Goal: Transaction & Acquisition: Subscribe to service/newsletter

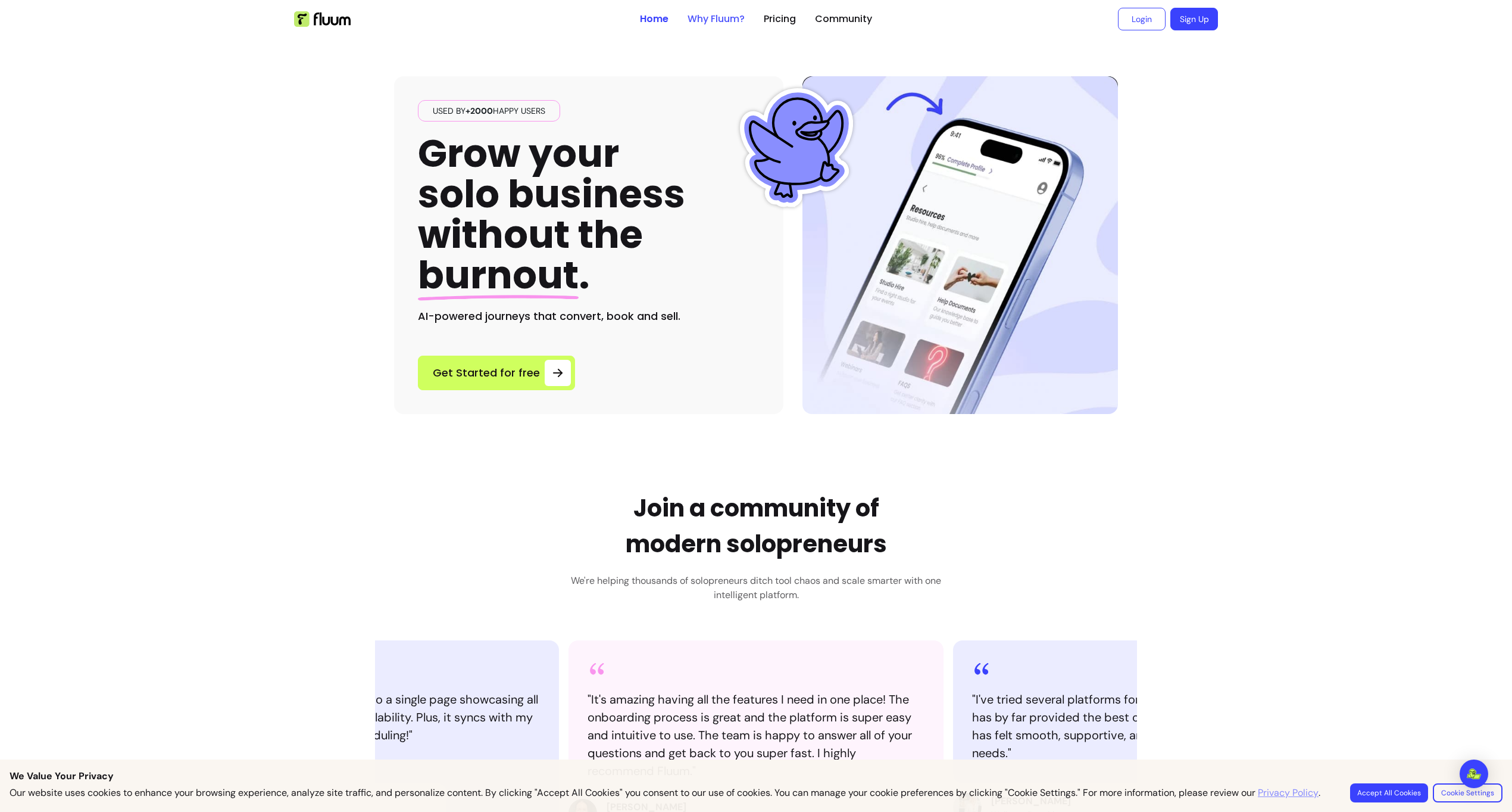
click at [697, 15] on link "Why Fluum?" at bounding box center [716, 19] width 57 height 15
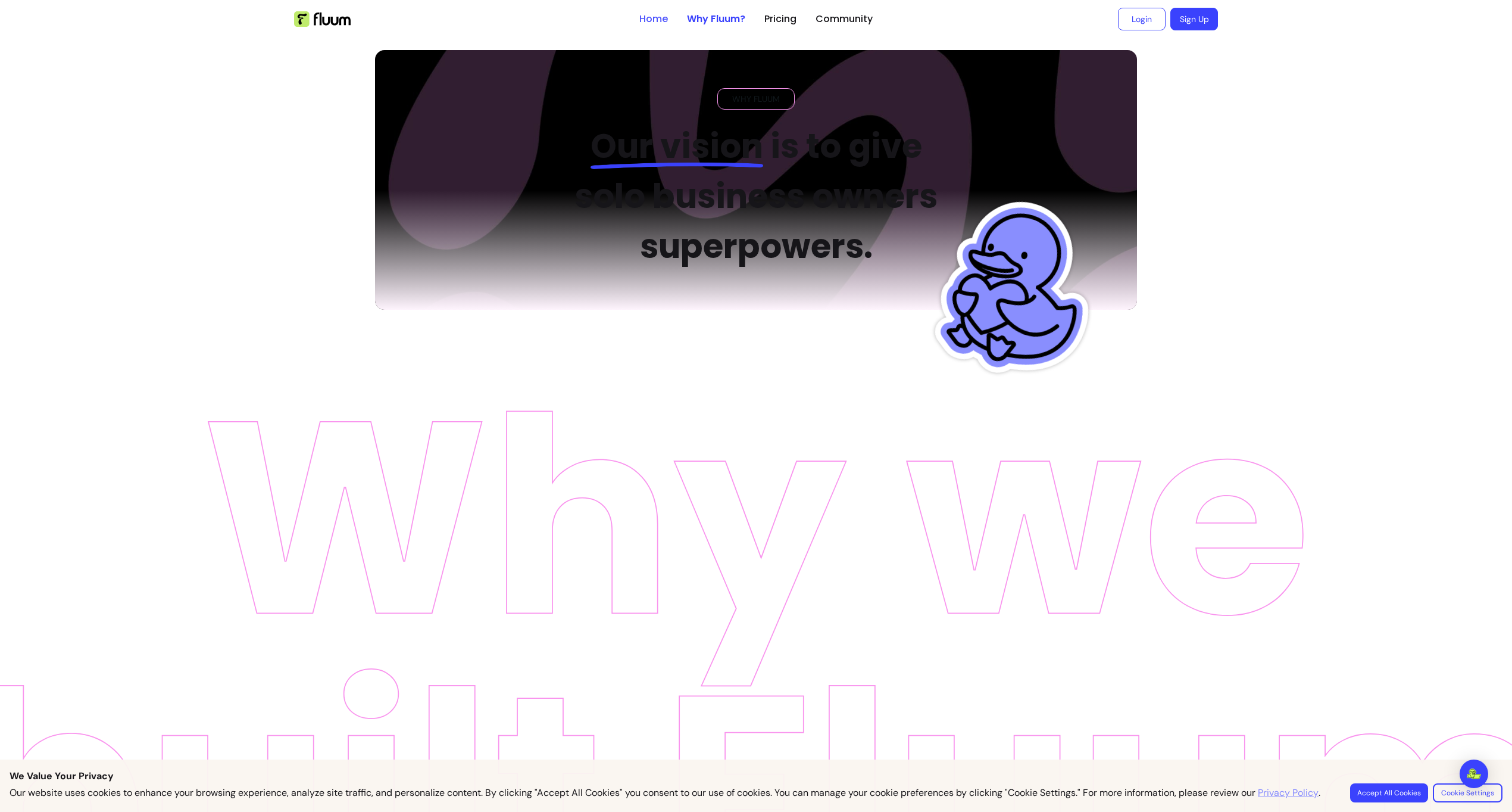
click at [654, 23] on link "Home" at bounding box center [653, 19] width 28 height 15
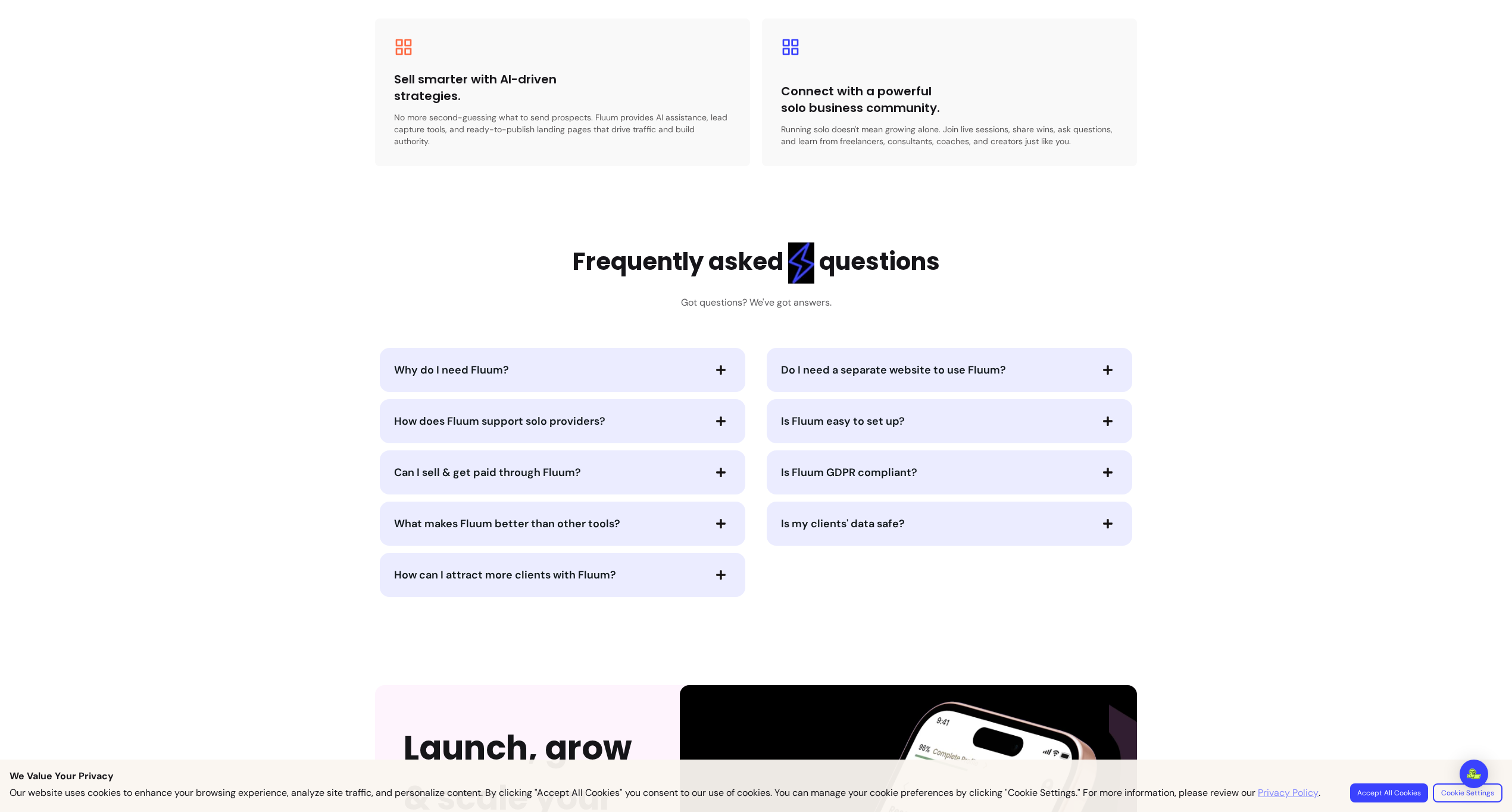
scroll to position [2285, 0]
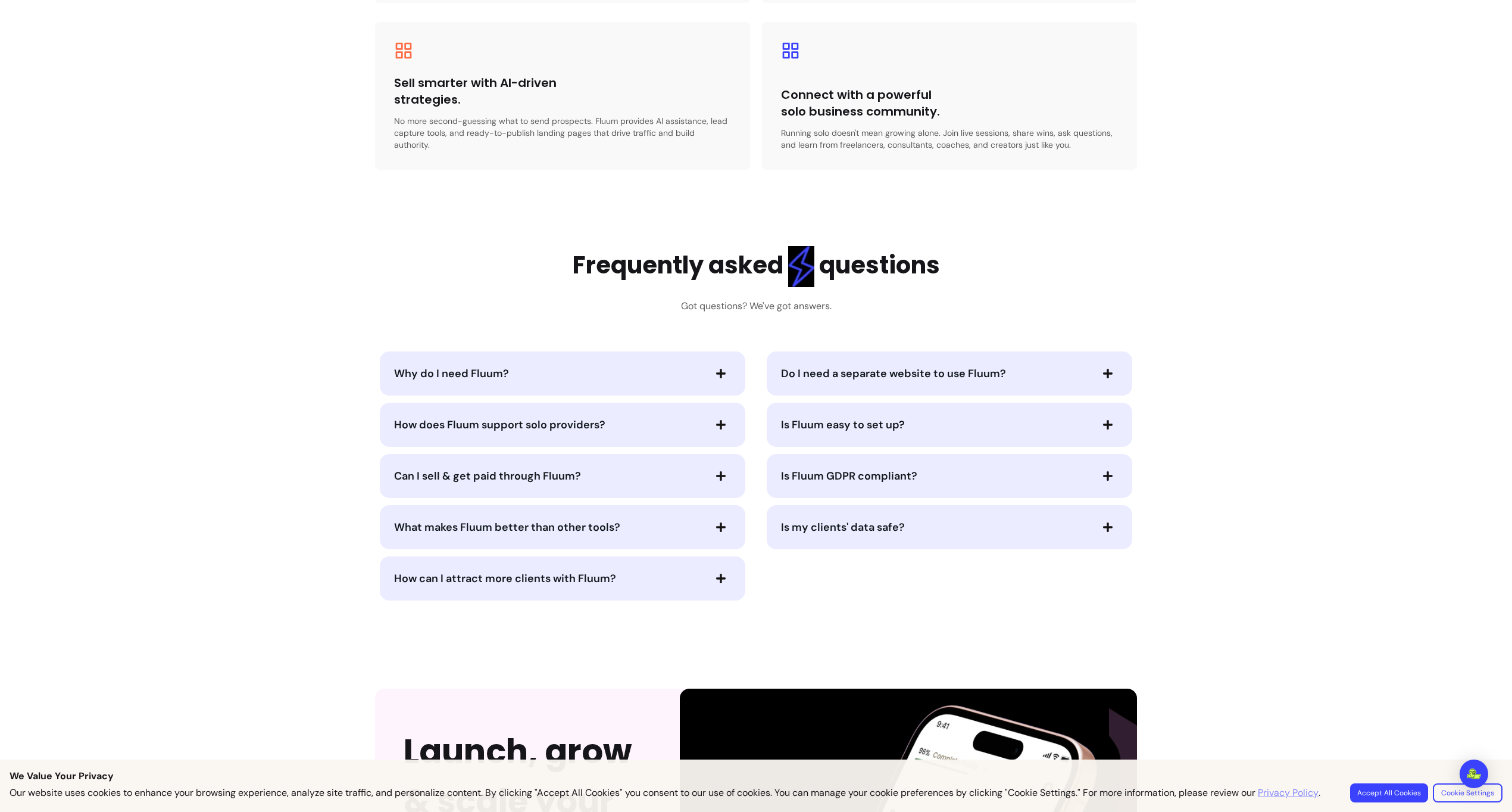
click at [488, 382] on div "Why do I need Fluum?" at bounding box center [562, 373] width 365 height 44
click at [491, 373] on div "Why do I need Fluum?" at bounding box center [562, 373] width 365 height 44
click at [500, 366] on span "Why do I need Fluum?" at bounding box center [451, 373] width 115 height 15
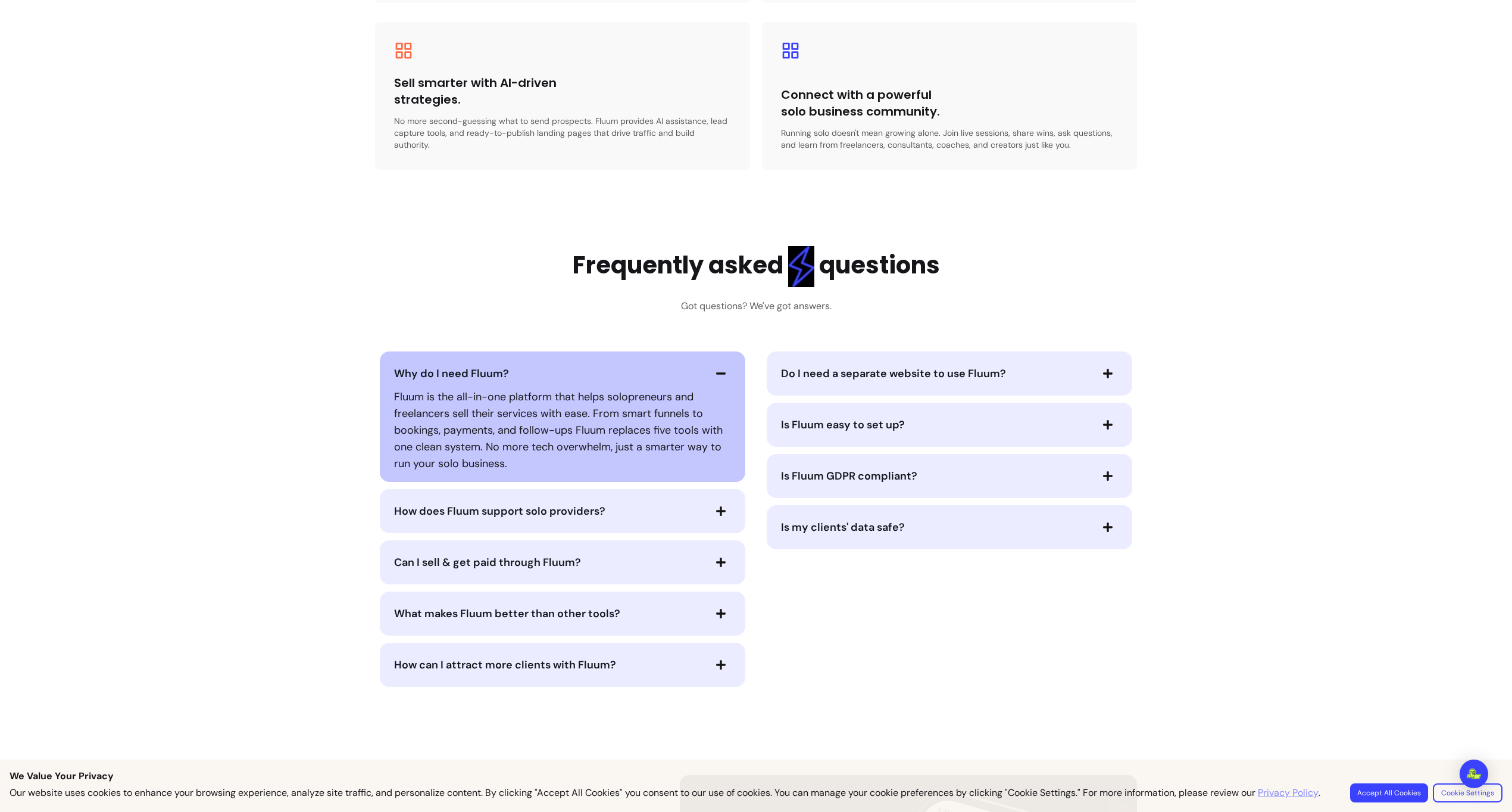
click at [501, 366] on span "Why do I need Fluum?" at bounding box center [451, 373] width 115 height 15
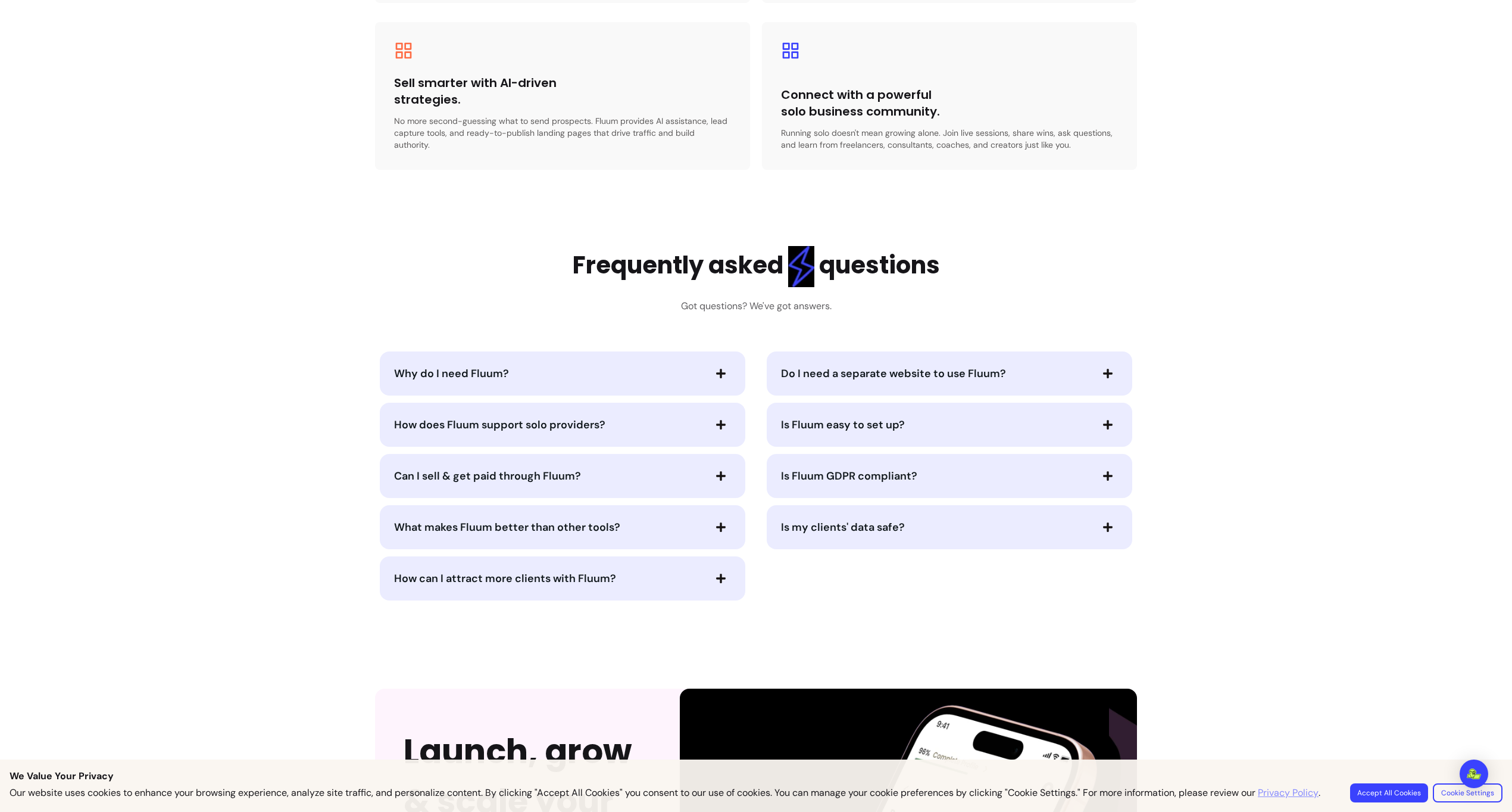
click at [801, 363] on button "Do I need a separate website to use Fluum?" at bounding box center [949, 373] width 337 height 20
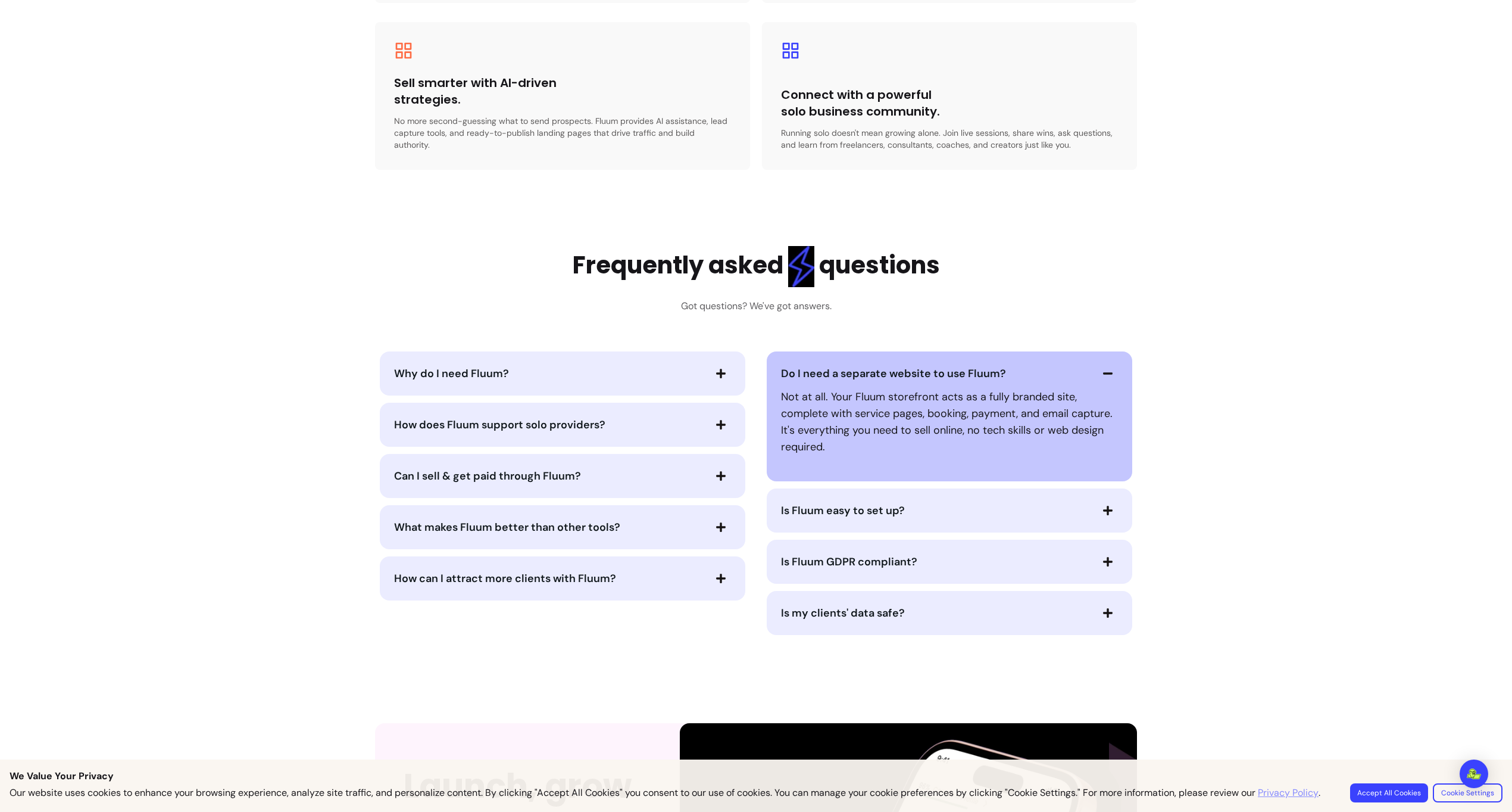
click at [814, 366] on span "Do I need a separate website to use Fluum?" at bounding box center [893, 373] width 225 height 15
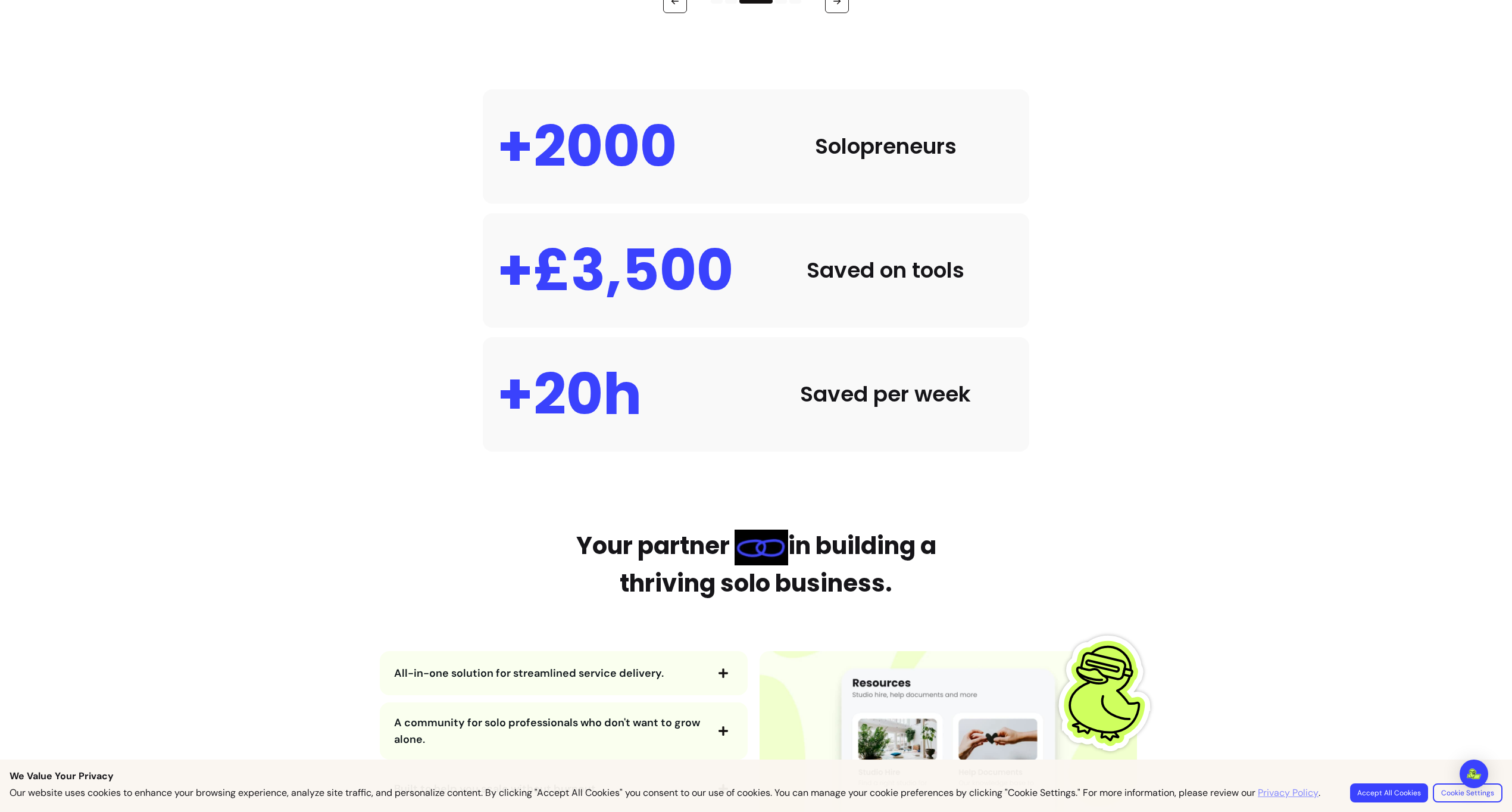
scroll to position [1278, 0]
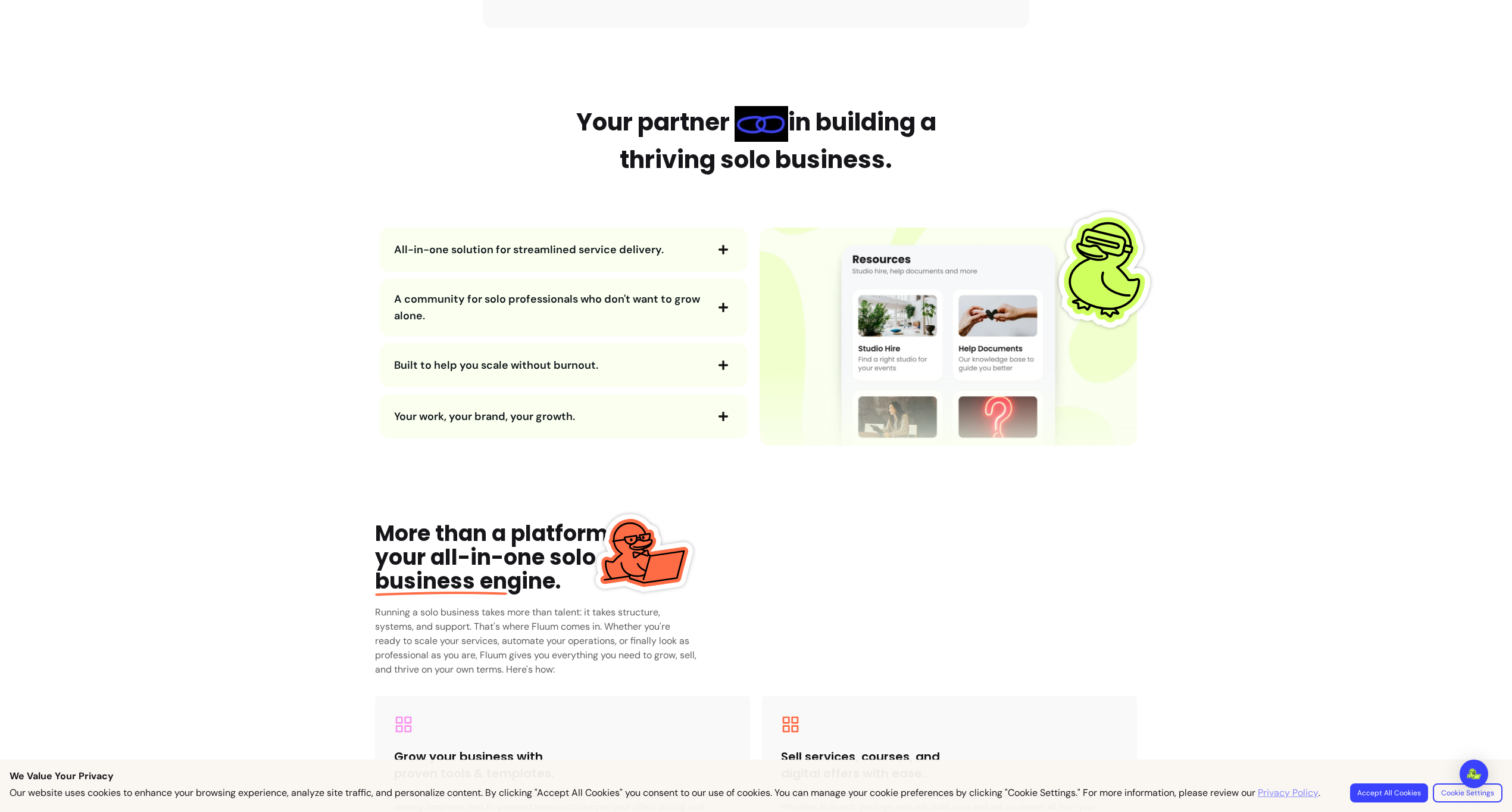
click at [607, 266] on div "All-in-one solution for streamlined service delivery." at bounding box center [564, 249] width 368 height 44
click at [619, 249] on span "All-in-one solution for streamlined service delivery." at bounding box center [529, 250] width 270 height 15
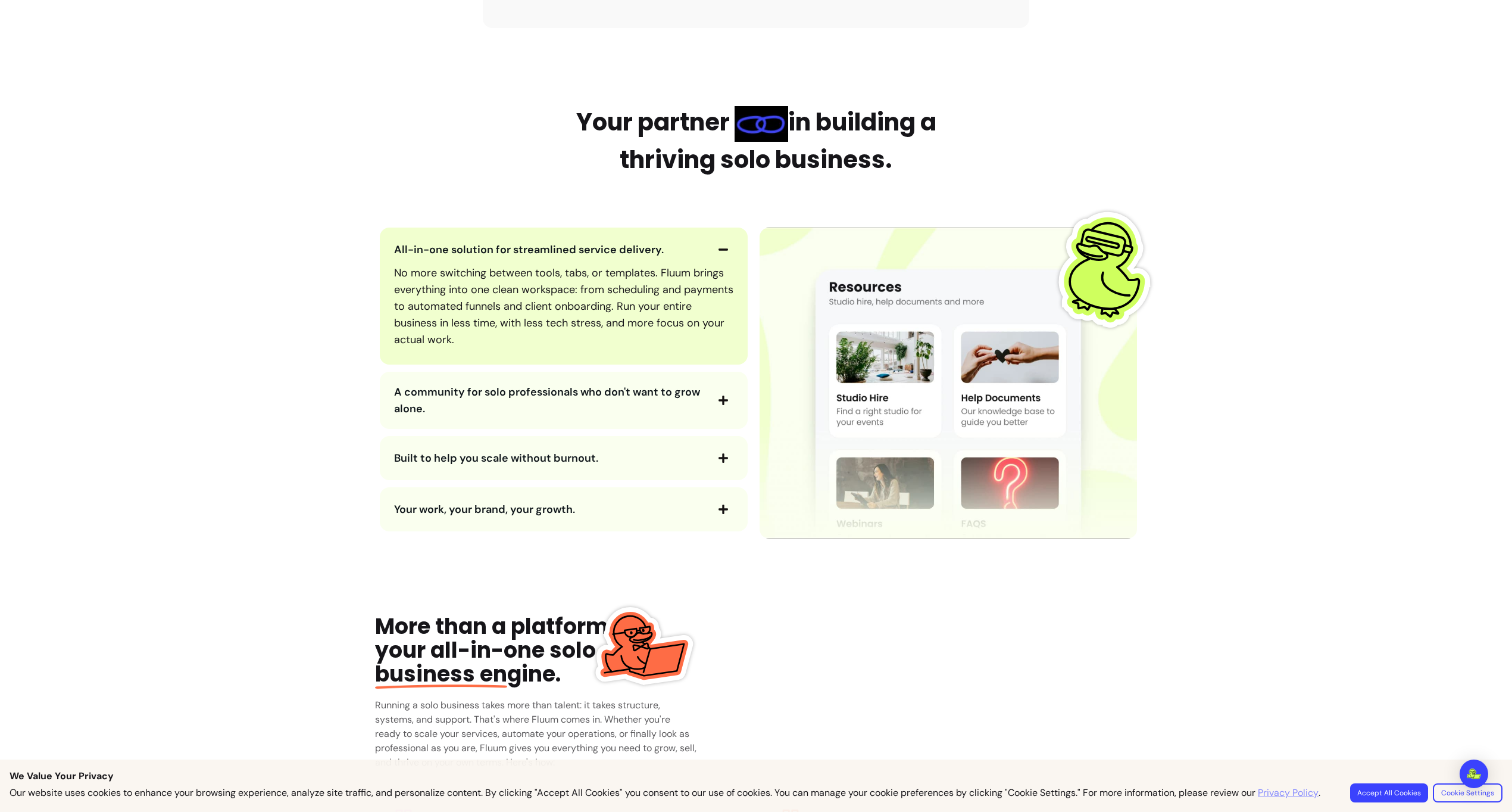
click at [628, 250] on span "All-in-one solution for streamlined service delivery." at bounding box center [529, 250] width 270 height 15
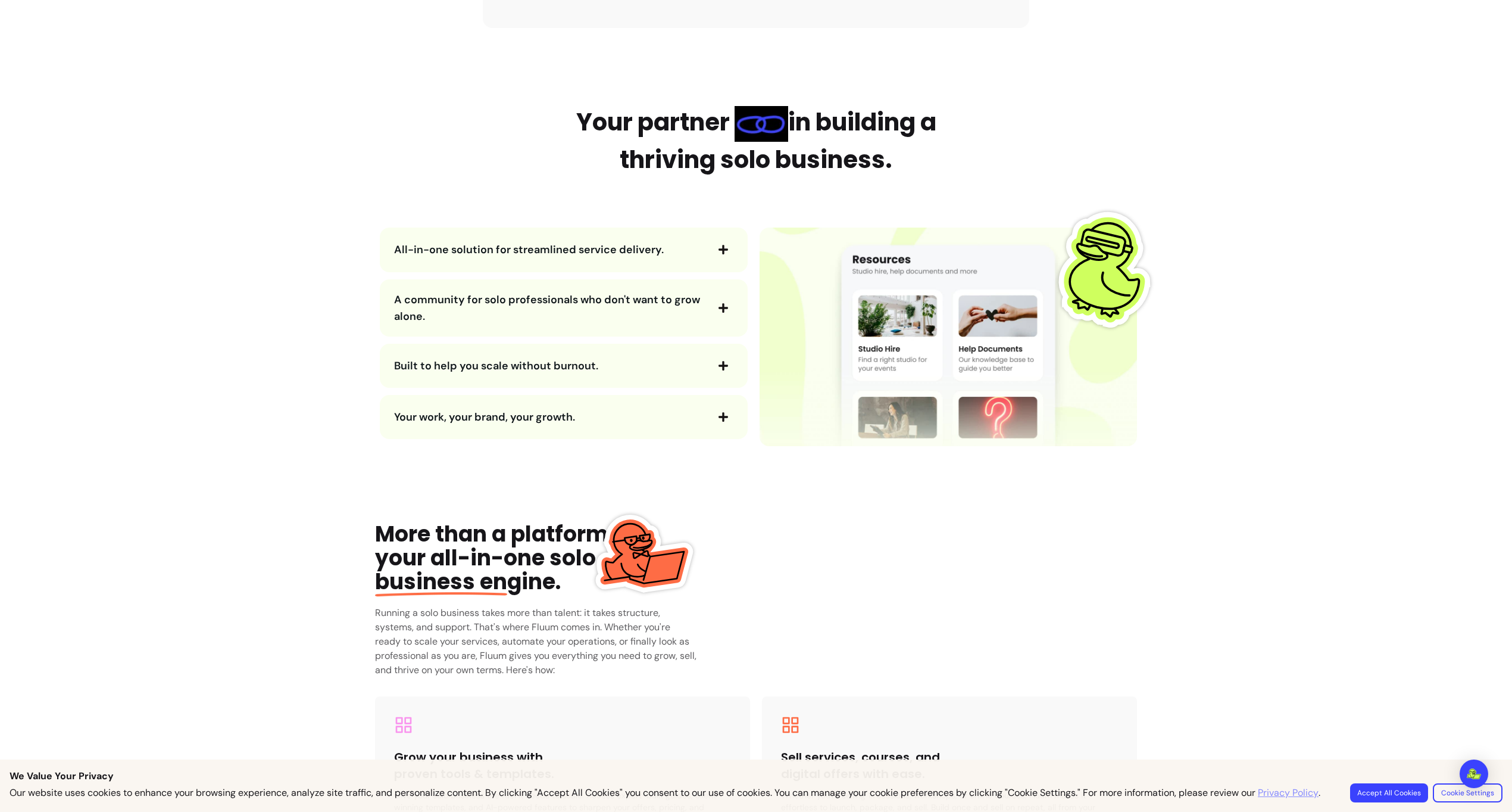
click at [607, 304] on span "A community for solo professionals who don't want to grow alone." at bounding box center [547, 308] width 306 height 31
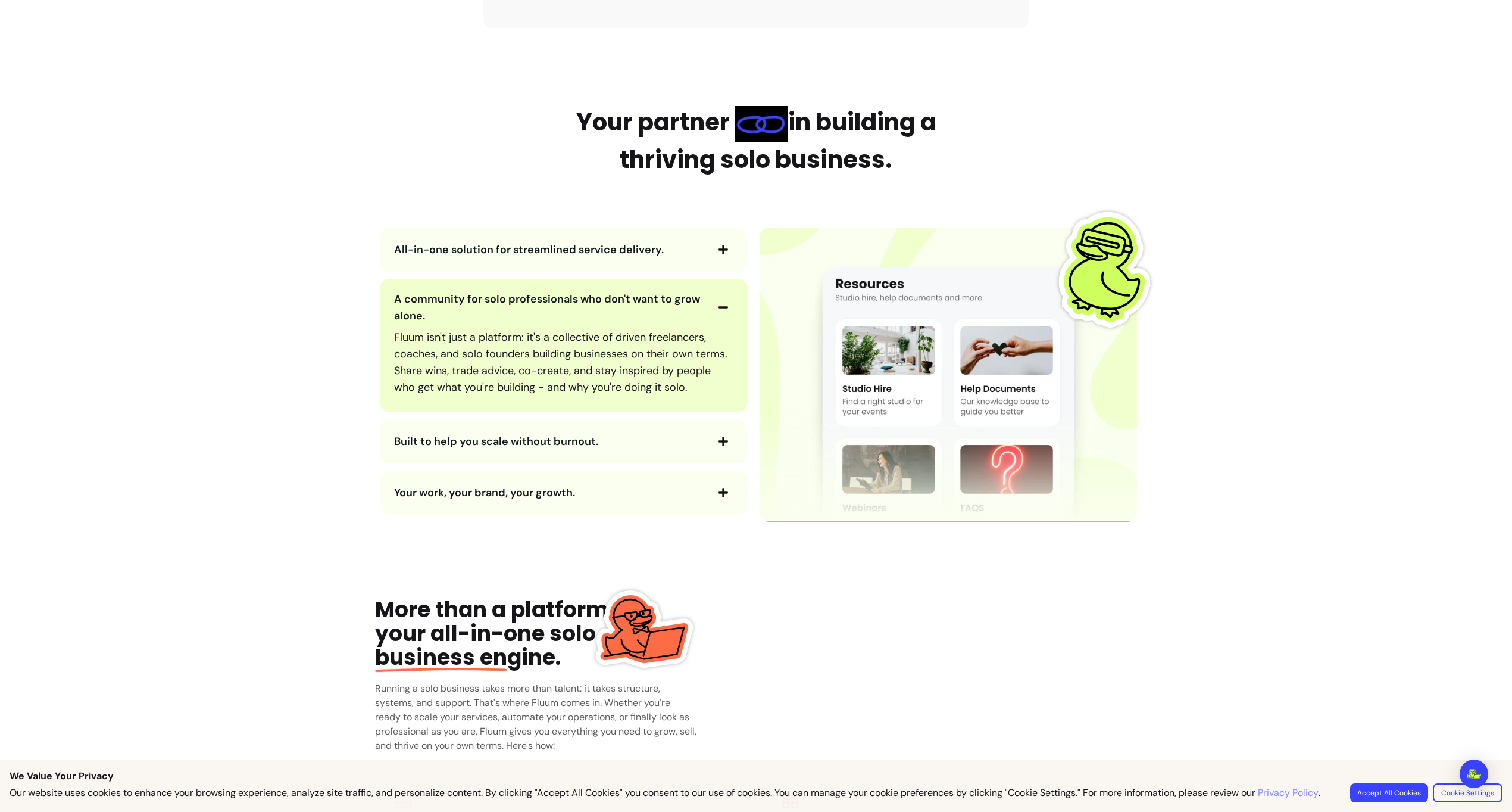
click at [607, 307] on span "A community for solo professionals who don't want to grow alone." at bounding box center [550, 308] width 312 height 34
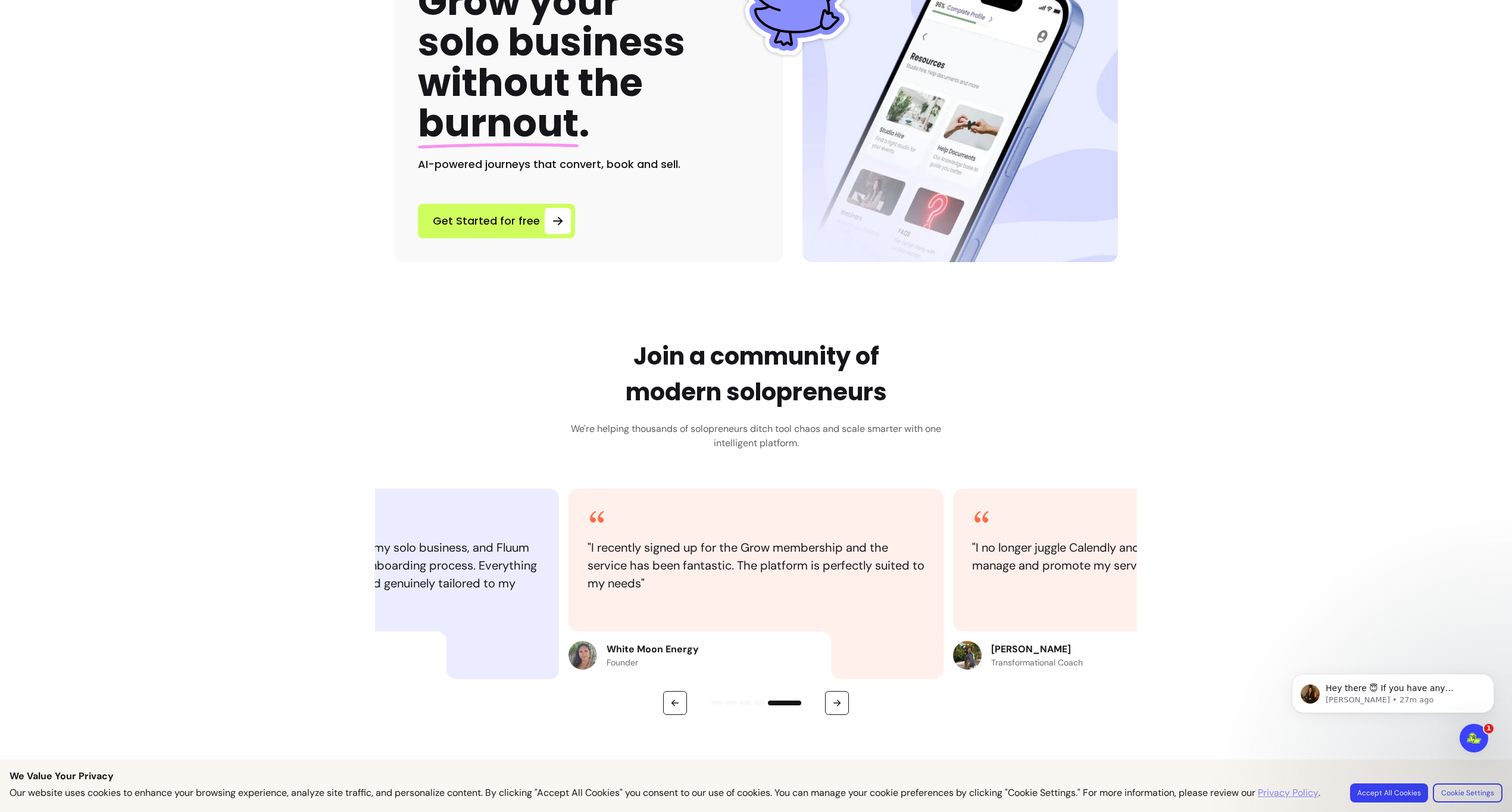
scroll to position [0, 0]
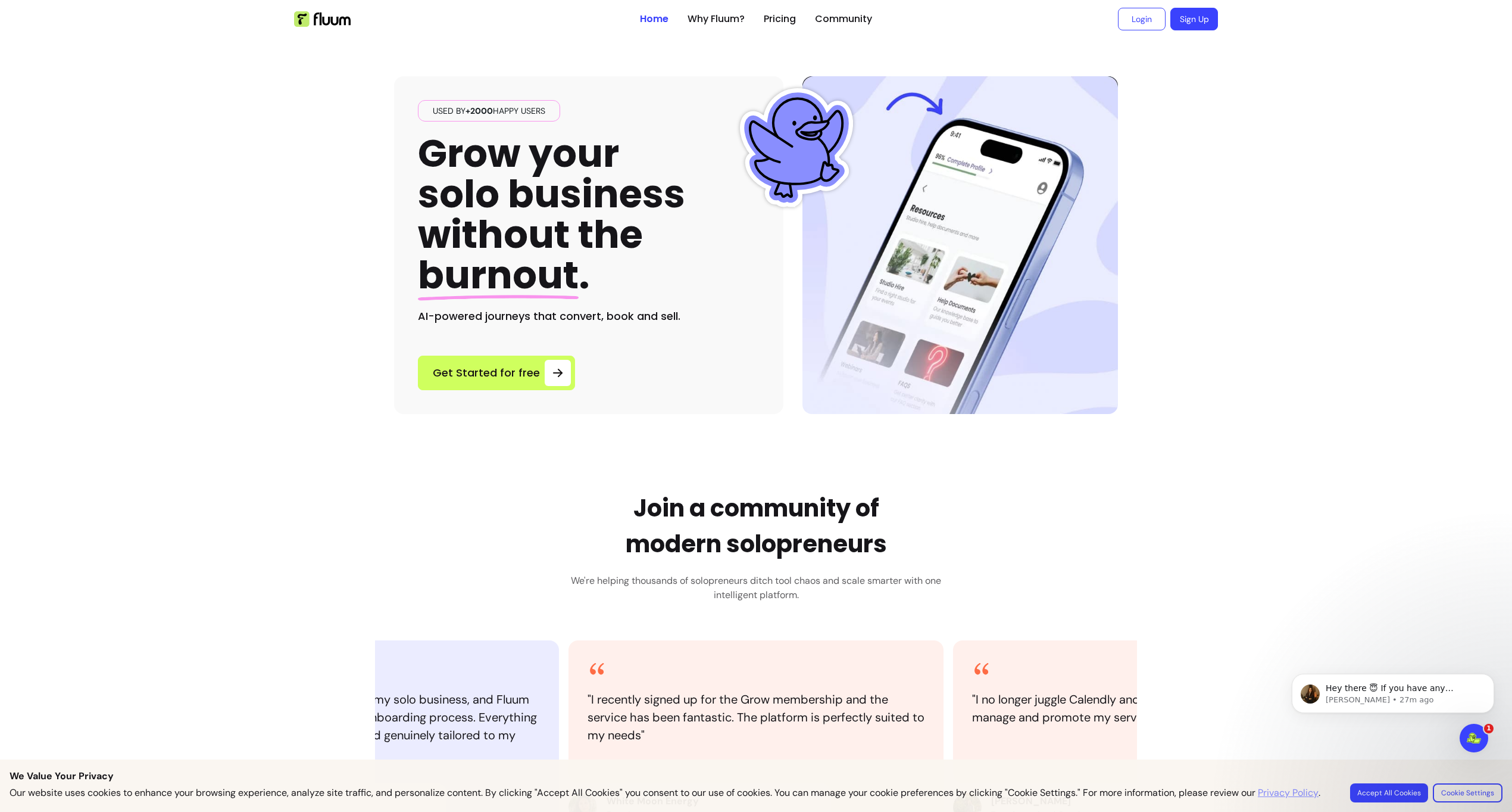
click at [329, 21] on img at bounding box center [322, 18] width 56 height 15
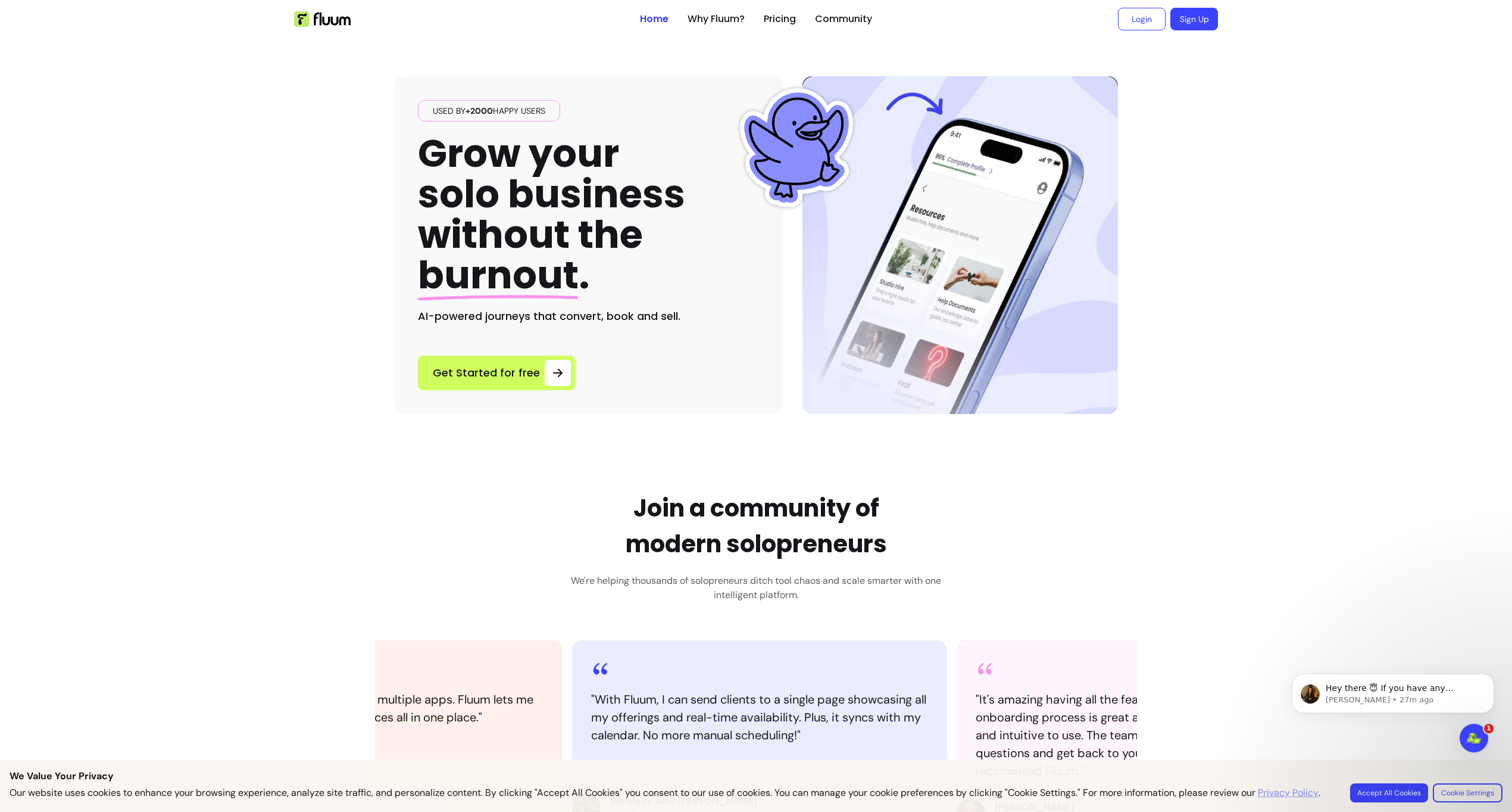
click at [721, 31] on ul "Home Why Fluum? Pricing Community" at bounding box center [756, 19] width 232 height 38
click at [717, 21] on link "Why Fluum?" at bounding box center [716, 19] width 57 height 15
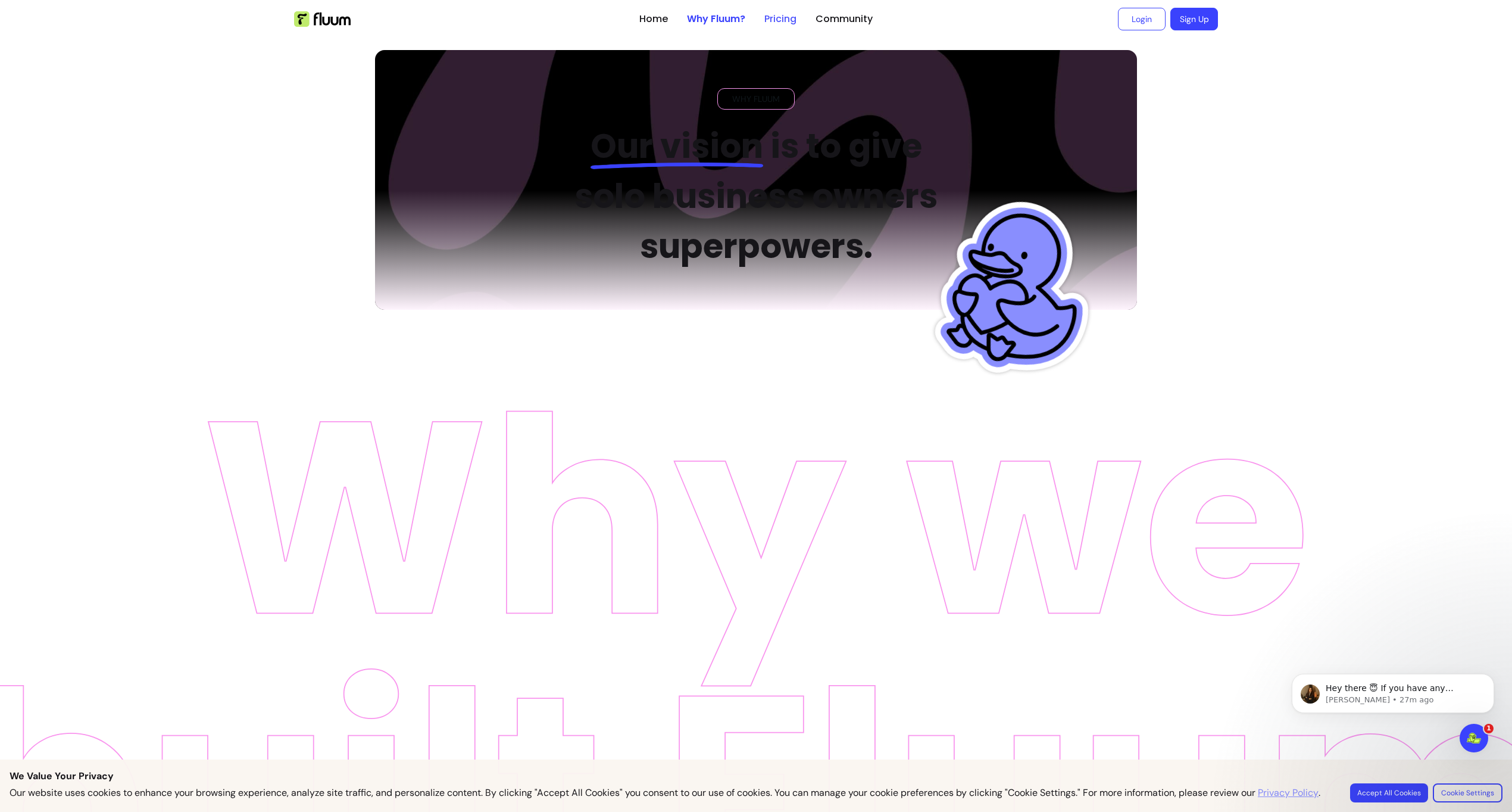
click at [795, 21] on link "Pricing" at bounding box center [781, 19] width 32 height 15
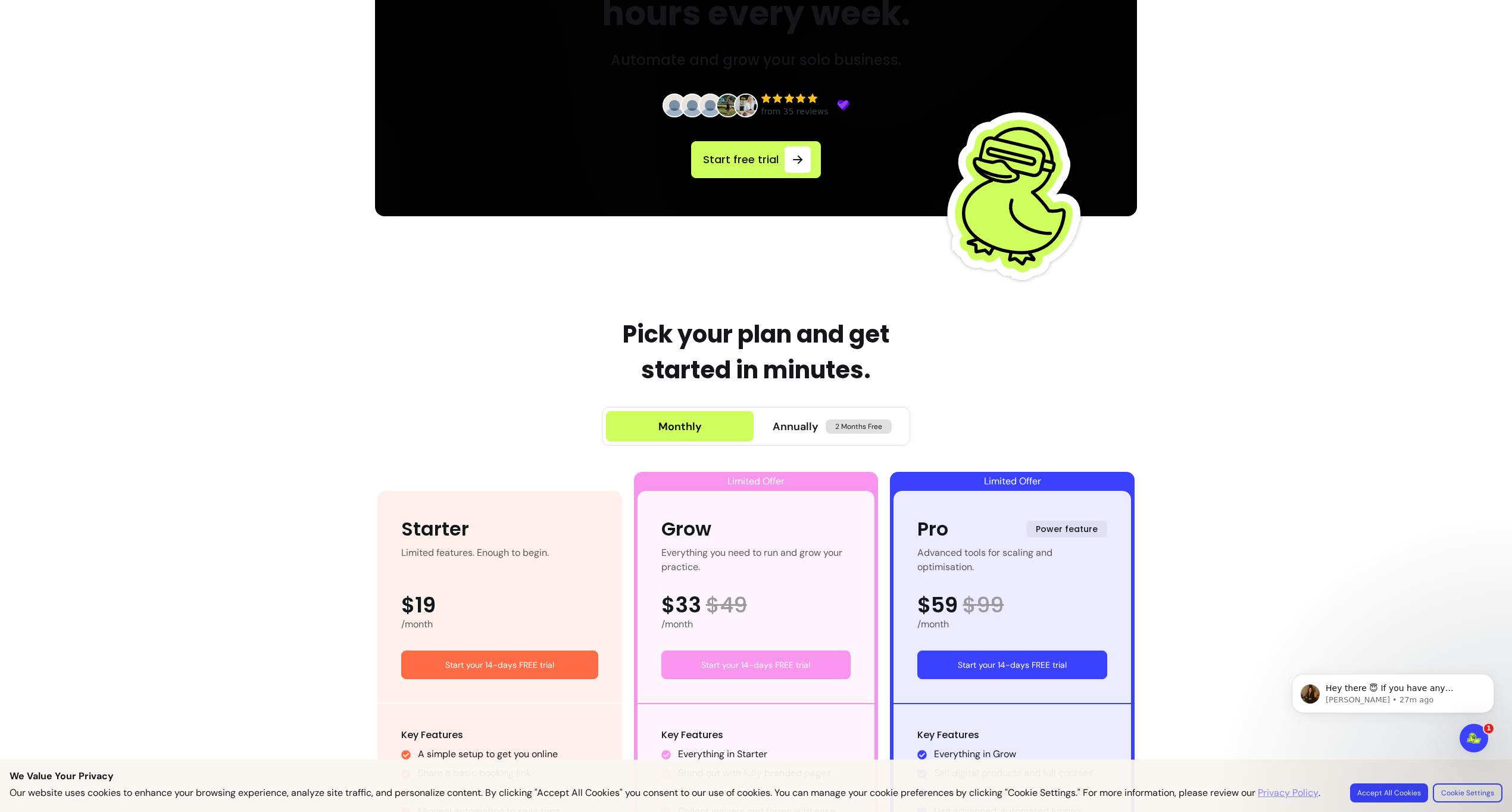
scroll to position [214, 0]
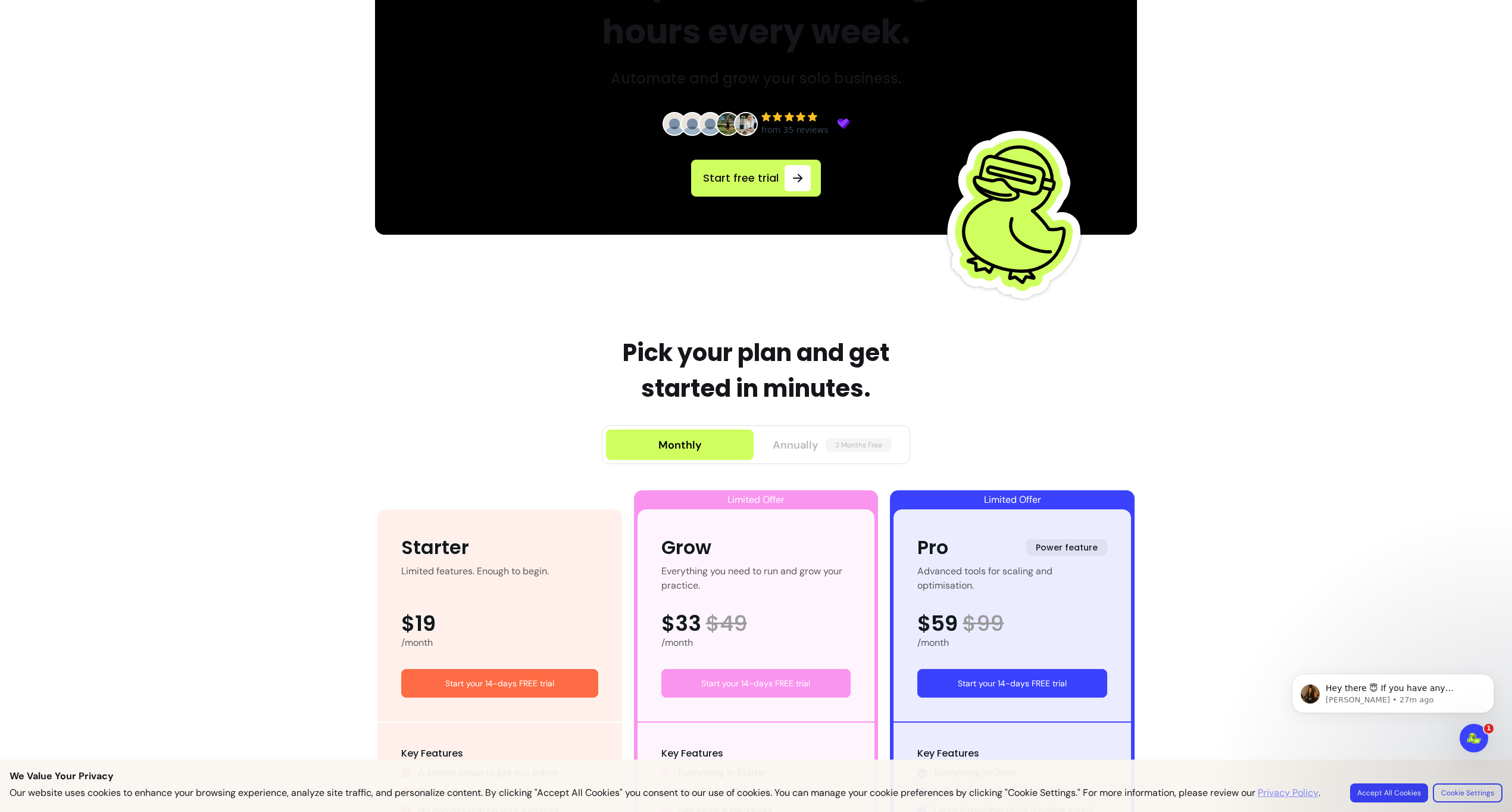
click at [811, 446] on span "Annually" at bounding box center [795, 444] width 46 height 17
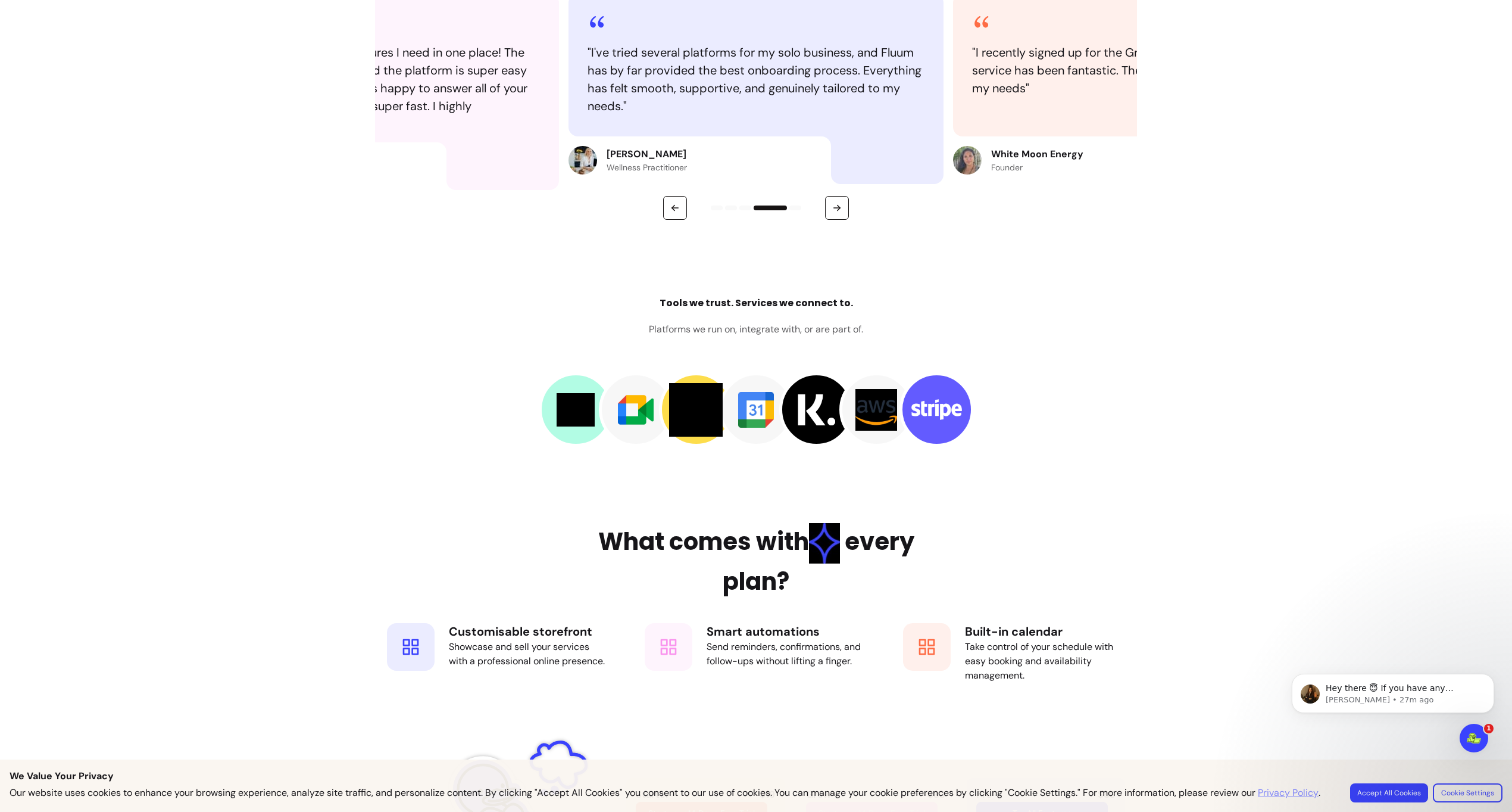
scroll to position [0, 0]
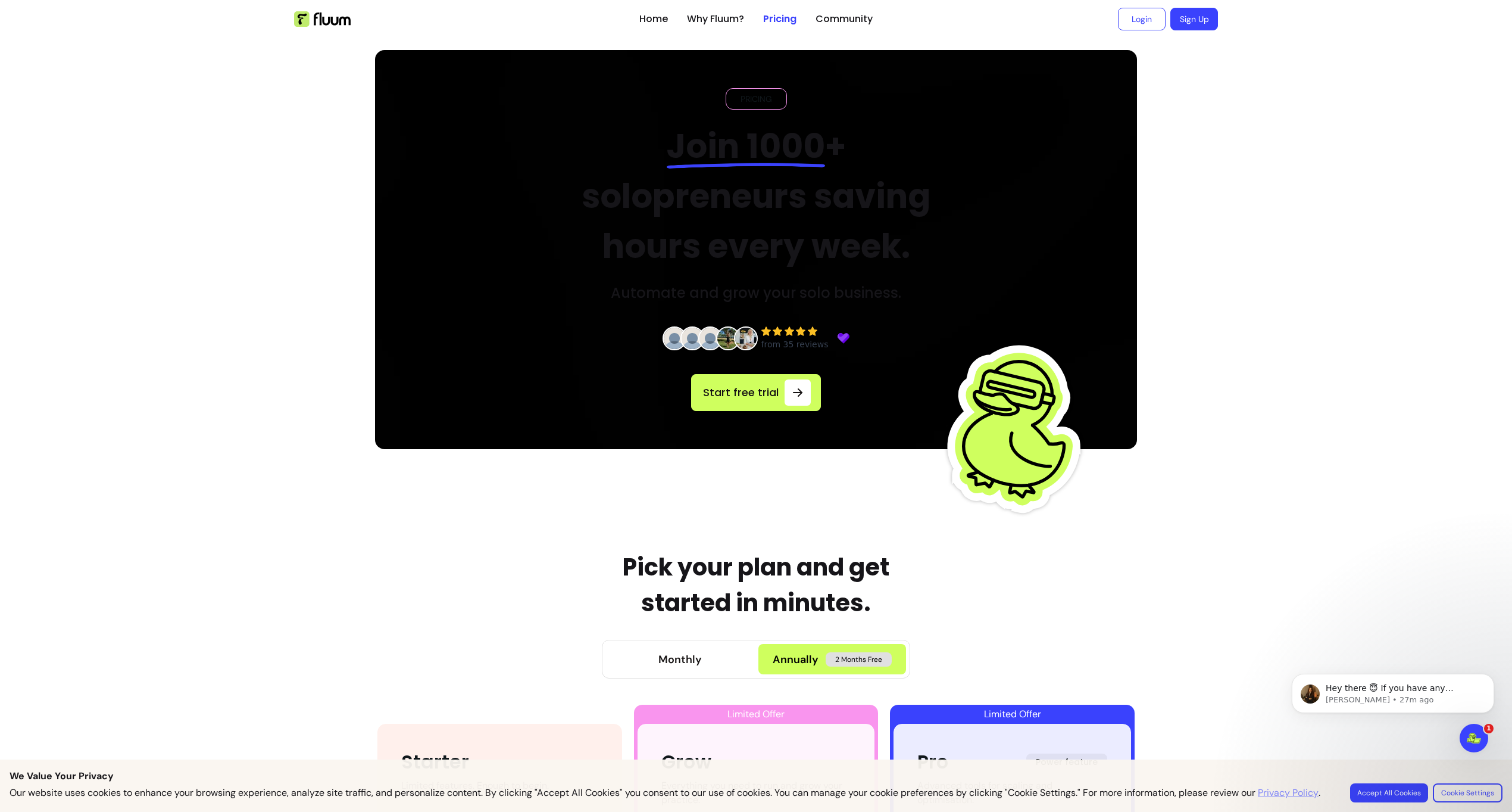
click at [842, 202] on h2 "Join 1000 + solopreneurs saving hours every week." at bounding box center [757, 196] width 403 height 150
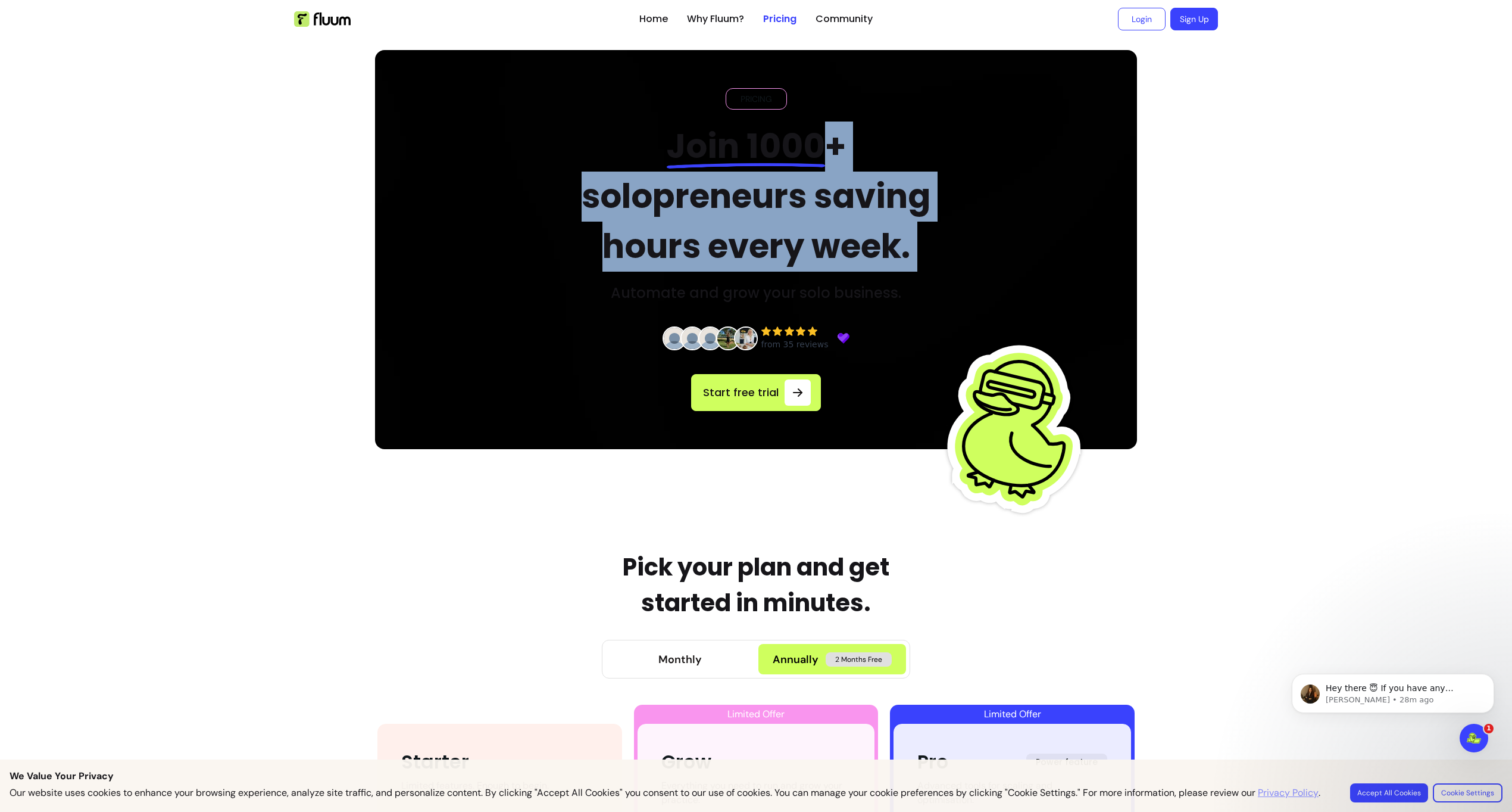
click at [842, 202] on h2 "Join 1000 + solopreneurs saving hours every week." at bounding box center [757, 196] width 403 height 150
click at [1083, 306] on img at bounding box center [756, 249] width 762 height 399
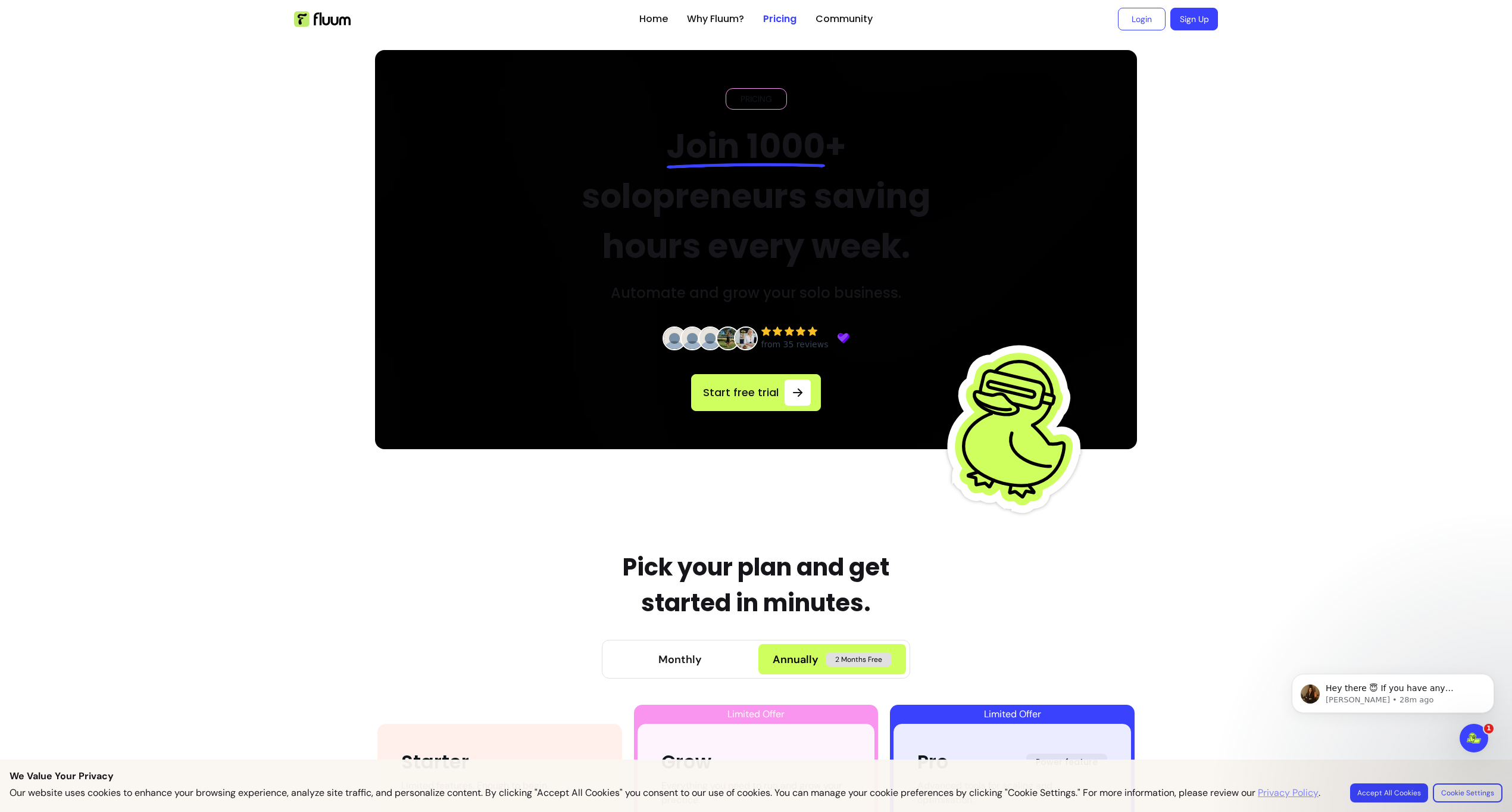
click at [597, 121] on div "PRICING Join 1000 + solopreneurs saving hours every week. Automate and grow you…" at bounding box center [757, 195] width 403 height 214
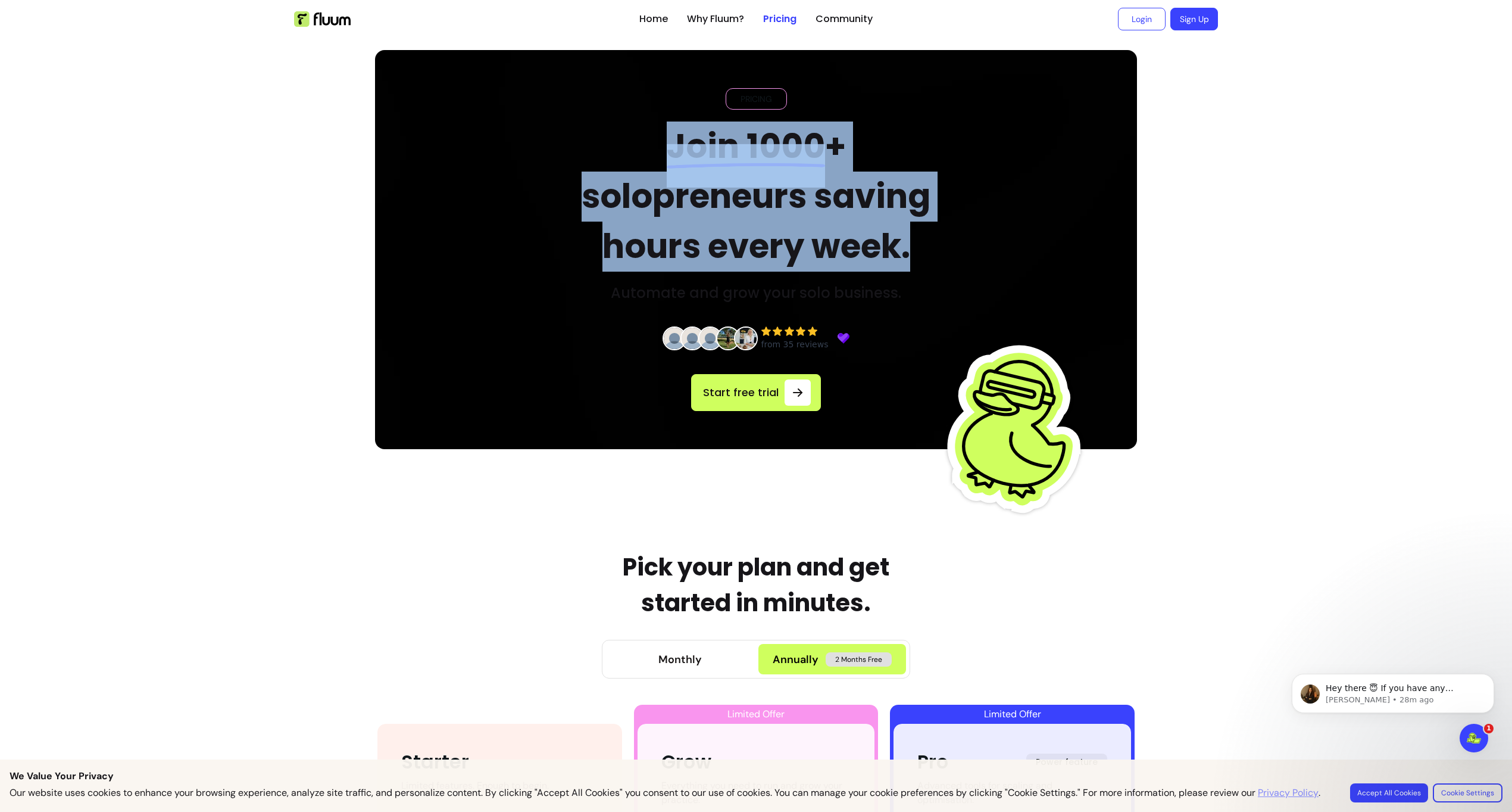
drag, startPoint x: 661, startPoint y: 126, endPoint x: 957, endPoint y: 270, distance: 329.2
click at [958, 271] on h2 "Join 1000 + solopreneurs saving hours every week." at bounding box center [757, 196] width 403 height 150
click at [957, 269] on h2 "Join 1000 + solopreneurs saving hours every week." at bounding box center [757, 196] width 403 height 150
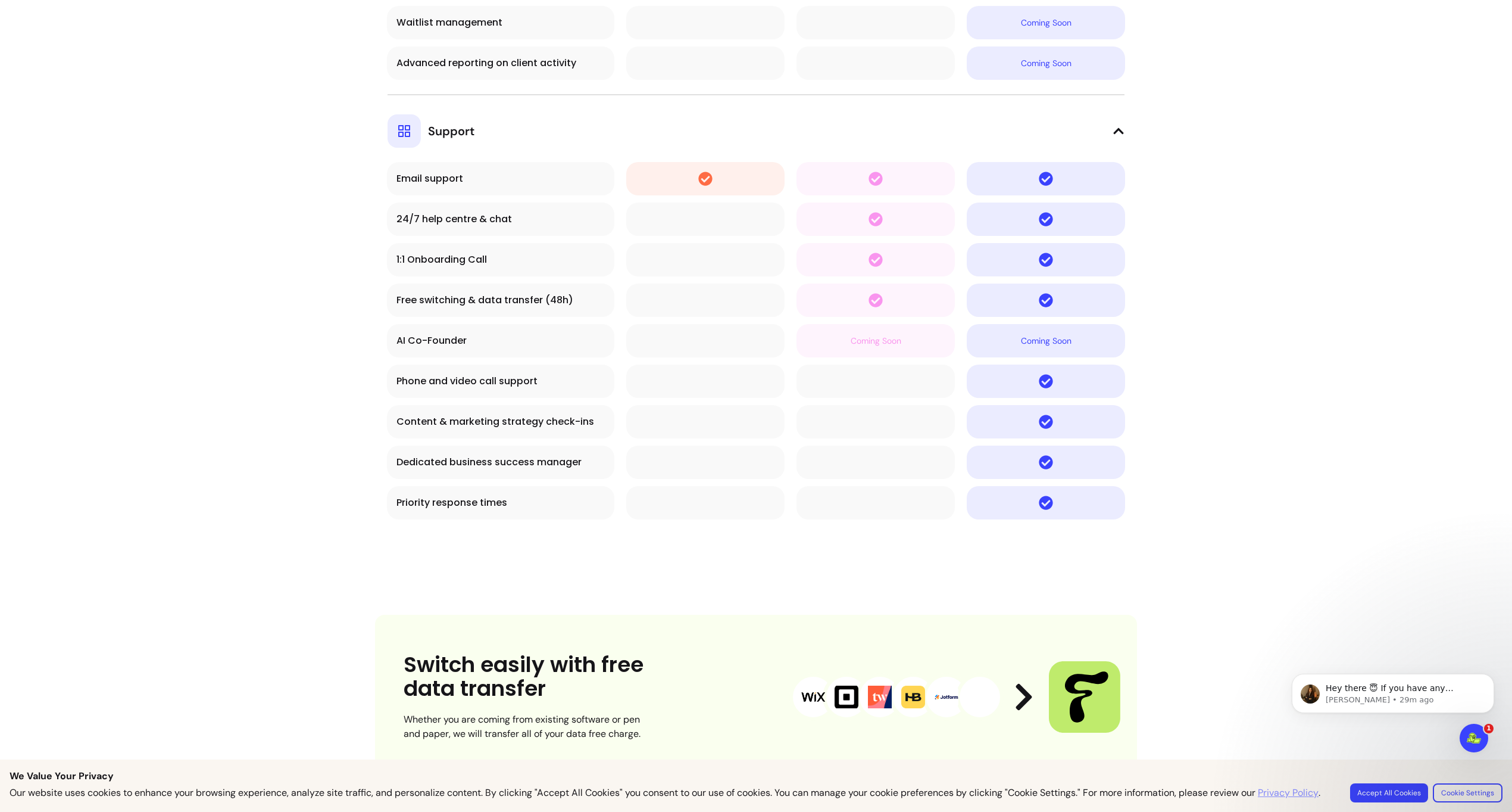
scroll to position [4920, 0]
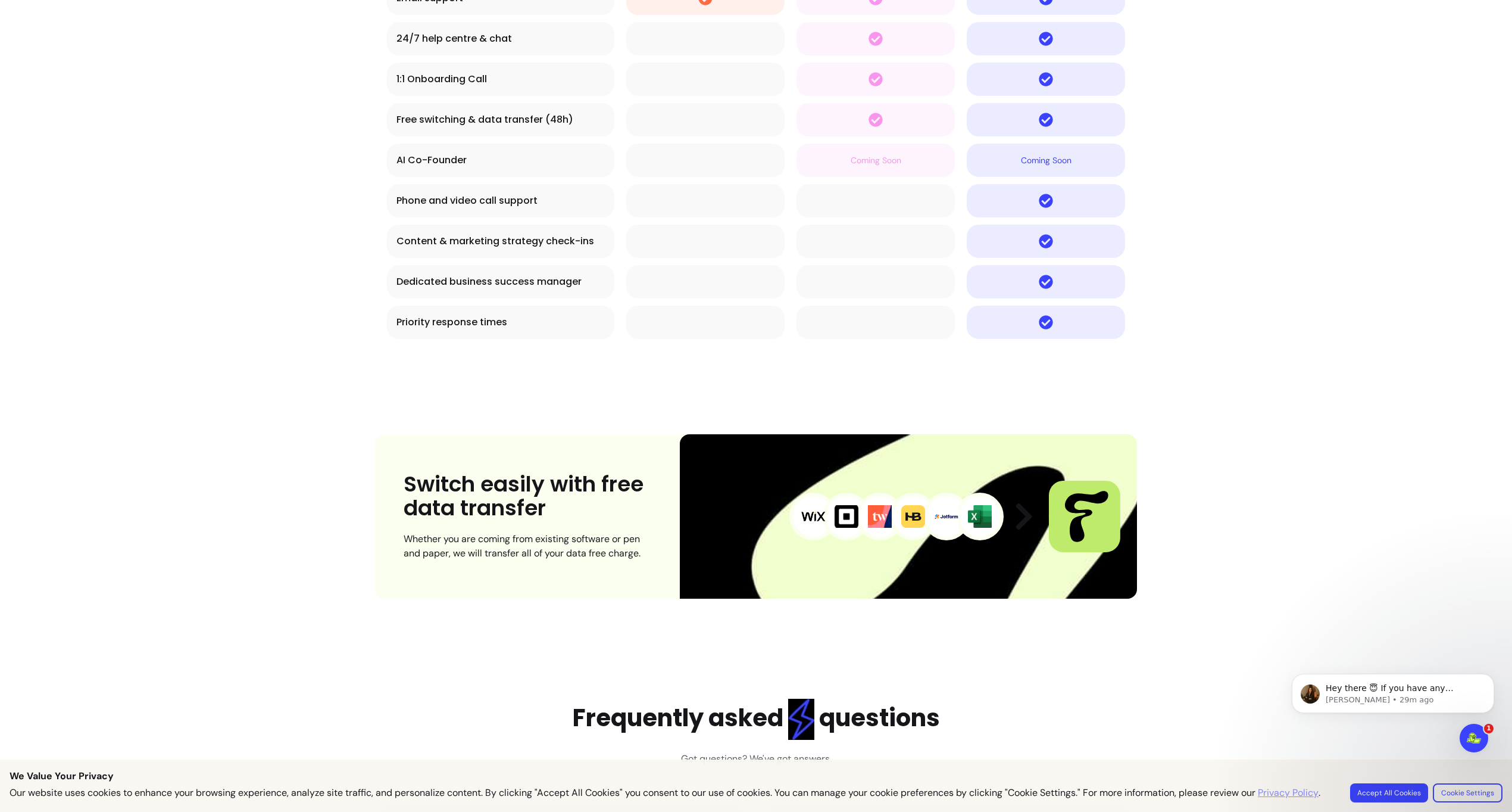
click at [809, 506] on img at bounding box center [813, 516] width 24 height 24
click at [809, 506] on img at bounding box center [813, 516] width 24 height 24
click at [807, 506] on img at bounding box center [813, 516] width 24 height 24
click at [806, 506] on img at bounding box center [813, 516] width 24 height 24
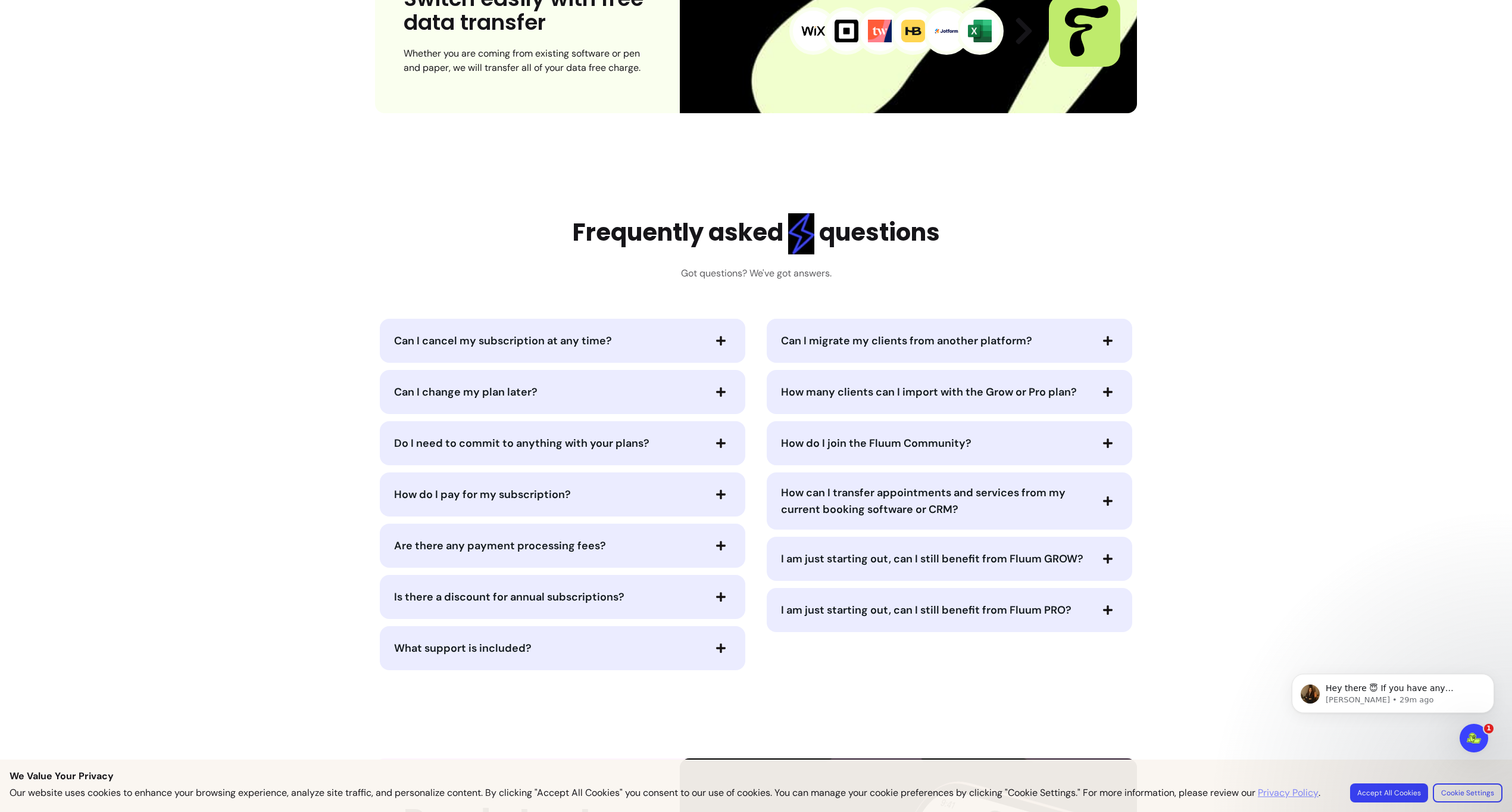
scroll to position [5409, 0]
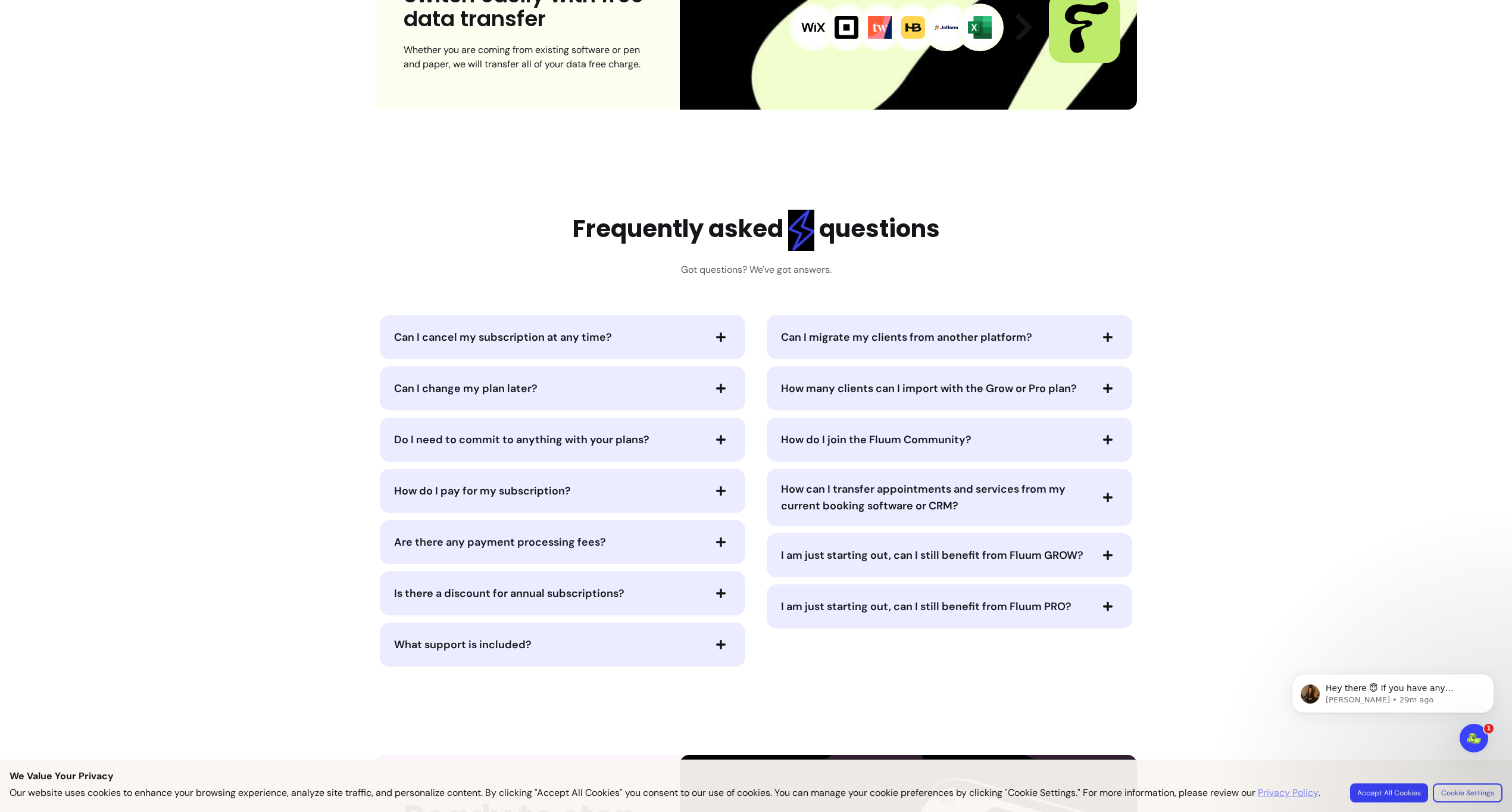
click at [503, 517] on div "Can I cancel my subscription at any time? Can I change my plan later? Do I need…" at bounding box center [563, 490] width 375 height 352
click at [517, 493] on span "How do I pay for my subscription?" at bounding box center [483, 491] width 177 height 15
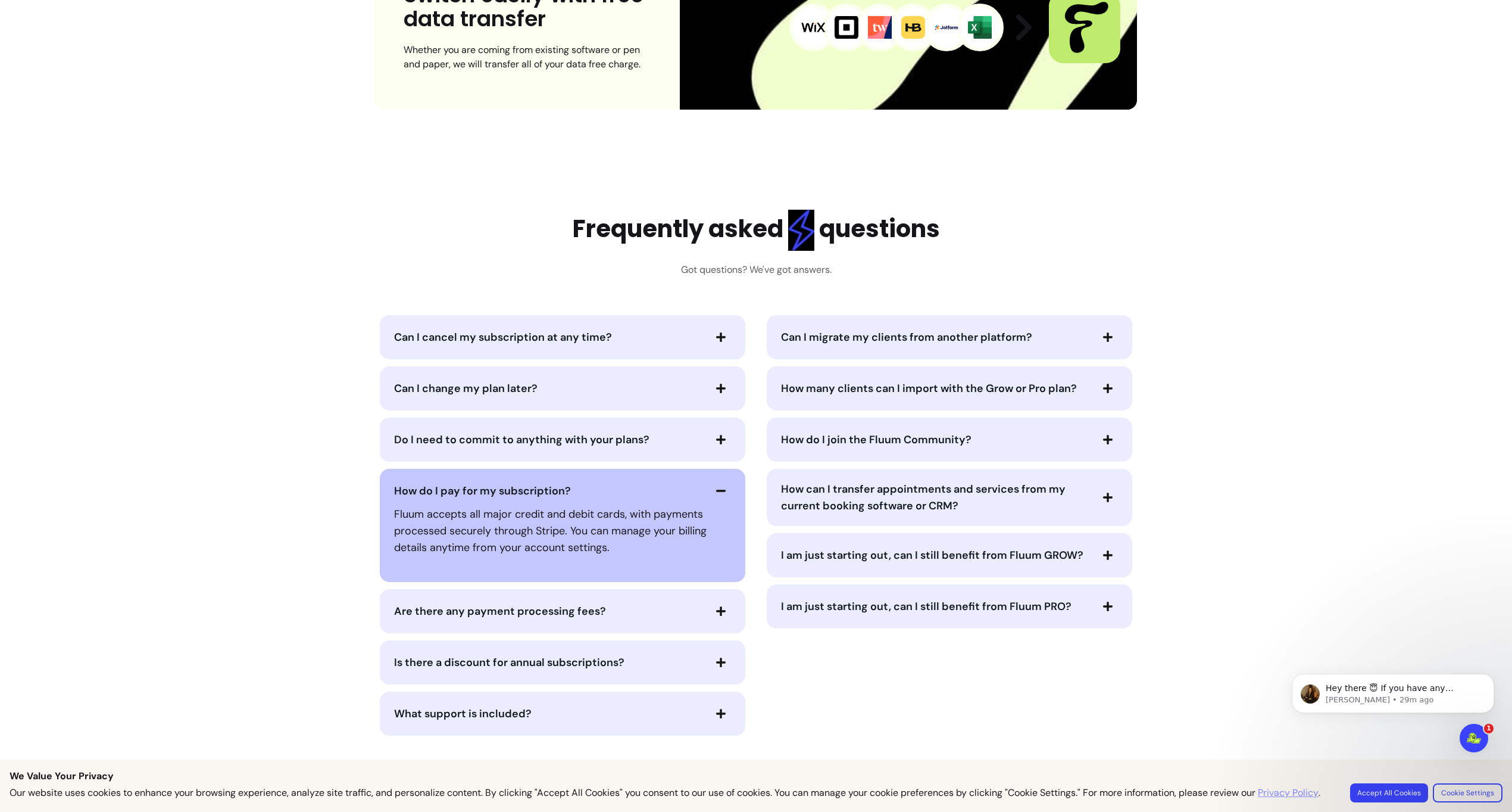
click at [517, 493] on span "How do I pay for my subscription?" at bounding box center [483, 491] width 177 height 15
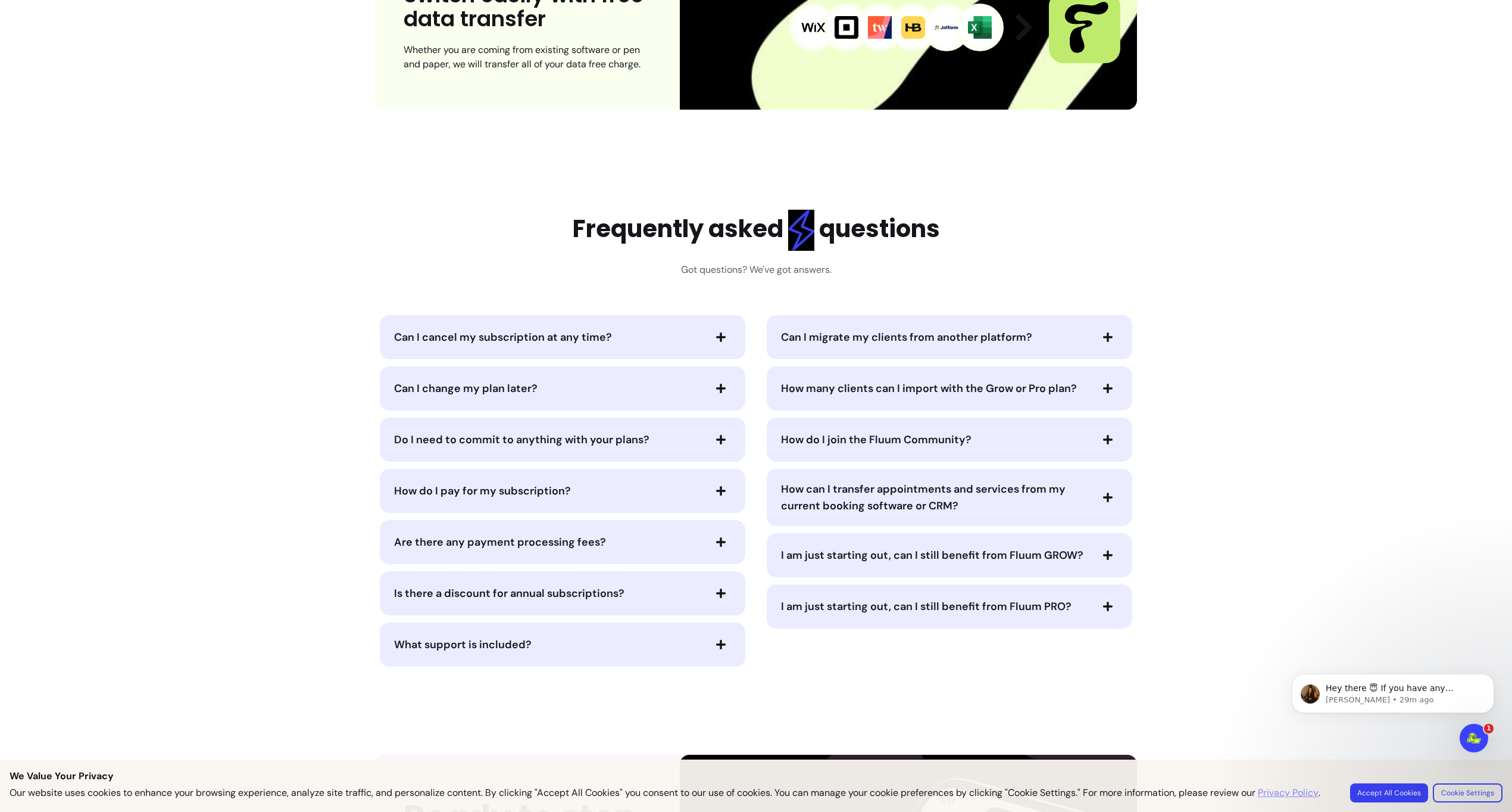
click at [904, 455] on div "How do I join the Fluum Community?" at bounding box center [950, 439] width 365 height 44
click at [904, 441] on span "How do I join the Fluum Community?" at bounding box center [876, 440] width 191 height 15
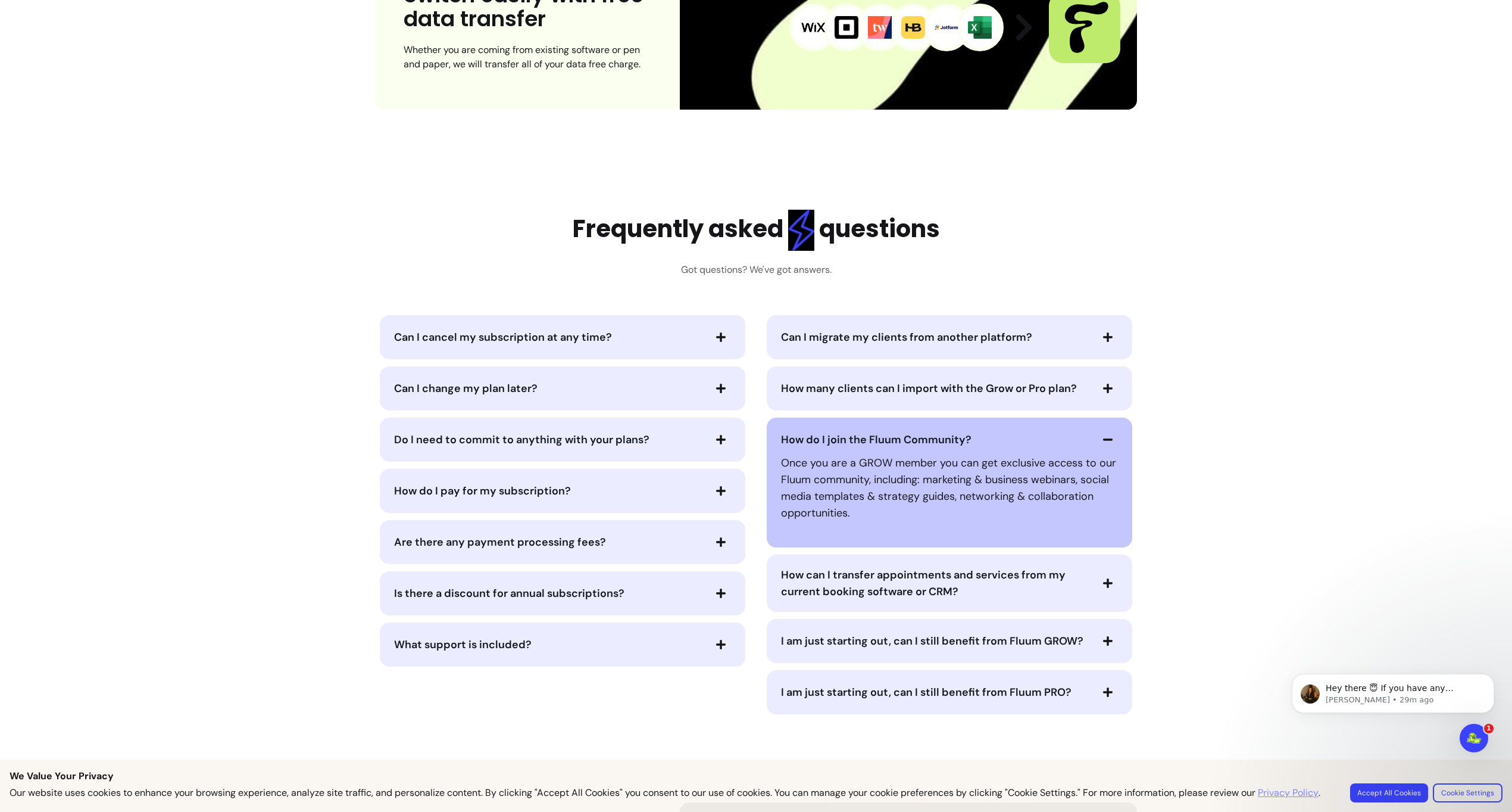
click at [904, 441] on span "How do I join the Fluum Community?" at bounding box center [876, 440] width 191 height 15
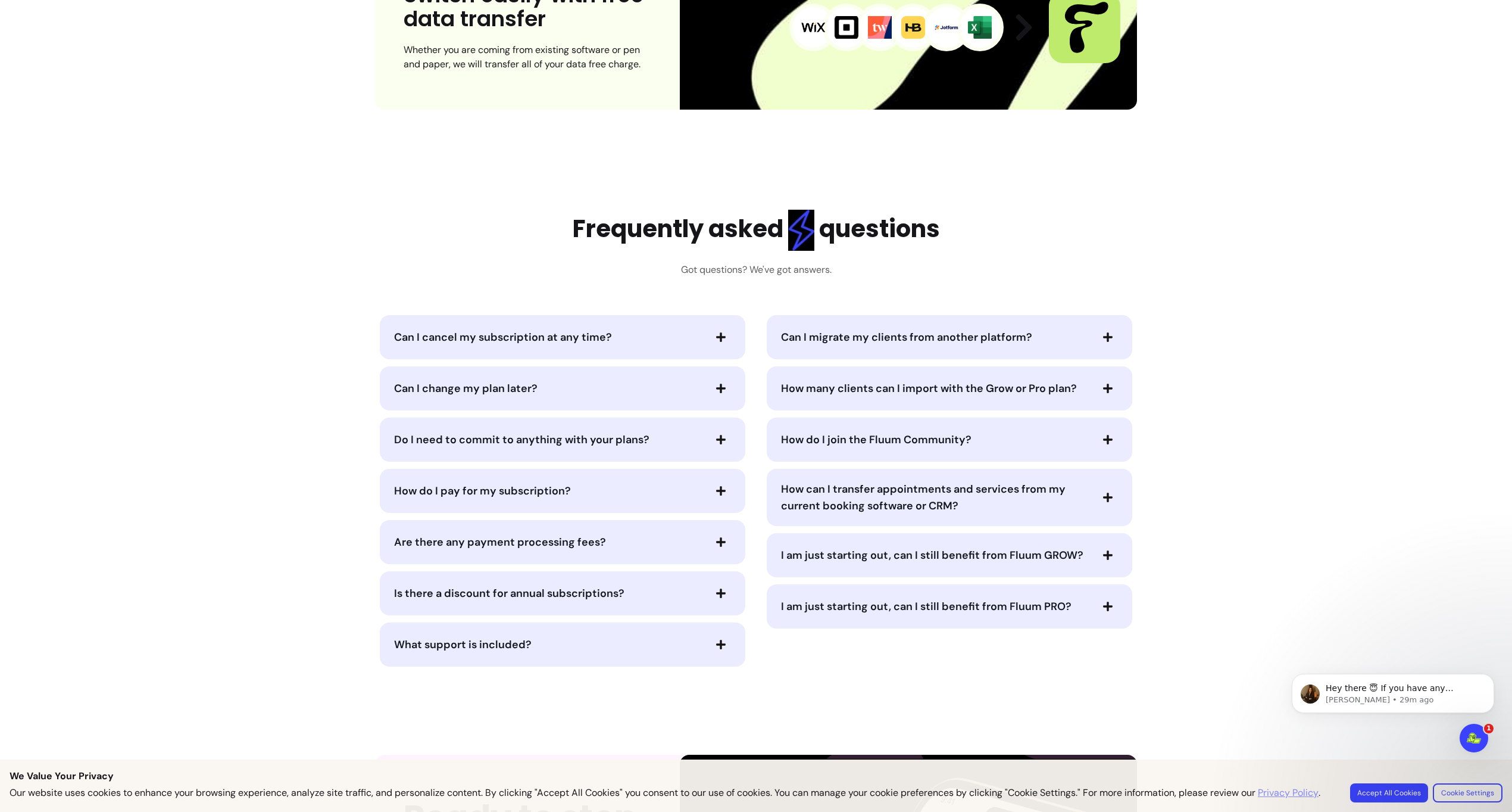
click at [900, 470] on div "How can I transfer appointments and services from my current booking software o…" at bounding box center [950, 497] width 365 height 57
click at [894, 489] on span "How can I transfer appointments and services from my current booking software o…" at bounding box center [923, 497] width 285 height 31
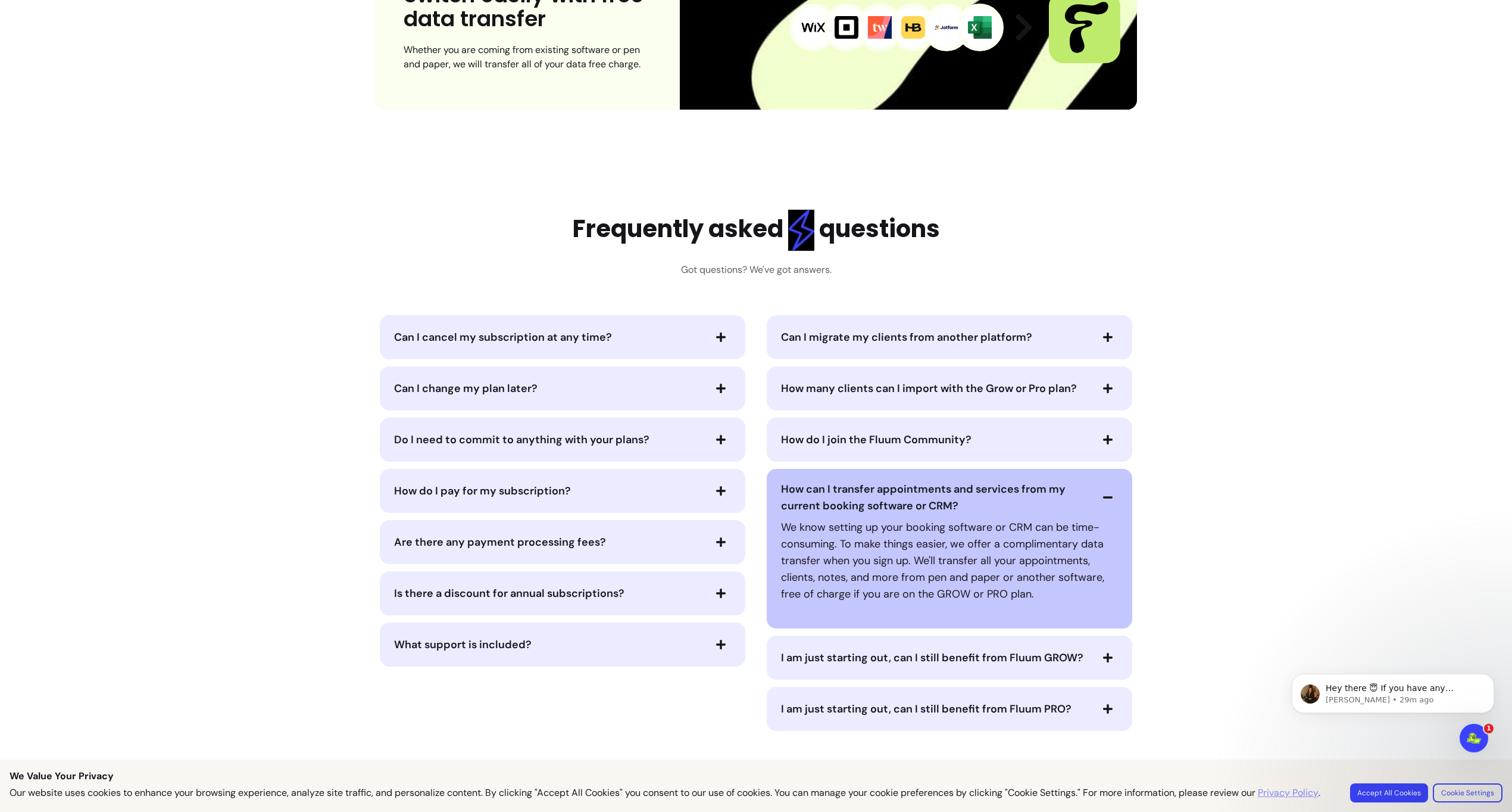
click at [894, 489] on span "How can I transfer appointments and services from my current booking software o…" at bounding box center [923, 497] width 285 height 31
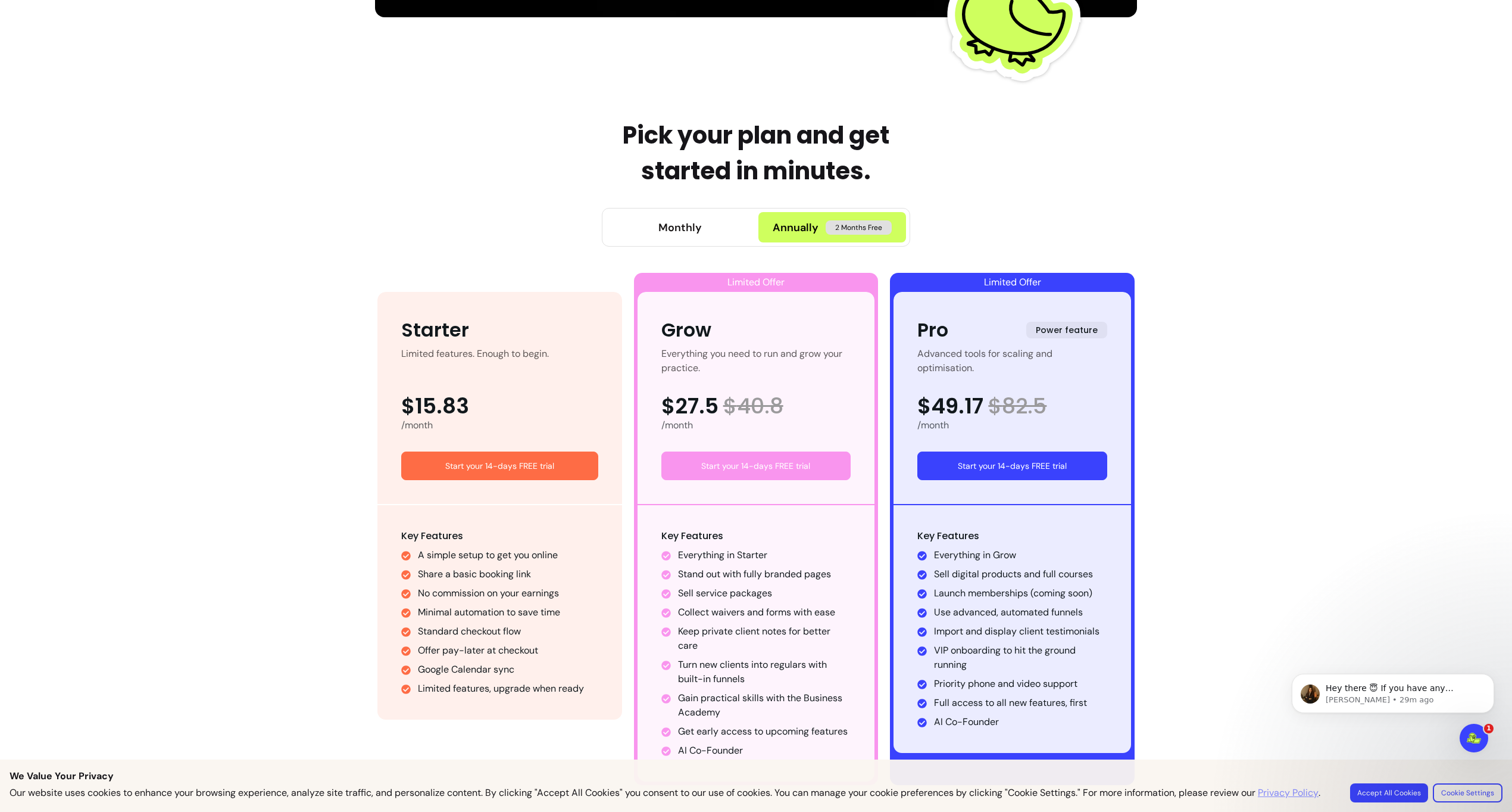
scroll to position [0, 0]
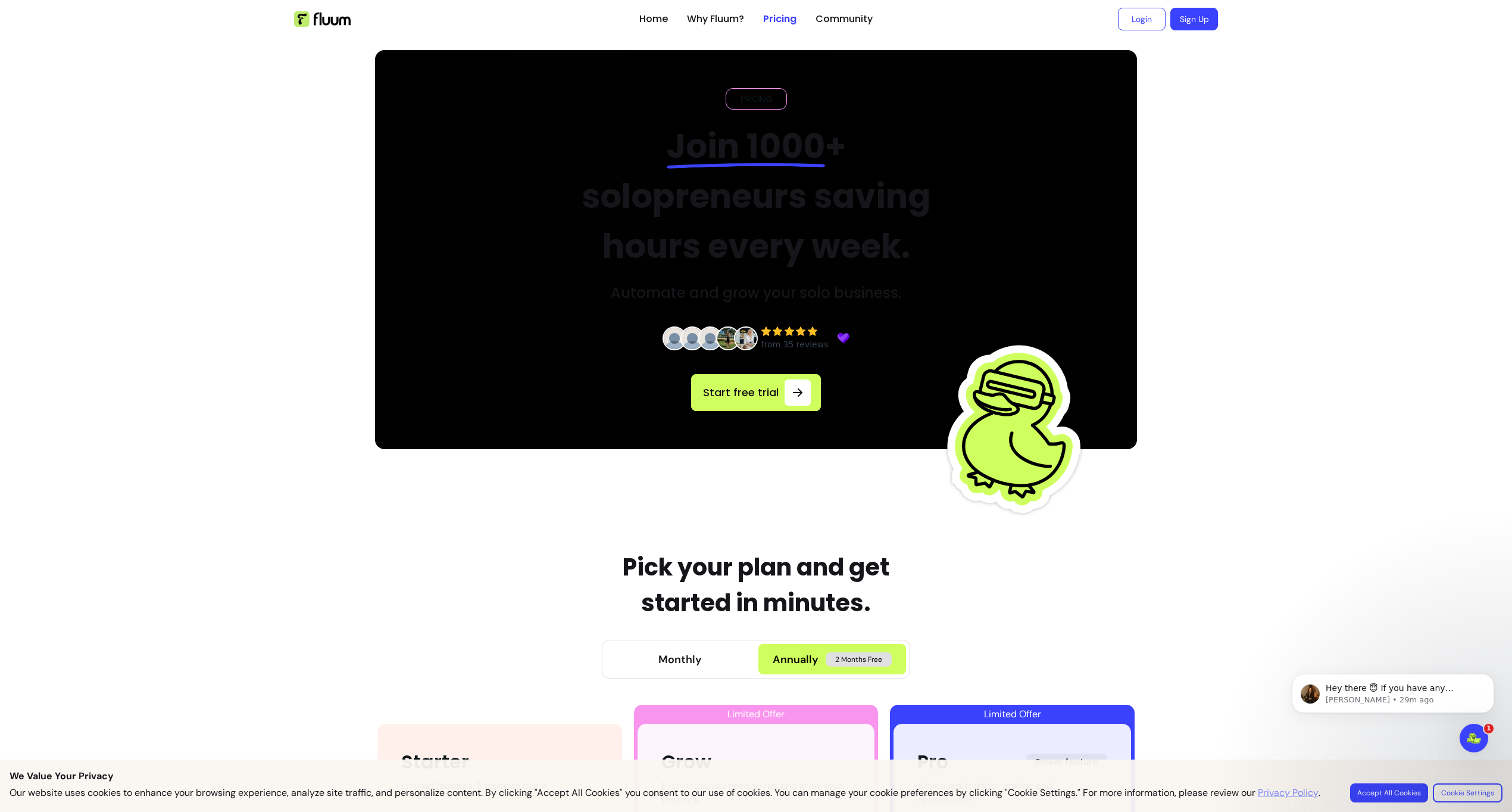
click at [682, 655] on div "Monthly" at bounding box center [681, 659] width 44 height 17
click at [742, 656] on span "button" at bounding box center [679, 659] width 148 height 31
click at [829, 655] on span "2 Months Free" at bounding box center [859, 660] width 66 height 15
click at [730, 663] on button "Monthly" at bounding box center [680, 659] width 148 height 31
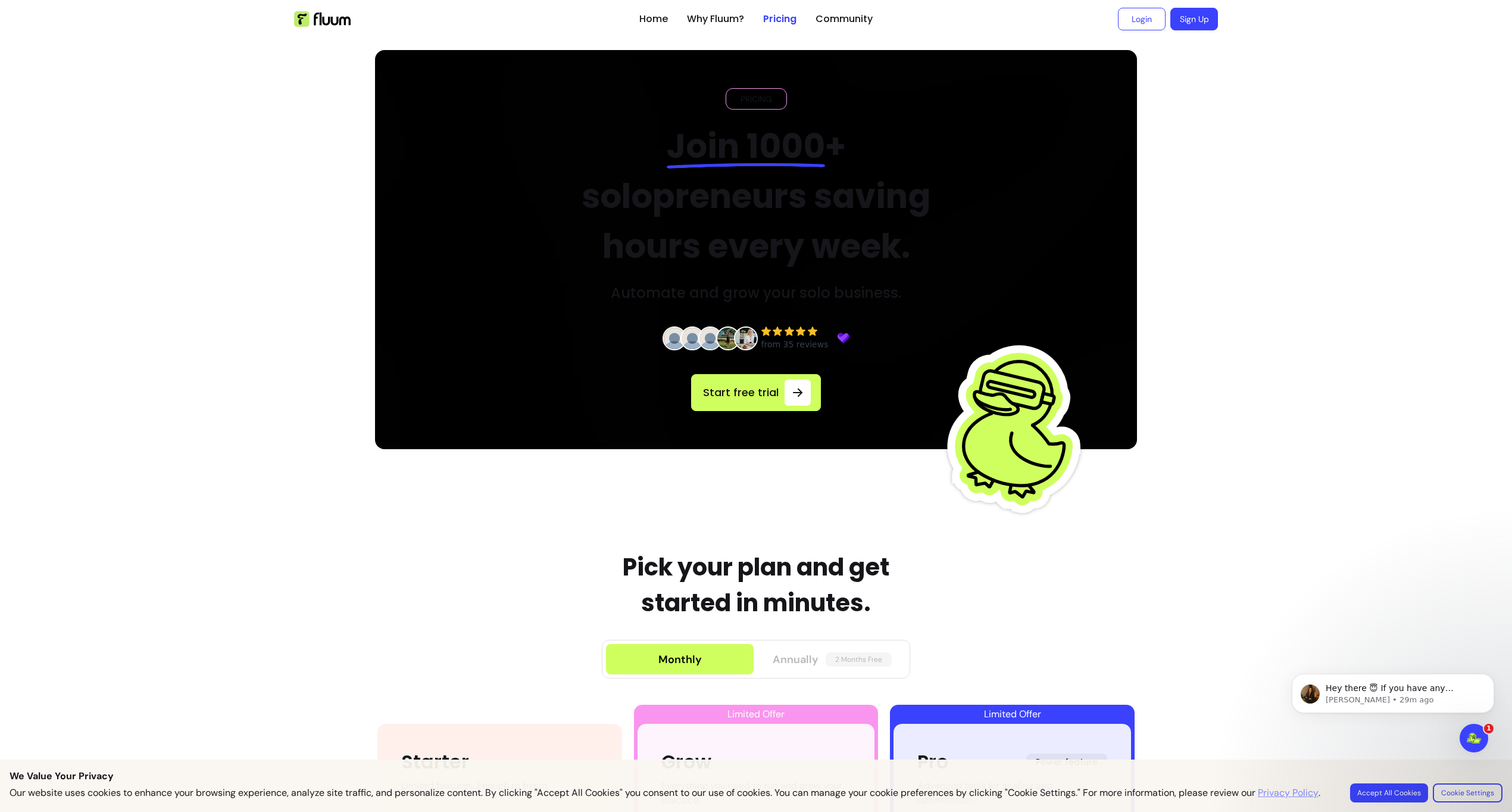
click at [768, 662] on button "Annually 2 Months Free" at bounding box center [832, 659] width 148 height 31
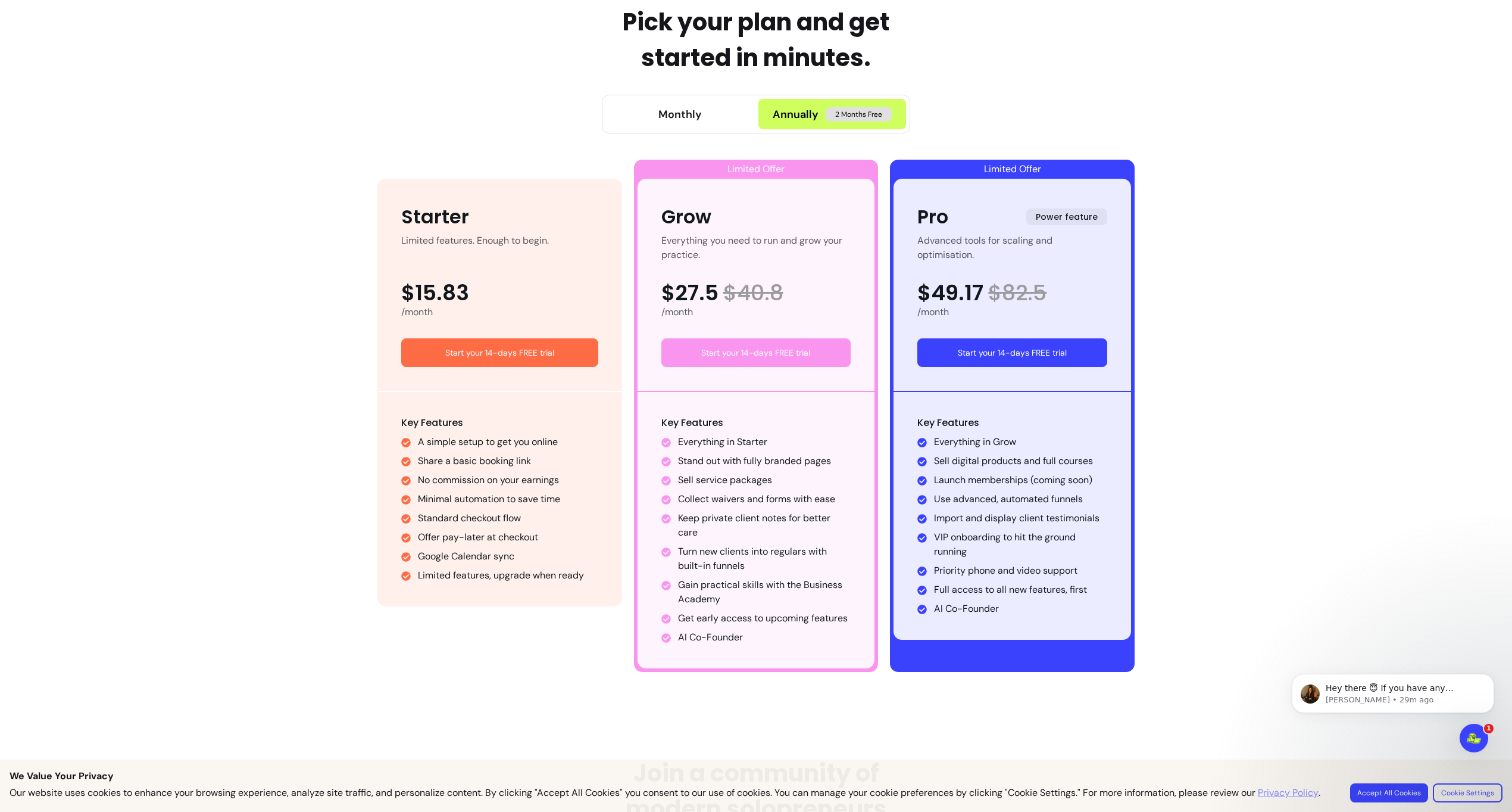
scroll to position [448, 0]
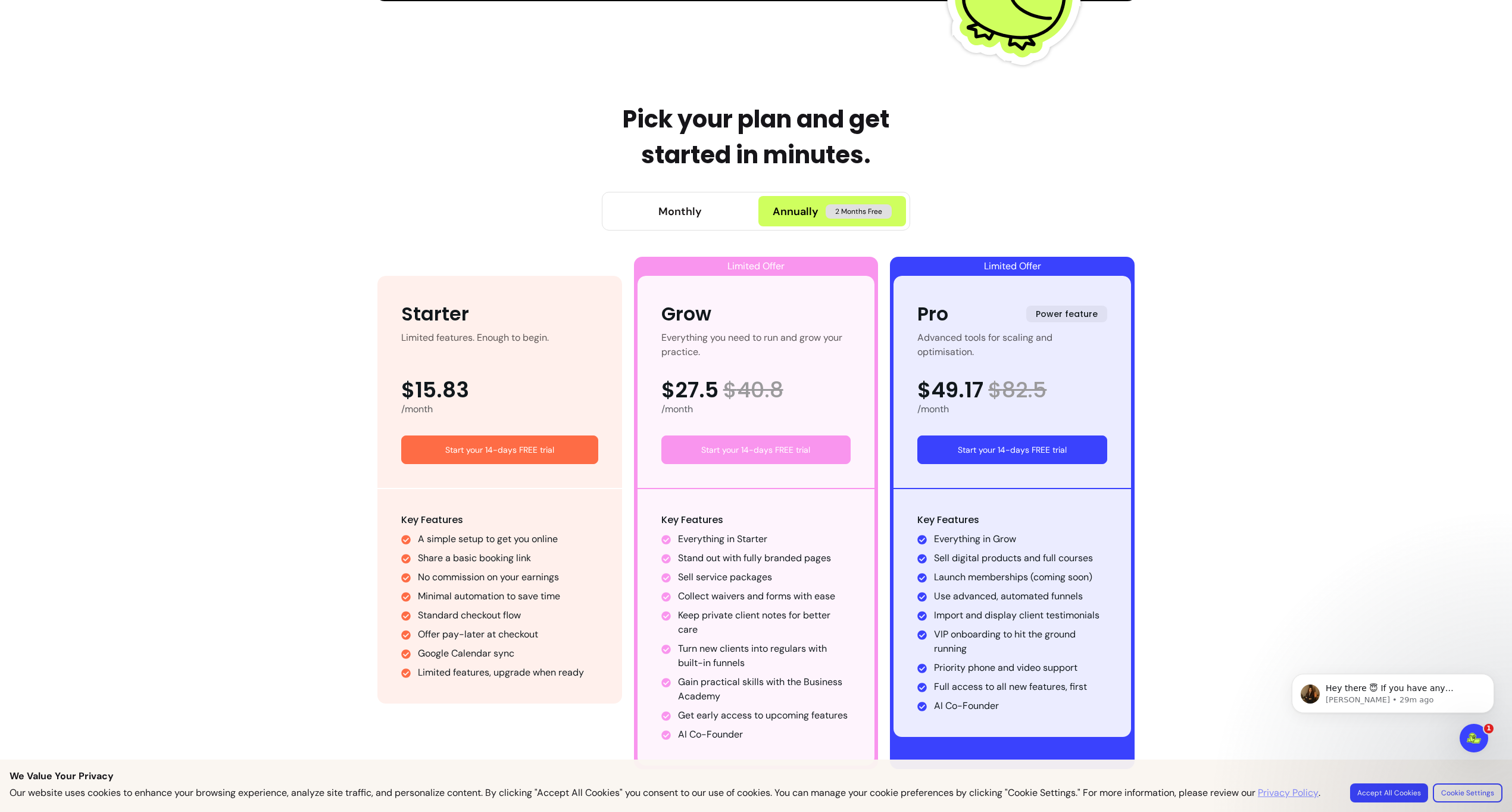
click at [659, 243] on div "Monthly Annually 2 Months Free" at bounding box center [756, 210] width 308 height 77
click at [675, 218] on div "Monthly" at bounding box center [681, 211] width 44 height 17
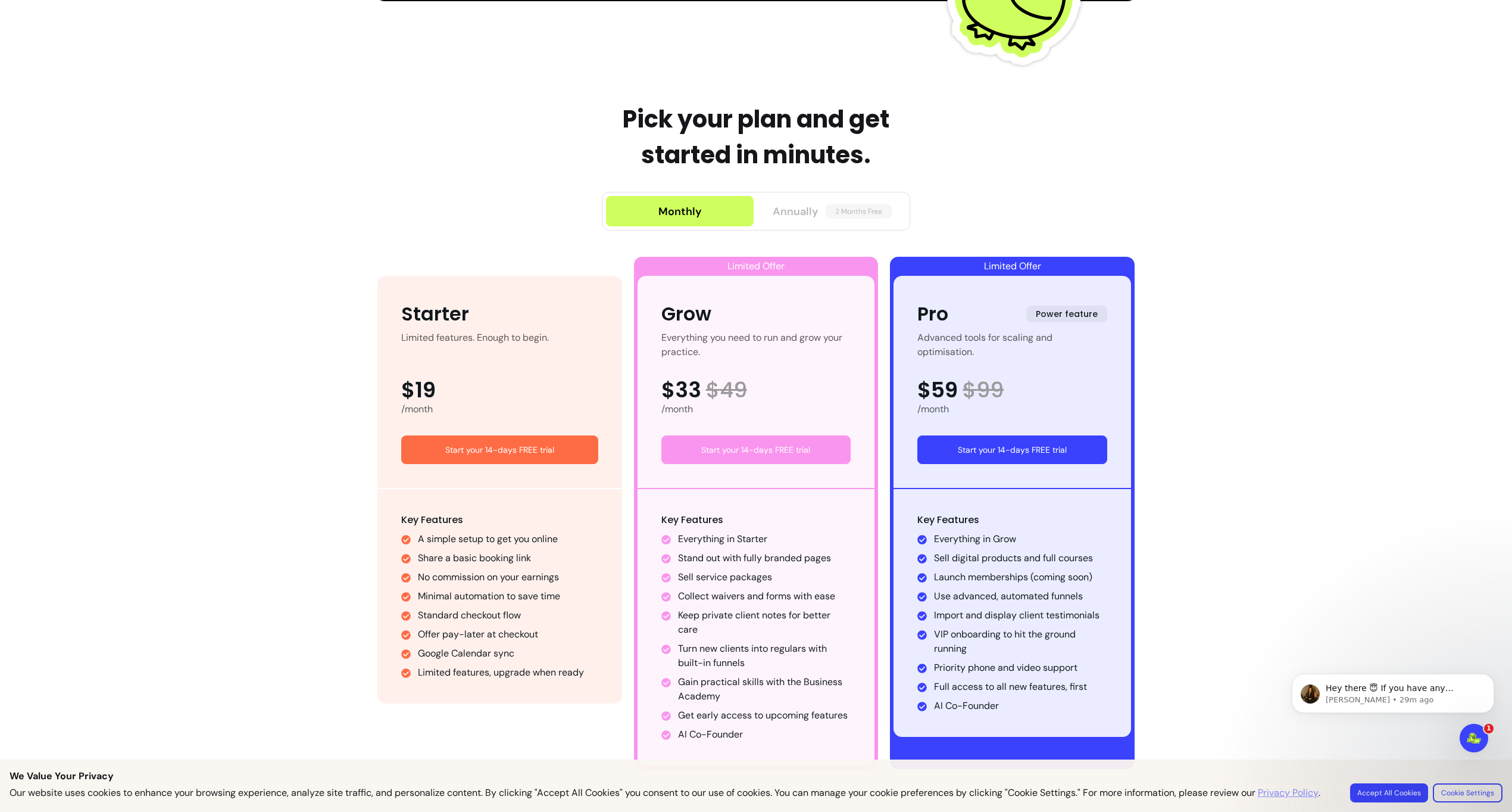
click at [863, 212] on span "2 Months Free" at bounding box center [859, 212] width 66 height 15
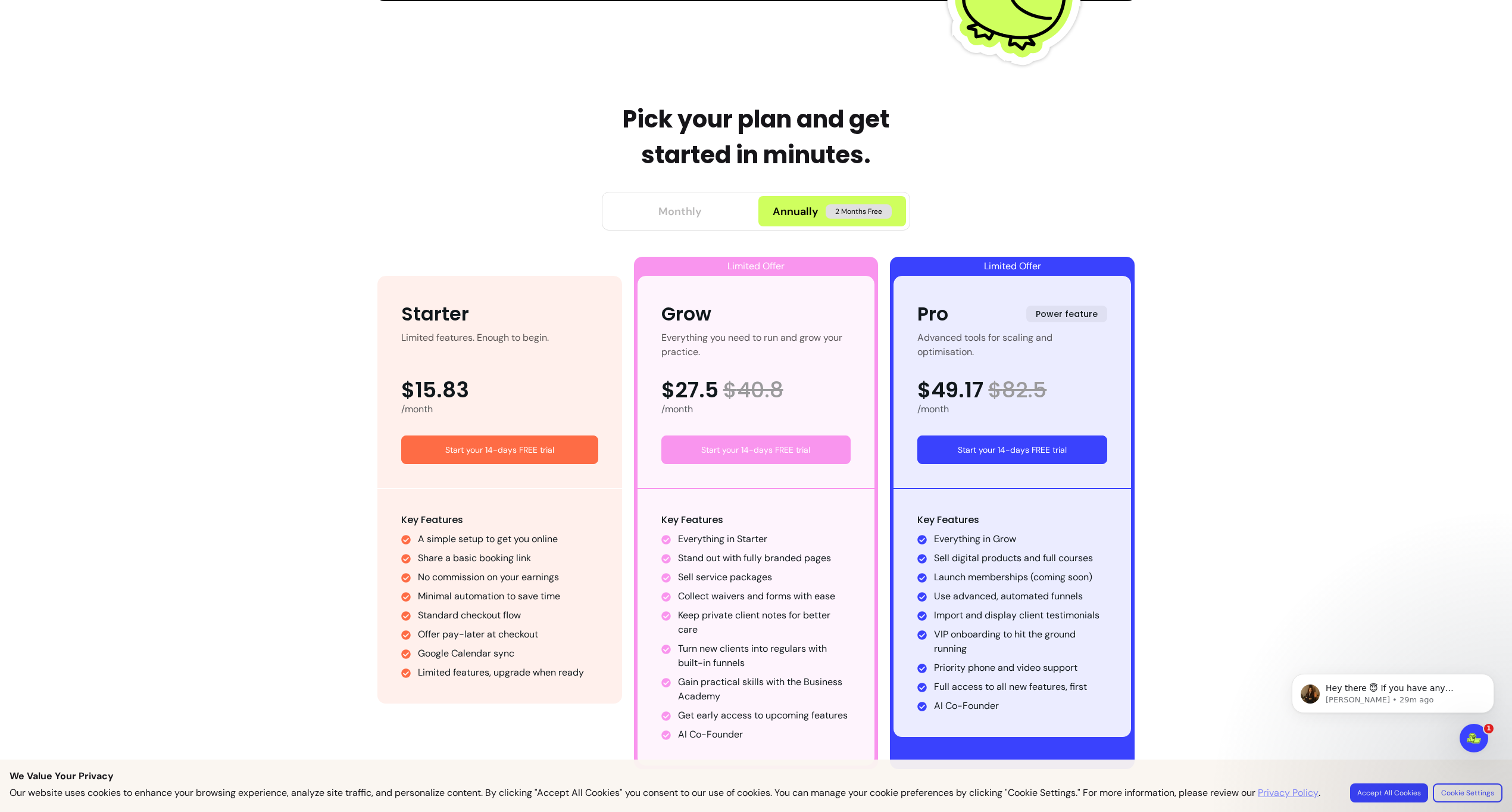
click at [703, 219] on button "Monthly" at bounding box center [680, 211] width 148 height 31
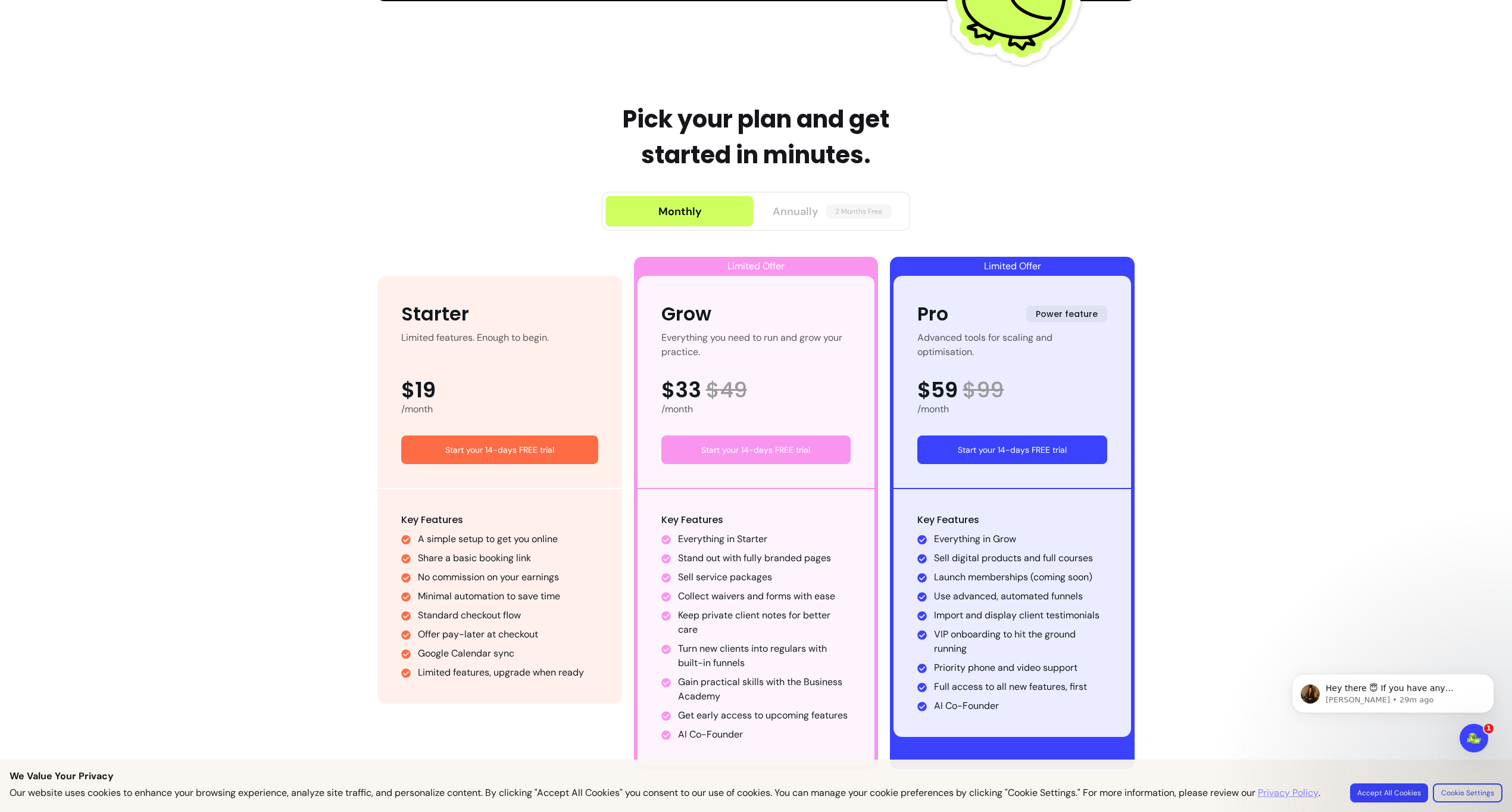
click at [787, 205] on span "Annually" at bounding box center [795, 211] width 46 height 17
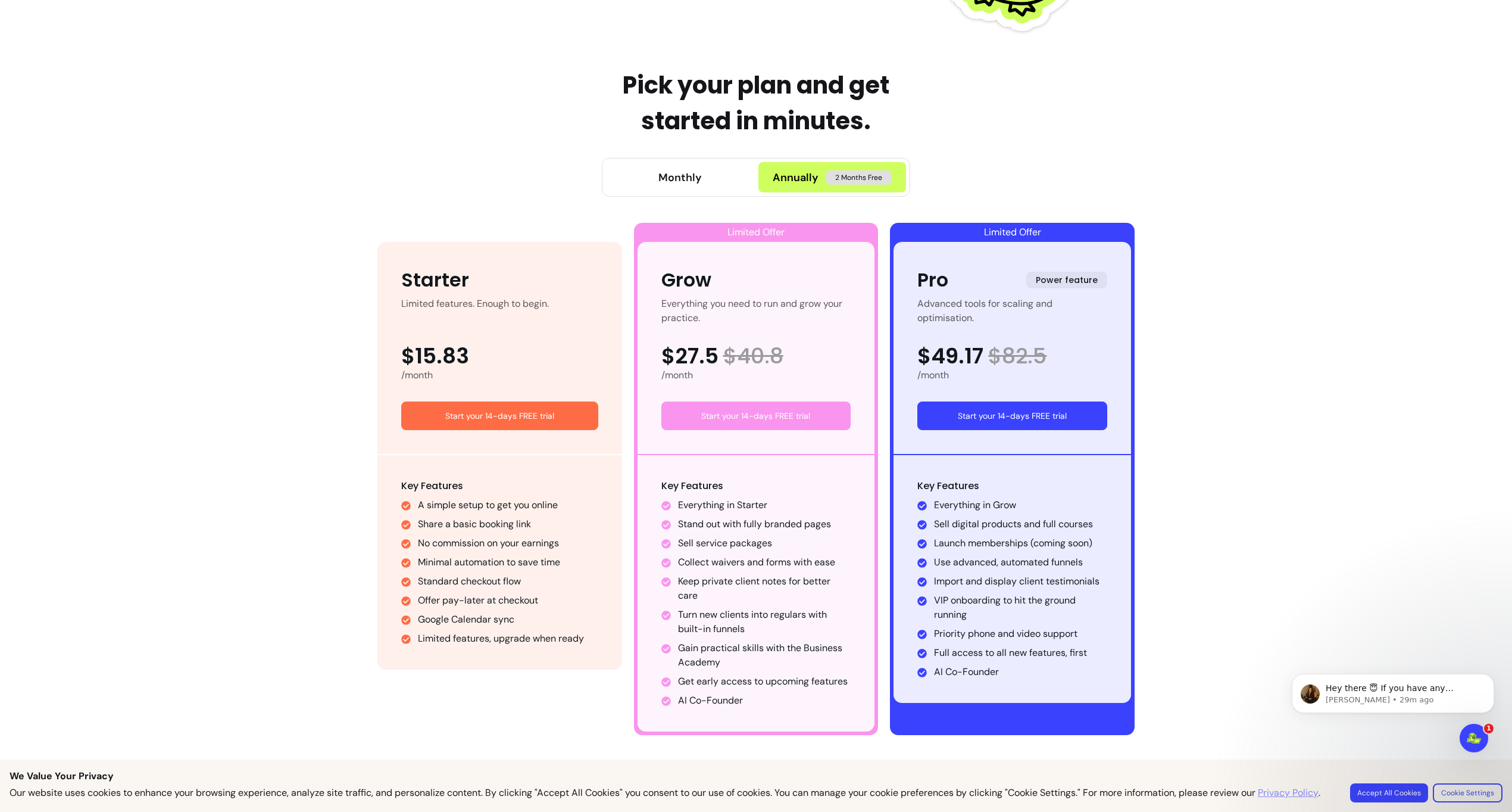
scroll to position [527, 0]
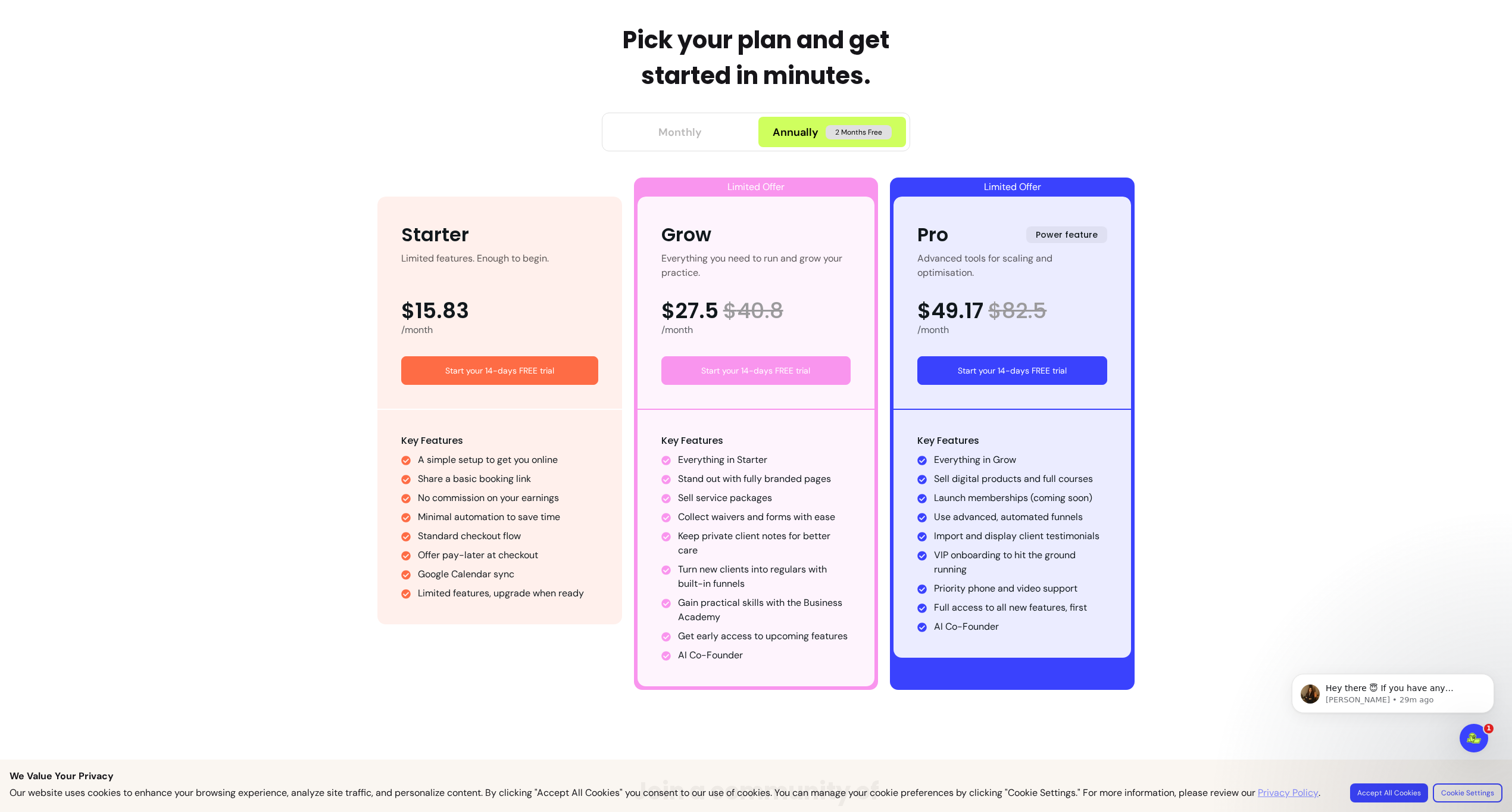
click at [652, 118] on button "Monthly" at bounding box center [680, 132] width 148 height 31
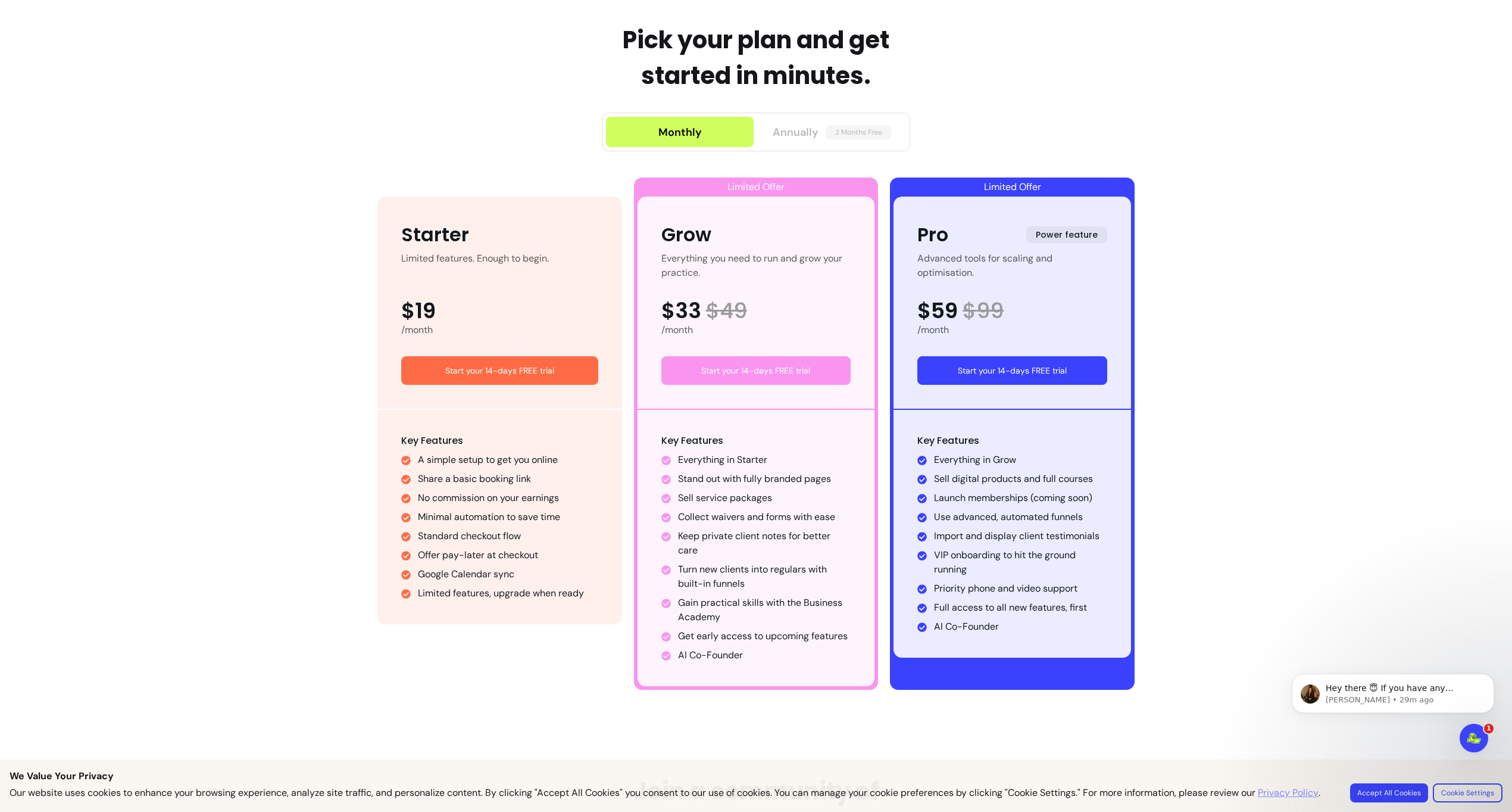
click at [839, 137] on span "2 Months Free" at bounding box center [859, 132] width 66 height 15
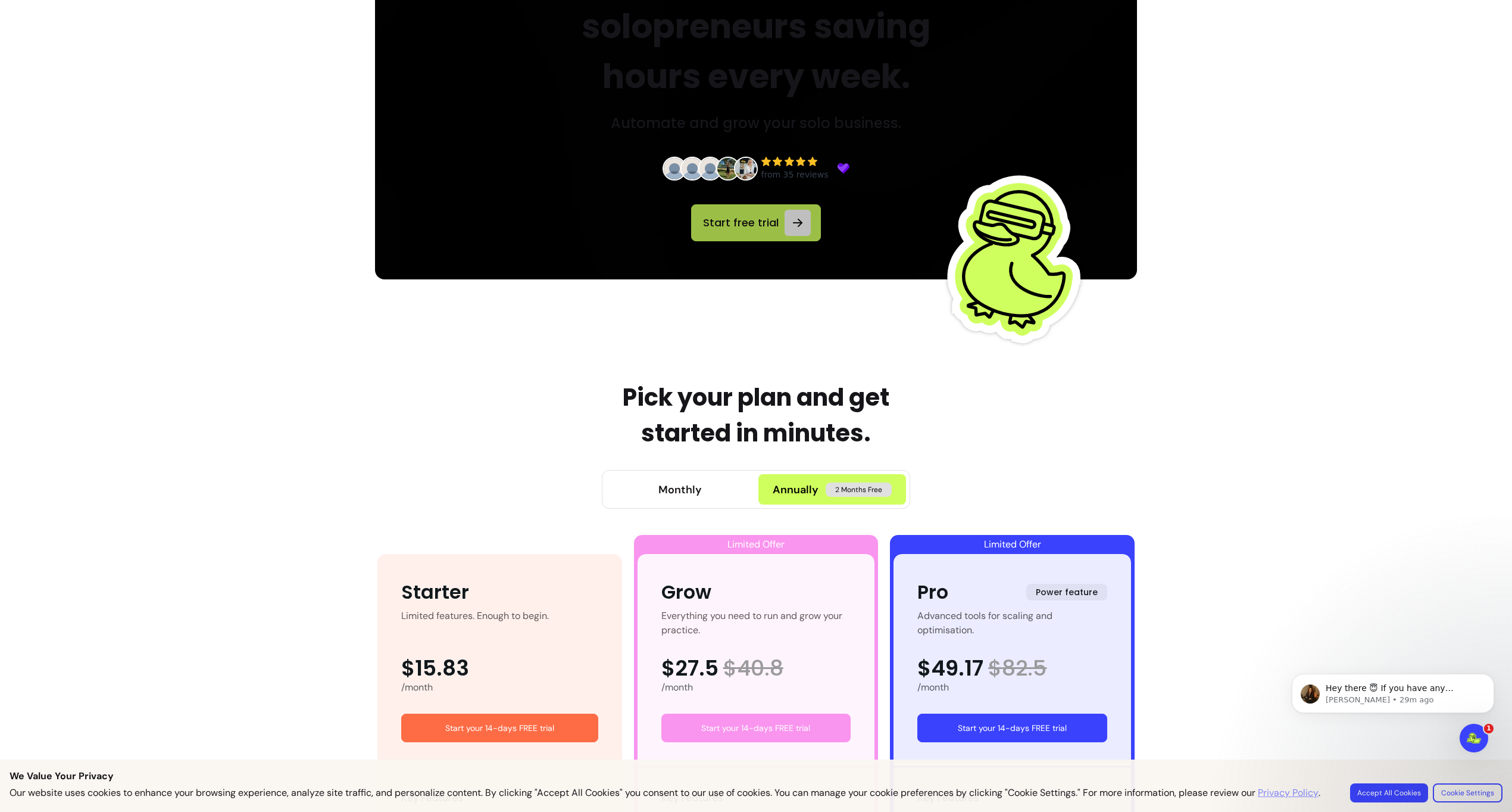
scroll to position [0, 0]
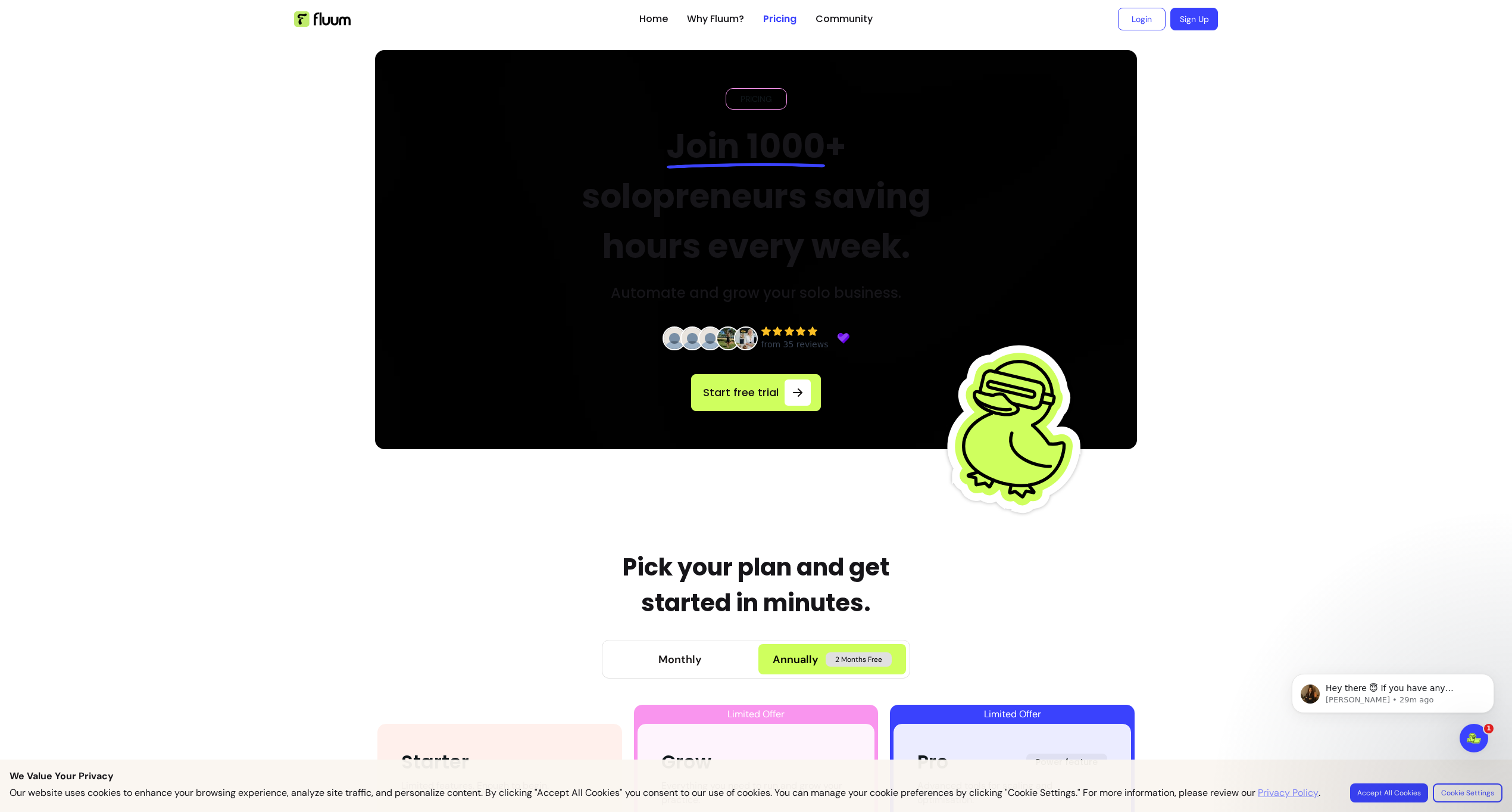
click at [317, 14] on img at bounding box center [322, 18] width 56 height 15
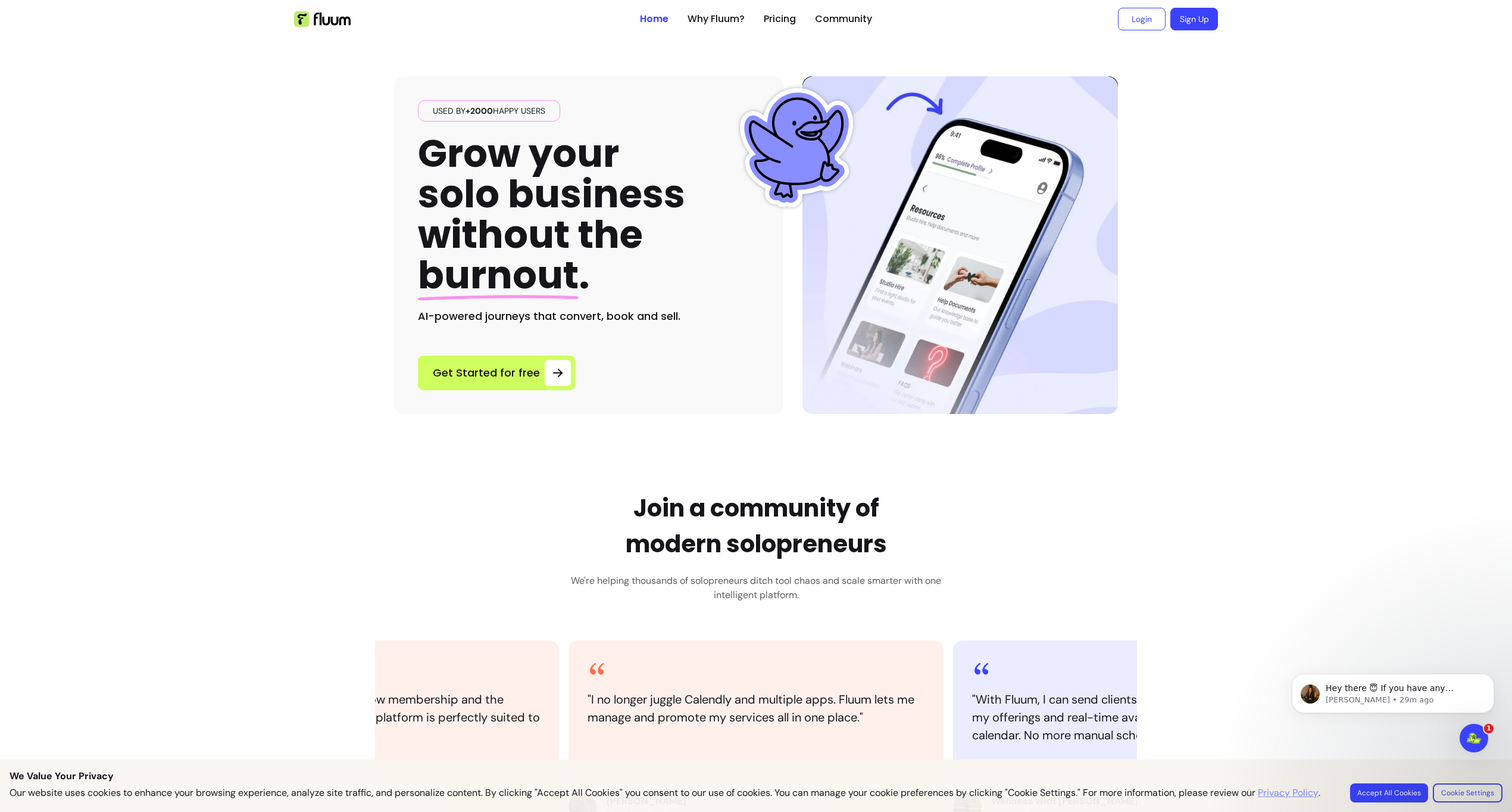
click at [317, 14] on img at bounding box center [322, 18] width 56 height 15
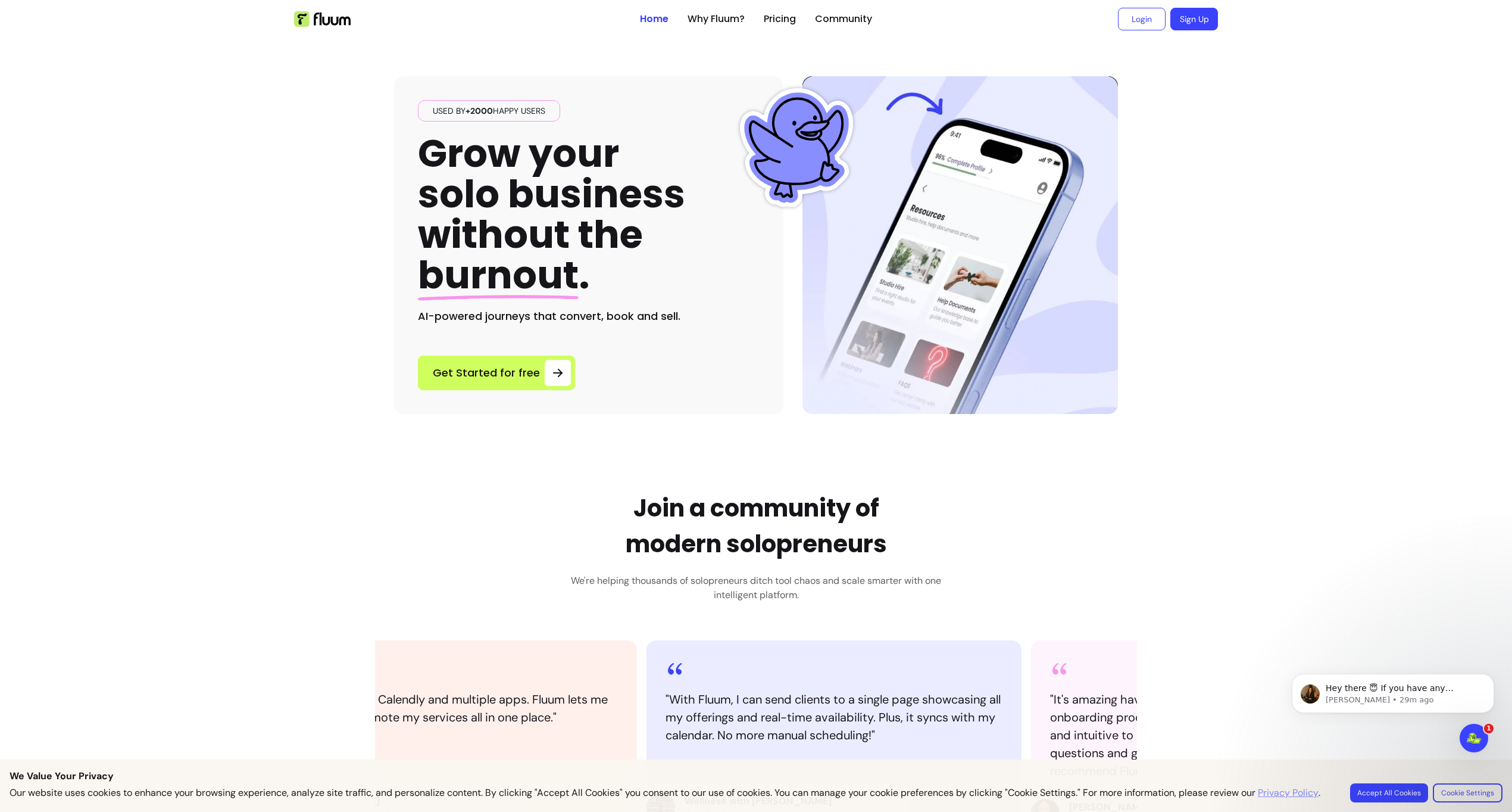
click at [803, 8] on ul "Home Why Fluum? Pricing Community" at bounding box center [756, 19] width 232 height 38
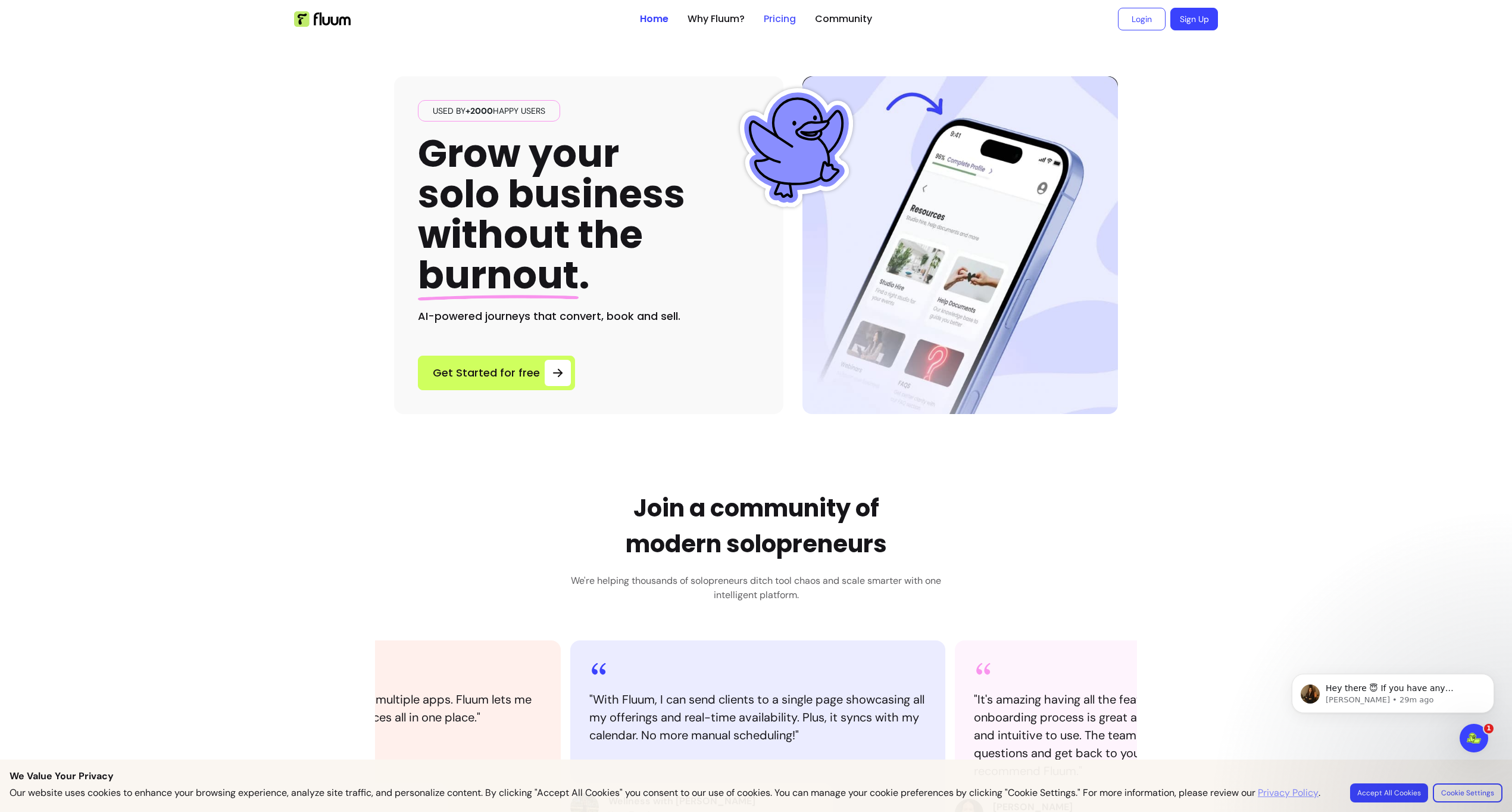
click at [794, 18] on link "Pricing" at bounding box center [780, 19] width 32 height 15
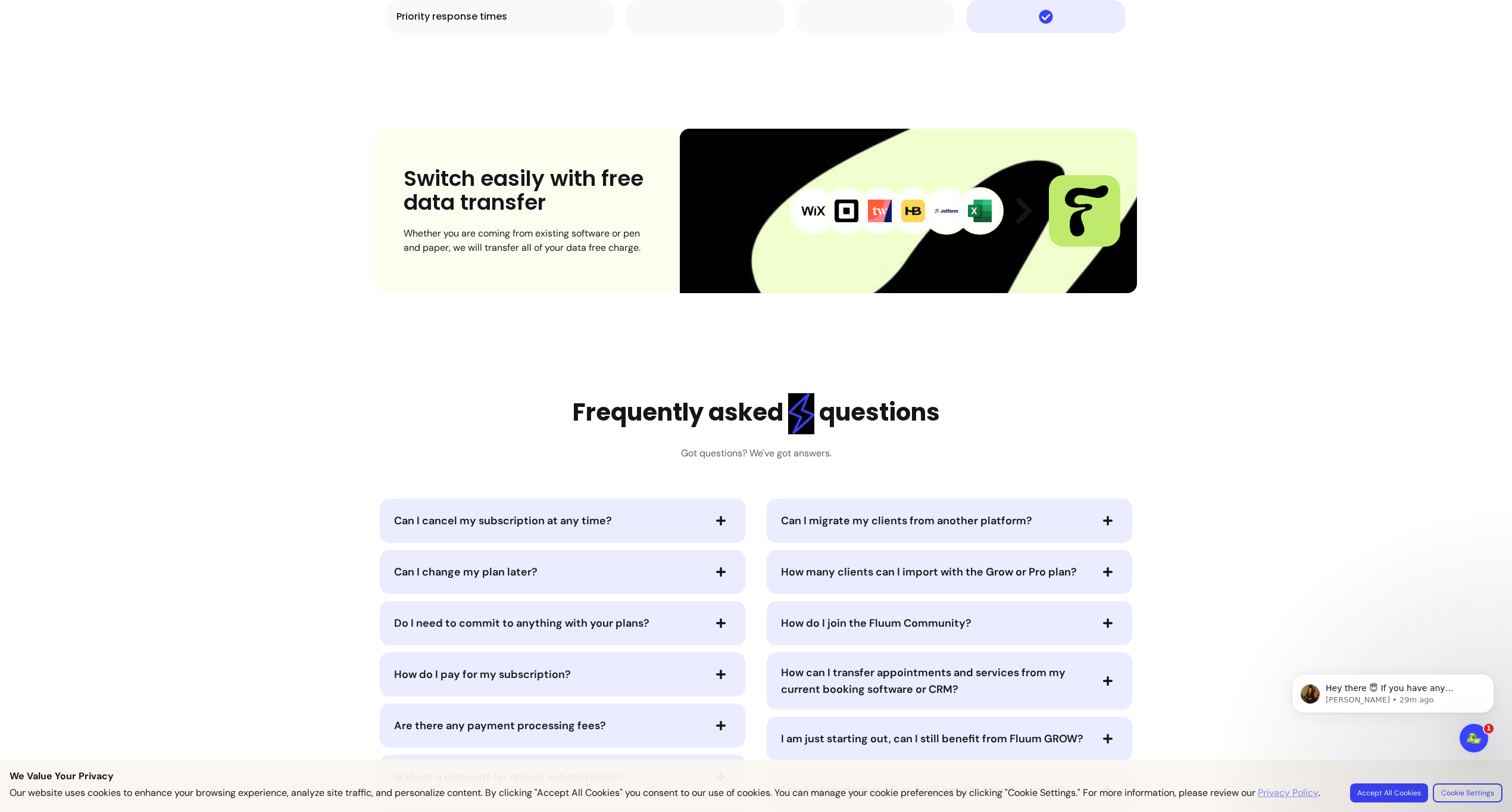
scroll to position [5312, 0]
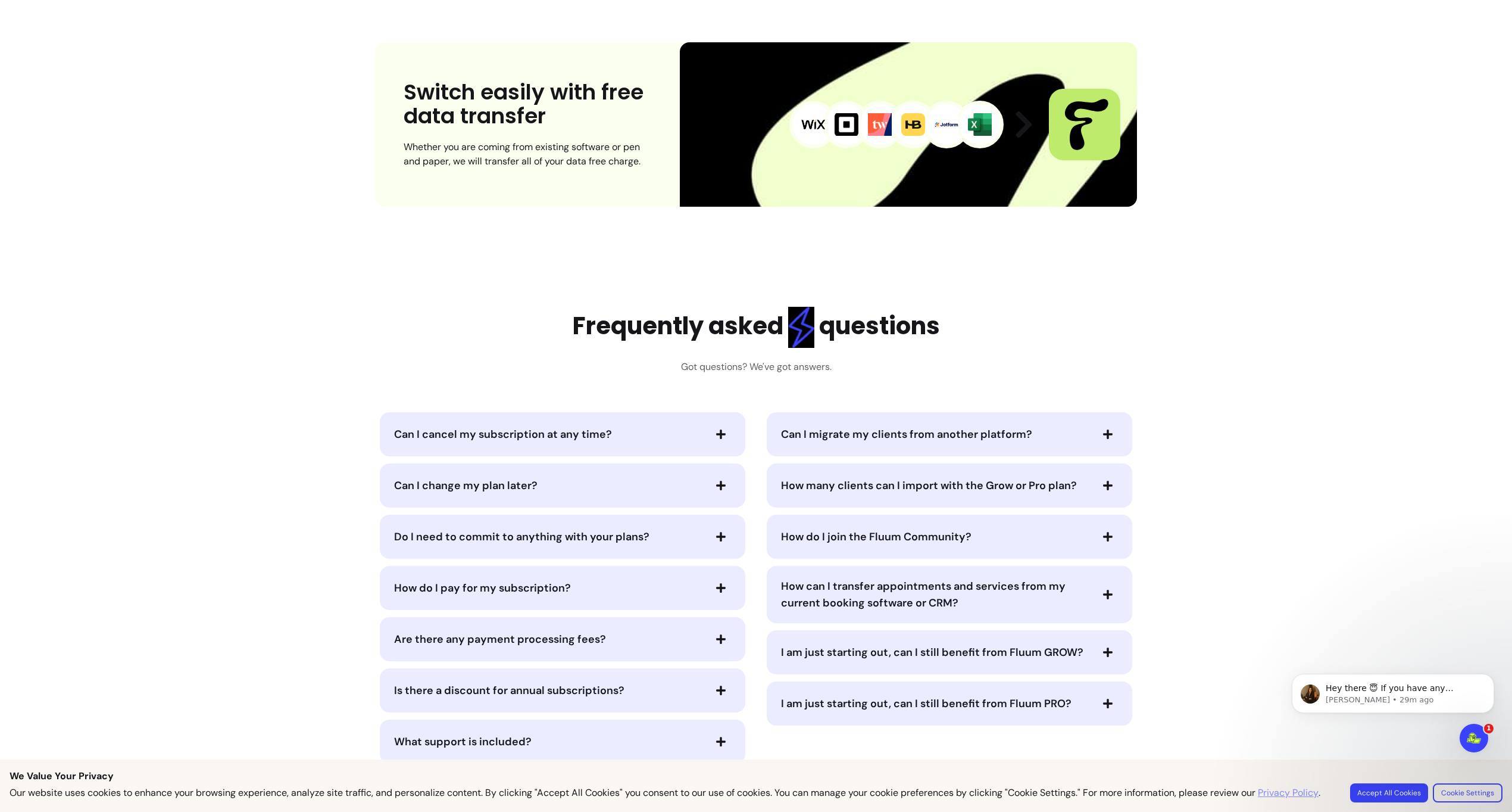
click at [1375, 791] on button "Accept All Cookies" at bounding box center [1389, 793] width 78 height 19
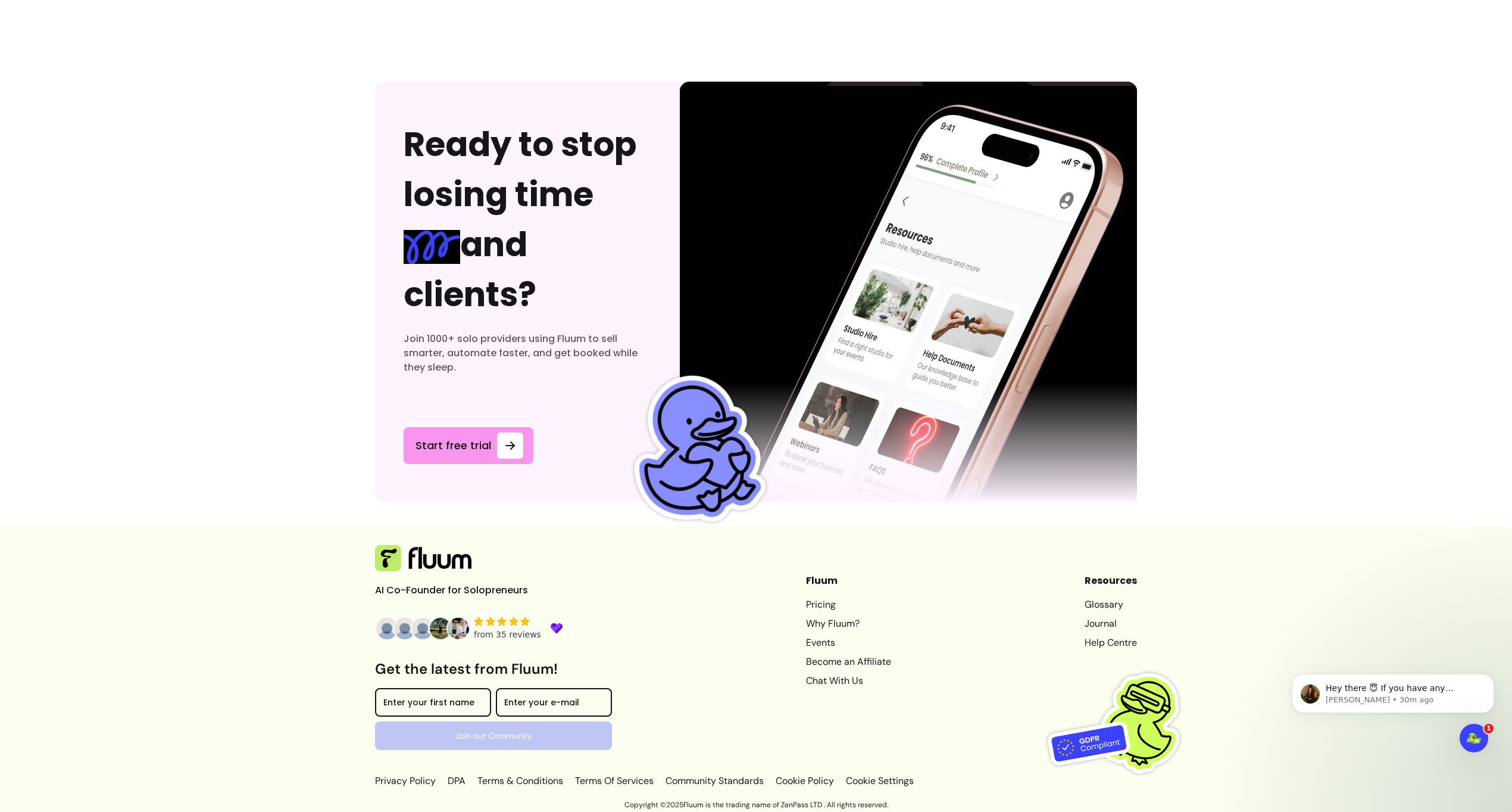
scroll to position [6082, 0]
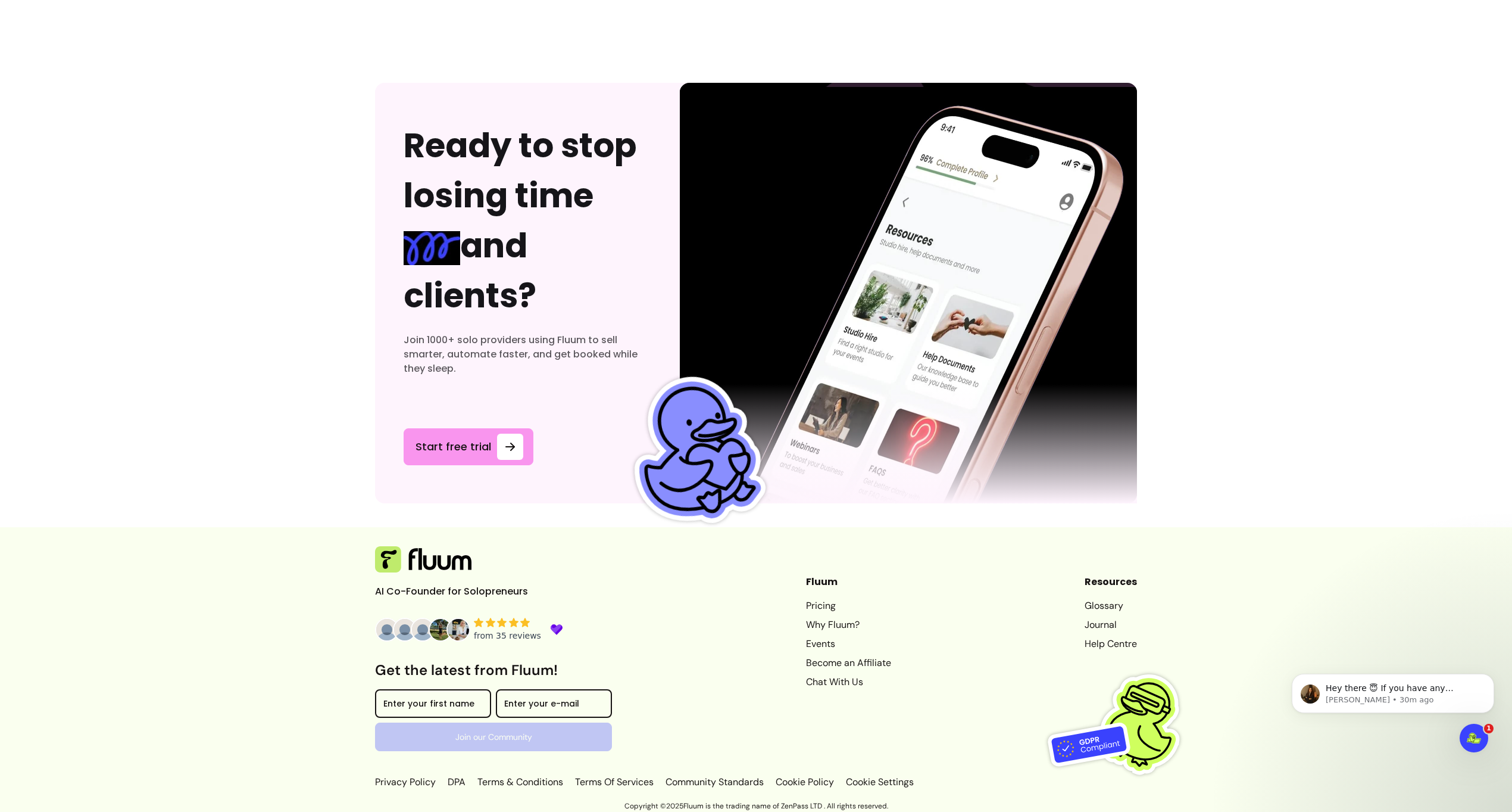
click at [823, 598] on div "Fluum Pricing Why Fluum? Events Become an Affiliate Chat With Us" at bounding box center [849, 663] width 85 height 176
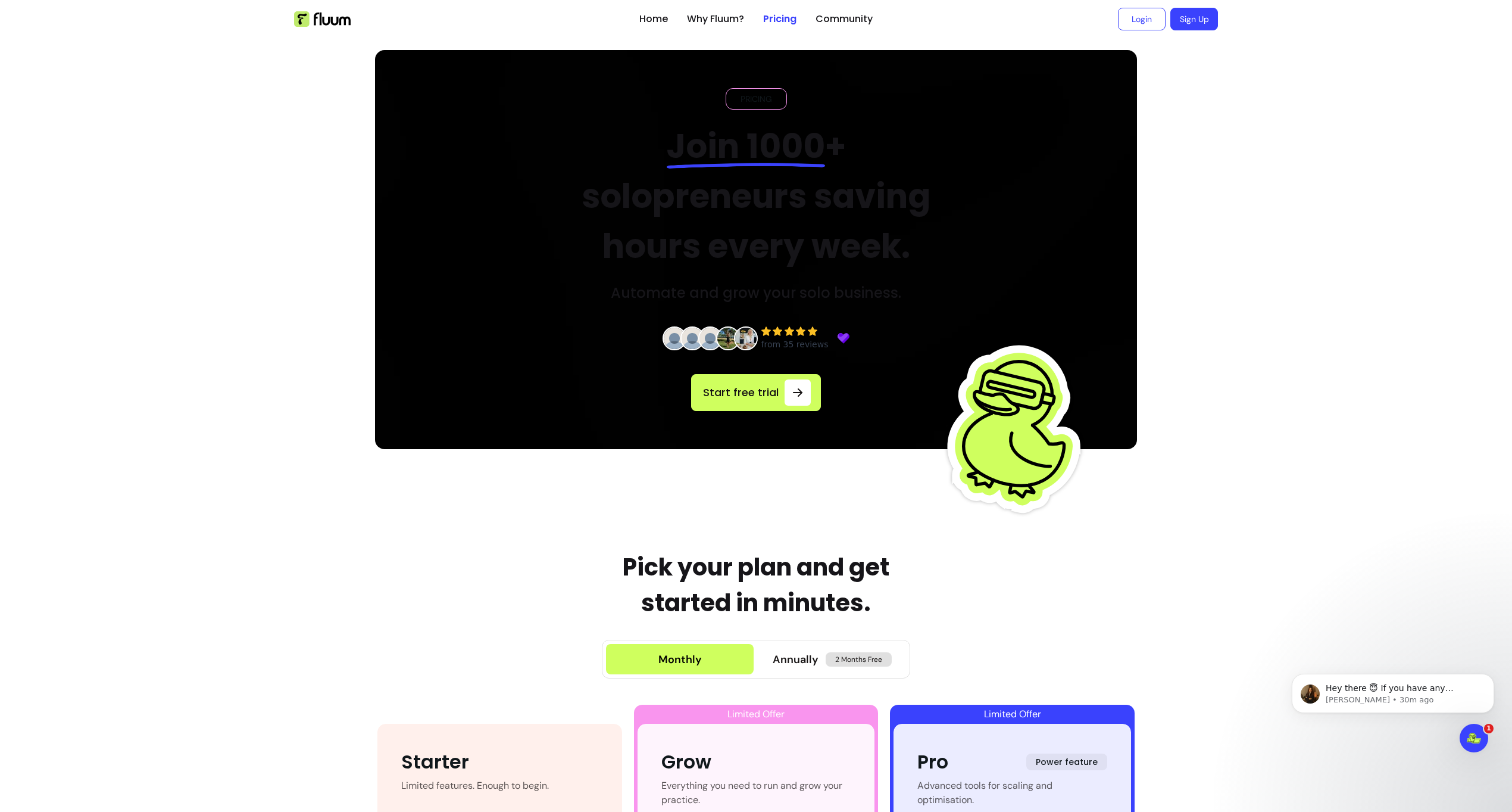
scroll to position [11, 0]
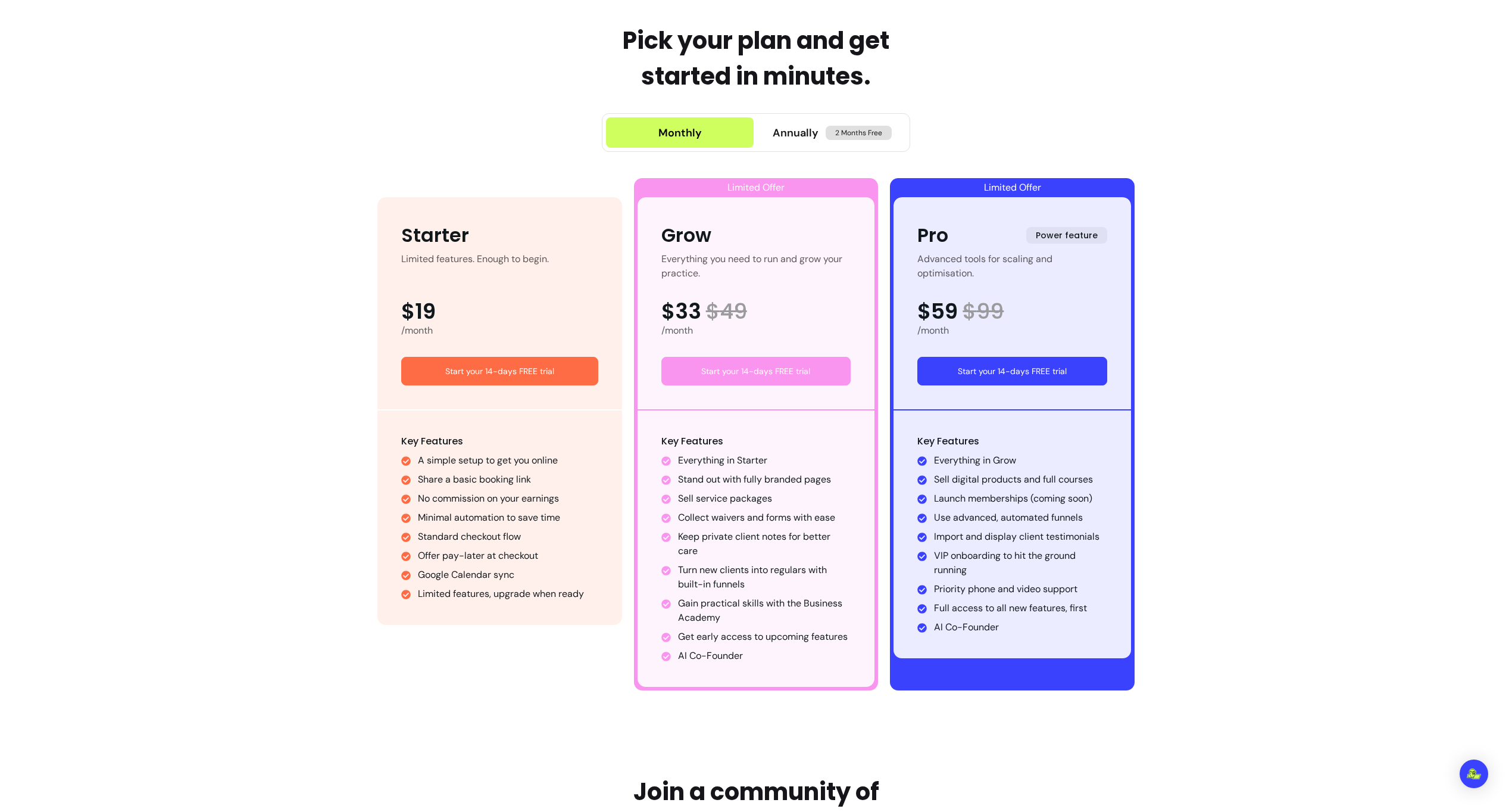
scroll to position [489, 0]
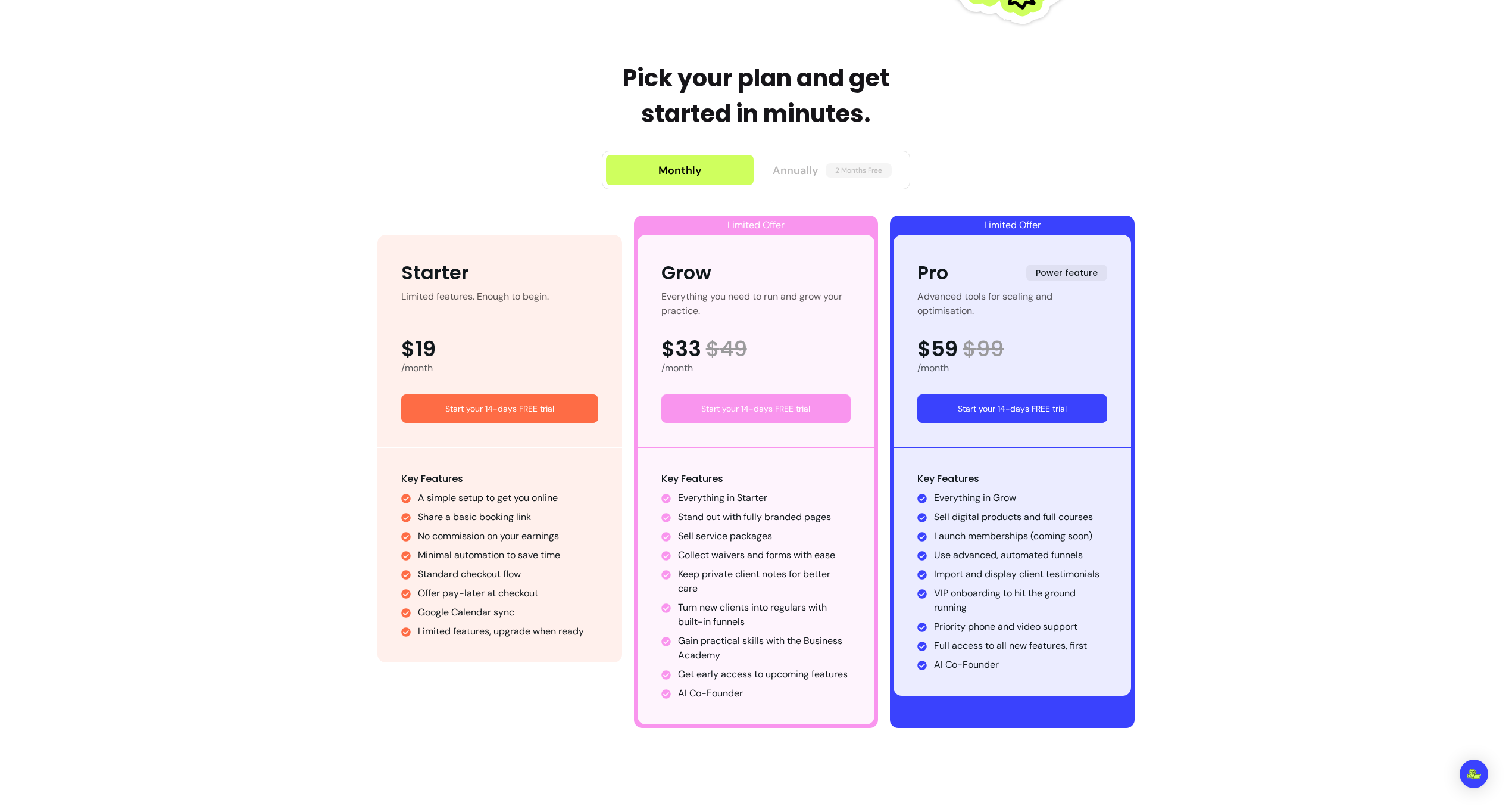
click at [836, 164] on span "2 Months Free" at bounding box center [859, 170] width 66 height 15
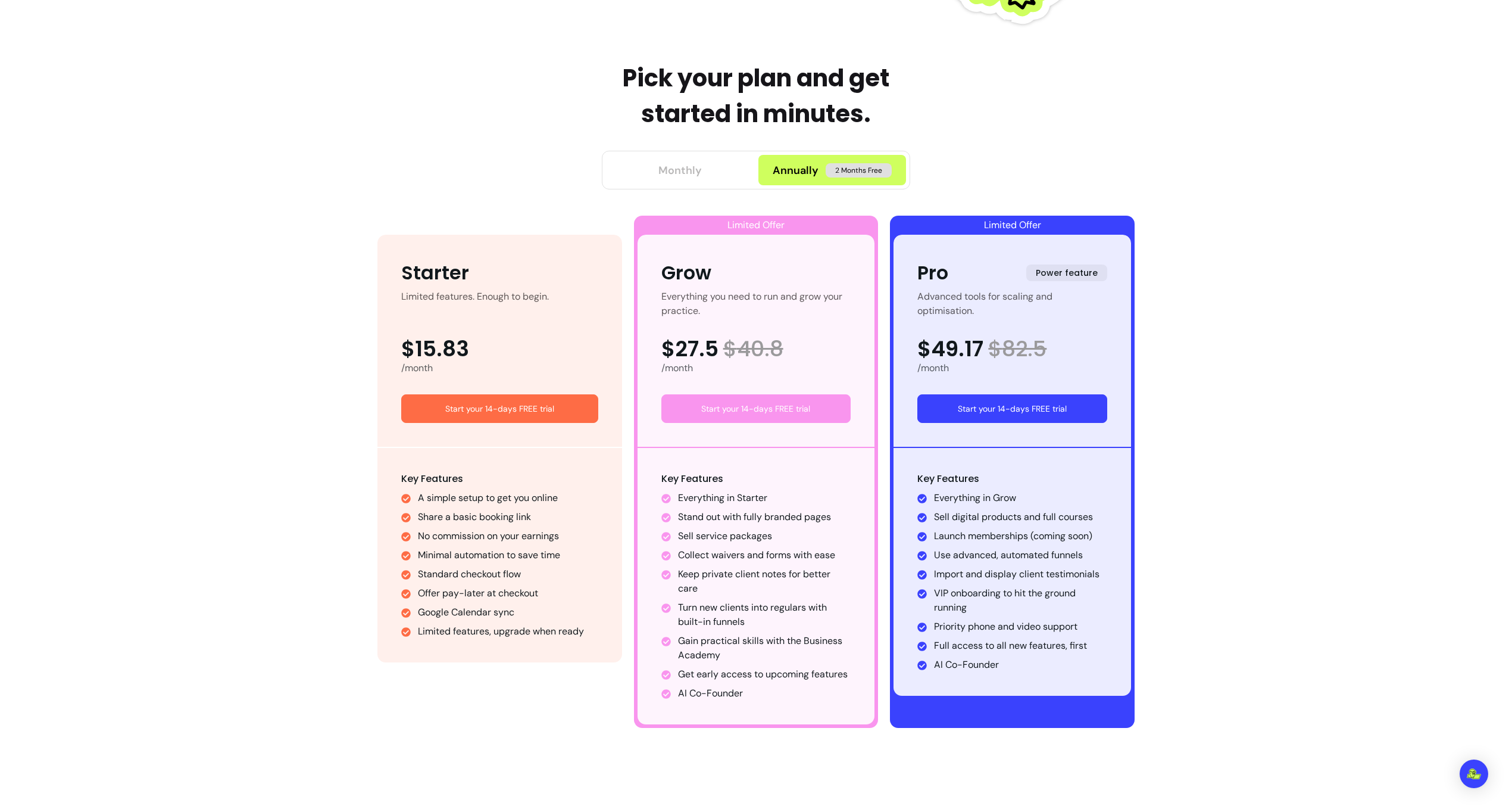
click at [675, 172] on div "Monthly" at bounding box center [681, 170] width 44 height 17
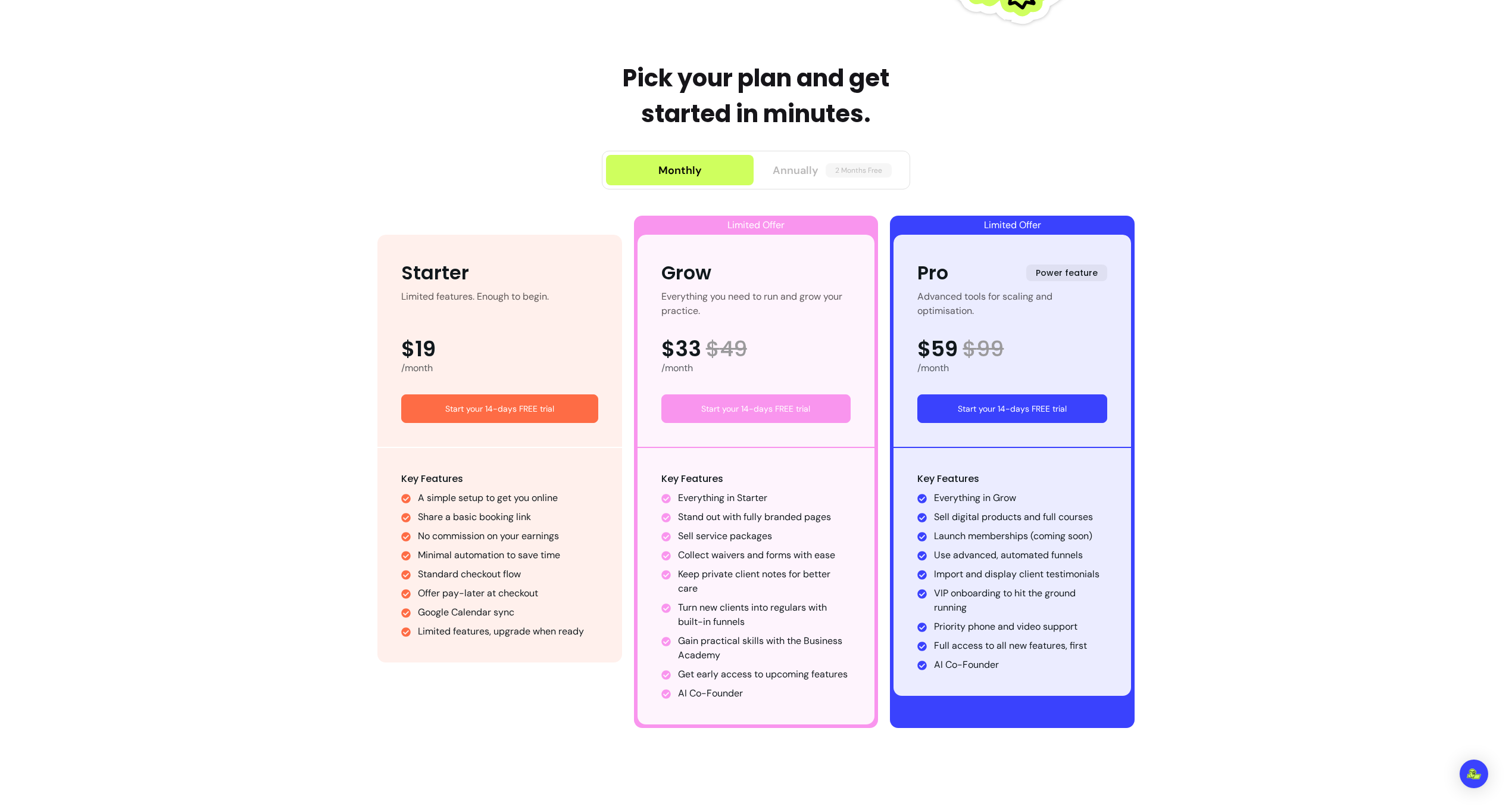
click at [876, 169] on span "2 Months Free" at bounding box center [859, 170] width 66 height 15
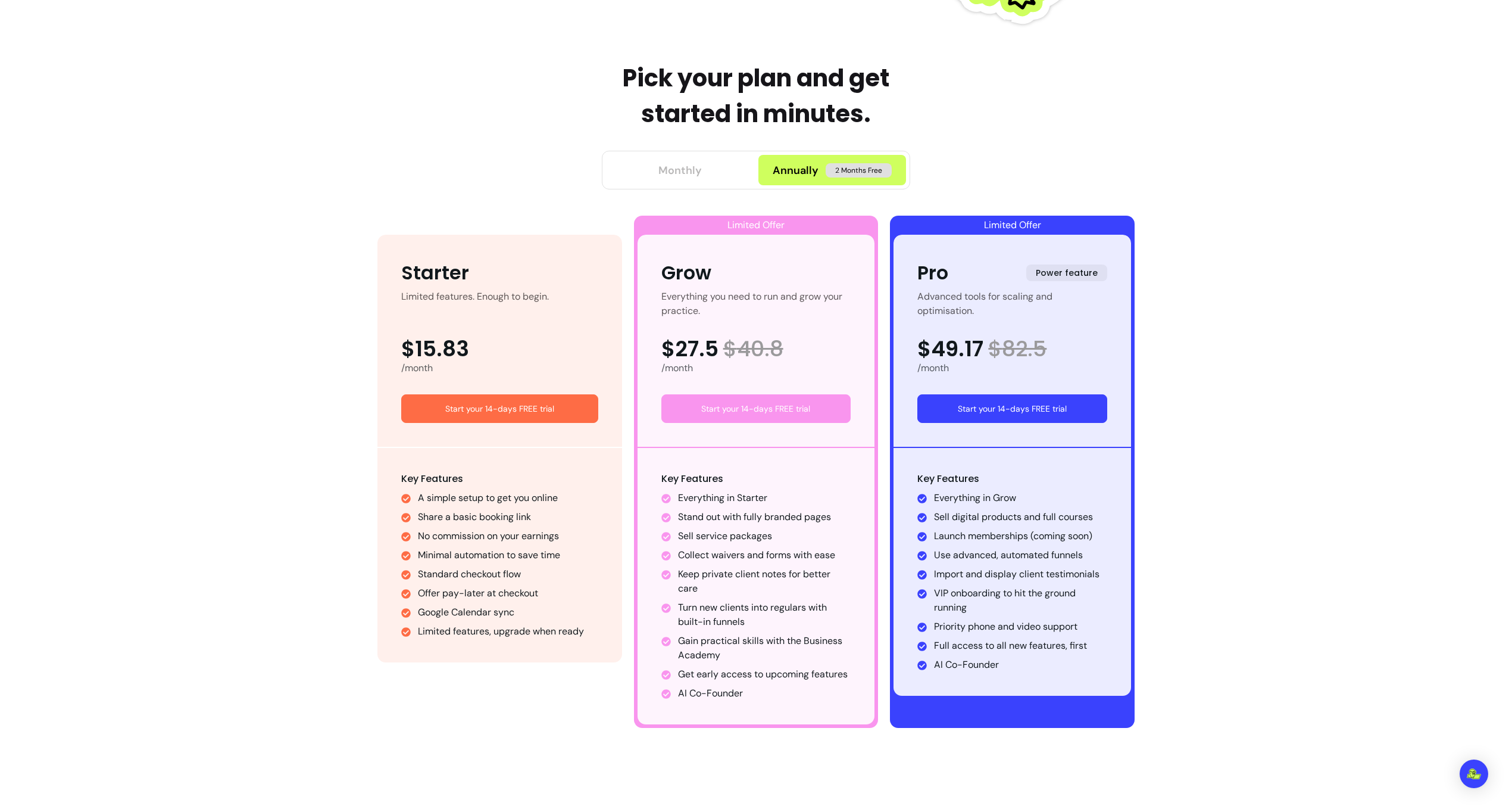
click at [737, 166] on button "Monthly" at bounding box center [680, 170] width 148 height 31
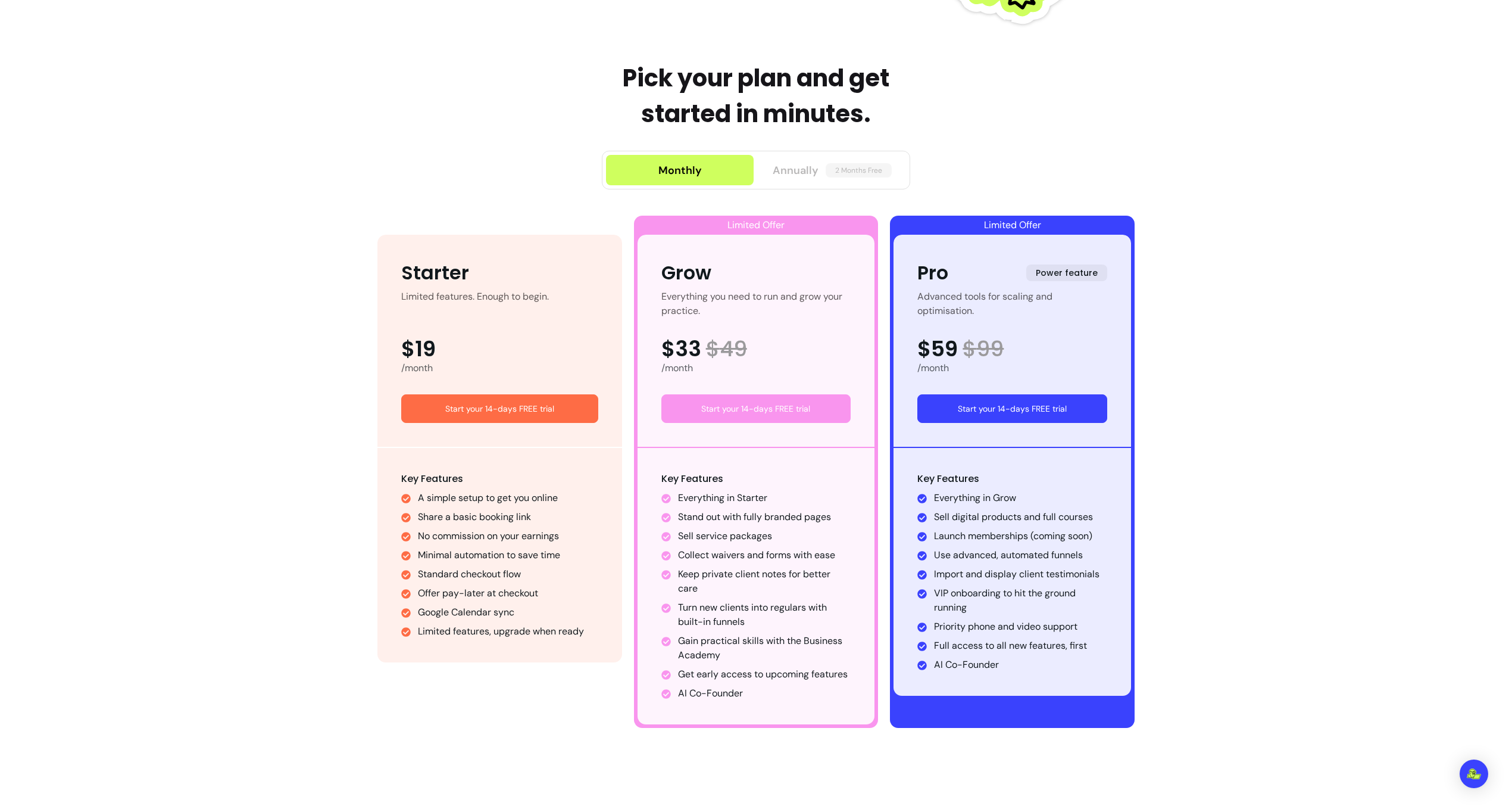
click at [852, 160] on button "Annually 2 Months Free" at bounding box center [832, 170] width 148 height 31
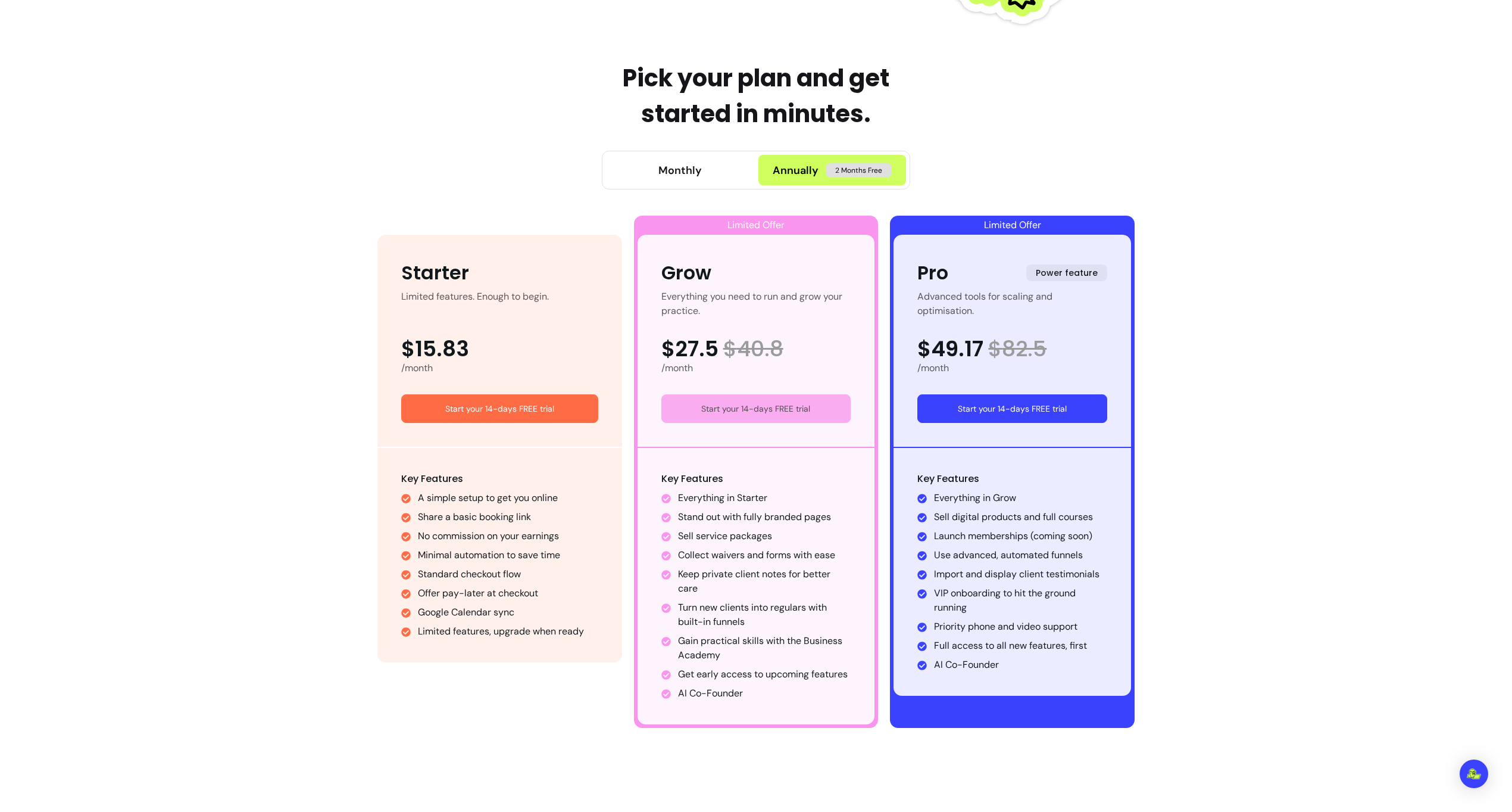
click at [720, 419] on link "Start your 14-days FREE trial" at bounding box center [757, 409] width 190 height 29
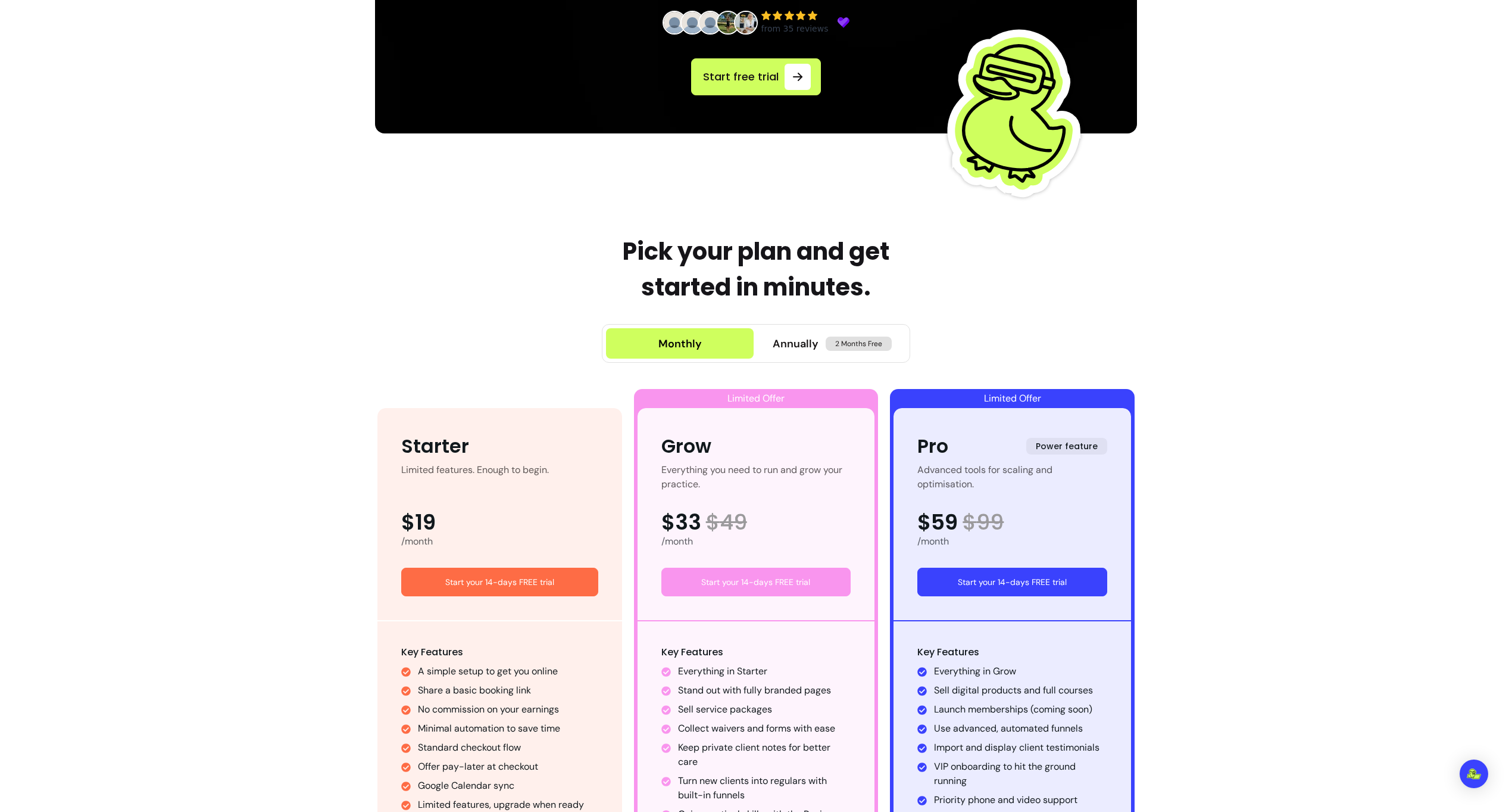
scroll to position [450, 0]
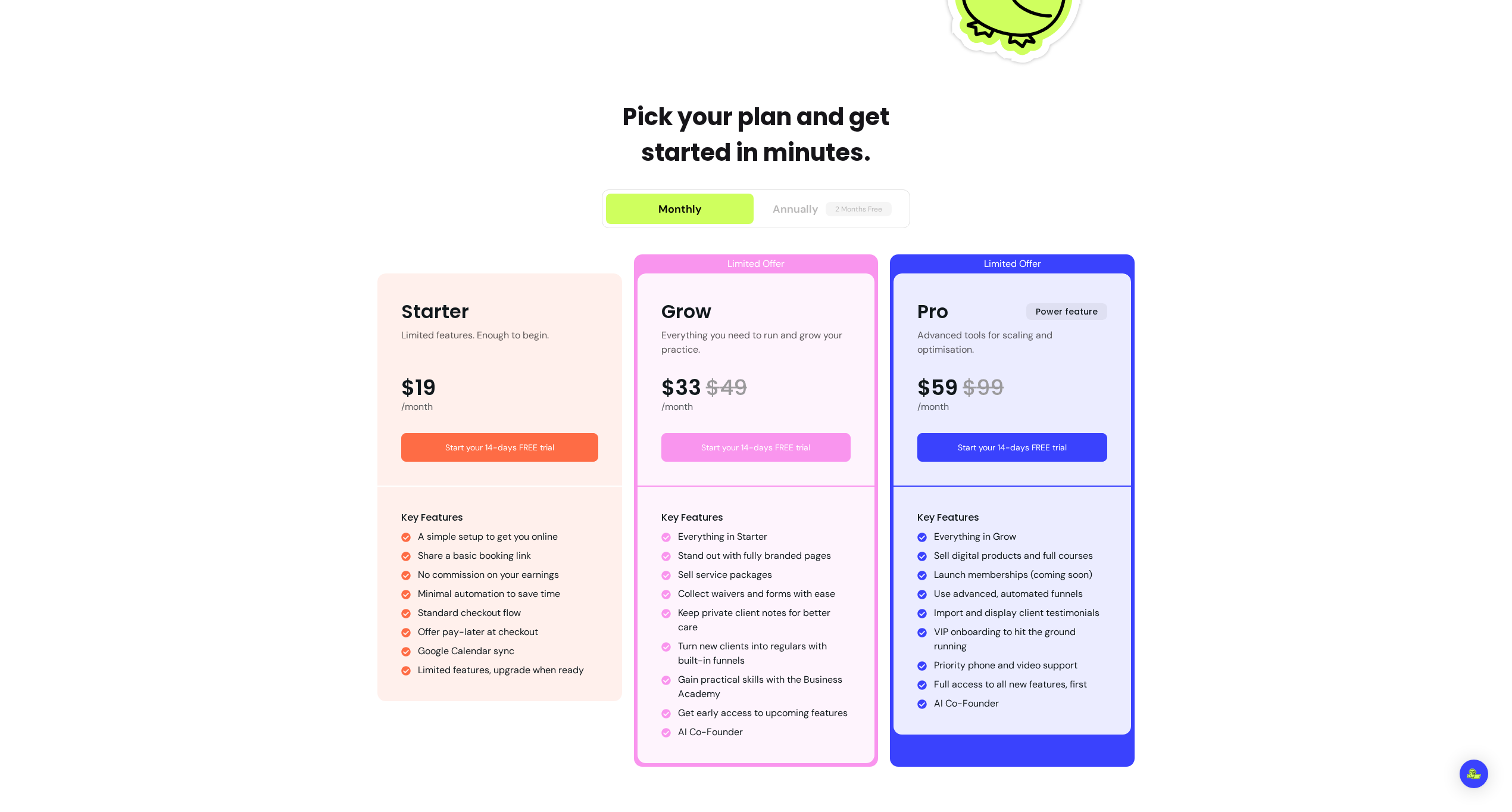
click at [820, 210] on div "Annually 2 Months Free" at bounding box center [832, 209] width 119 height 17
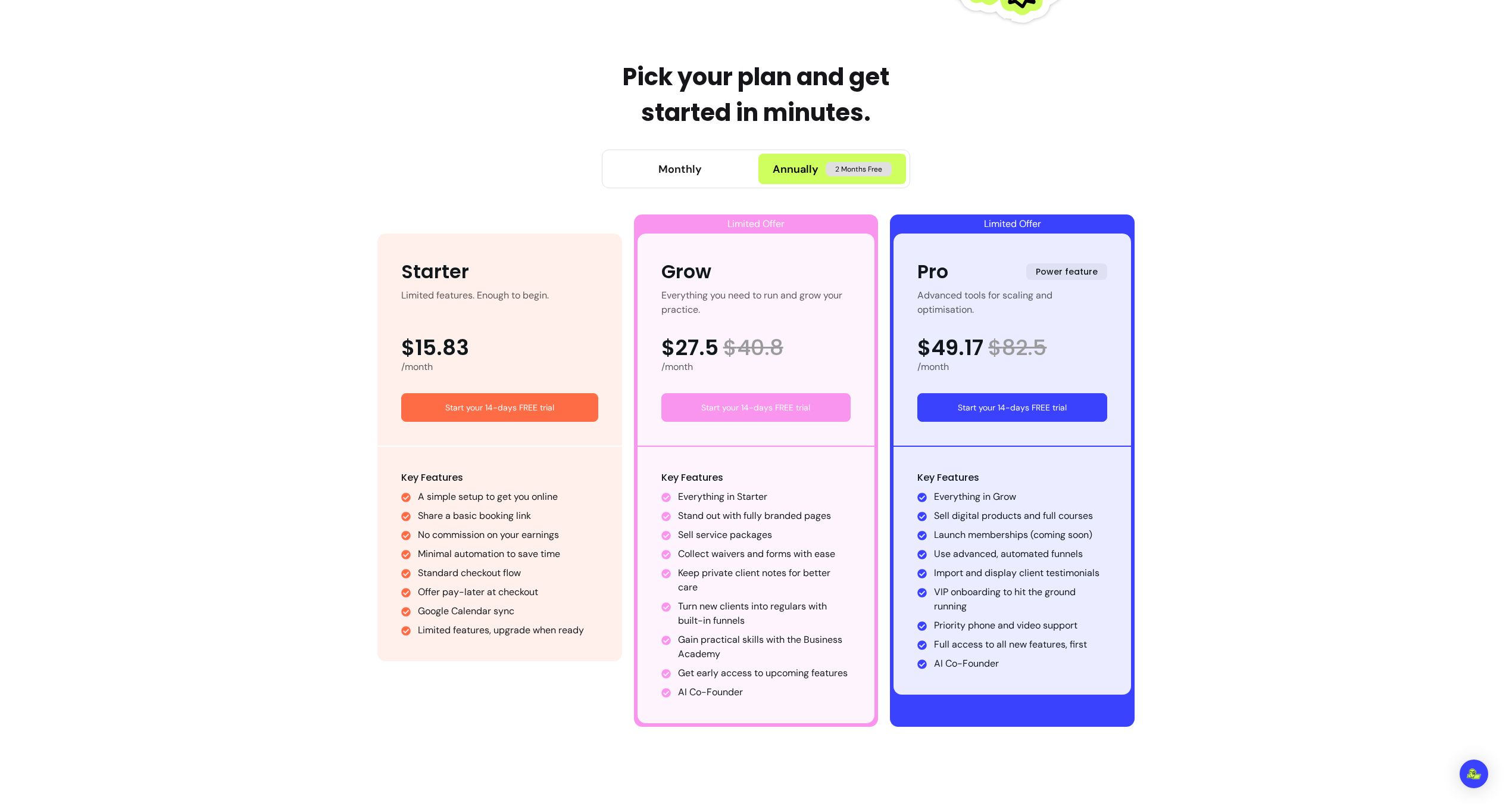
scroll to position [0, 0]
